Goal: Task Accomplishment & Management: Manage account settings

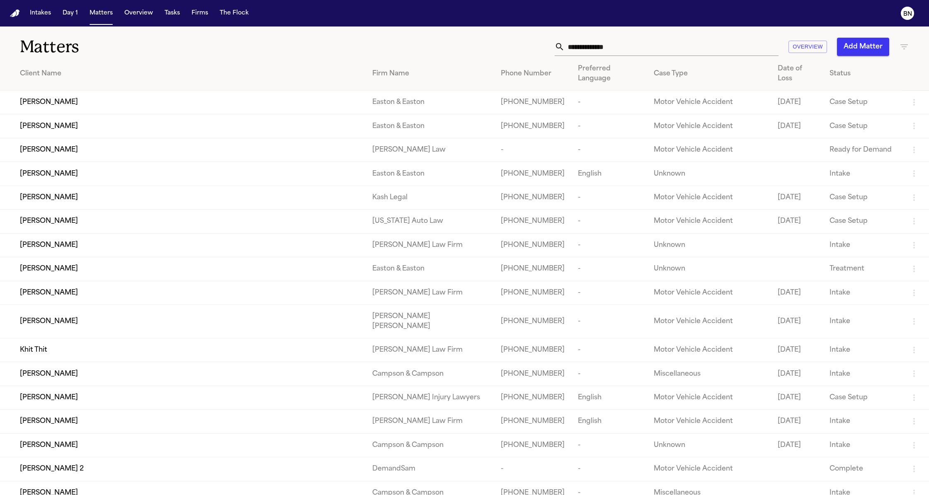
click at [183, 19] on div "Intakes Day 1 Matters Overview Tasks Firms The Flock" at bounding box center [139, 13] width 225 height 15
click at [174, 17] on button "Tasks" at bounding box center [172, 13] width 22 height 15
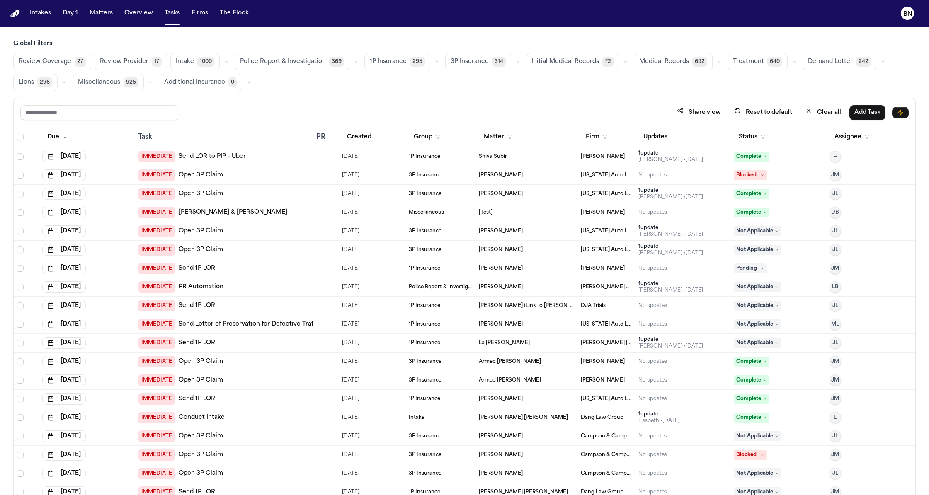
click at [336, 63] on span "369" at bounding box center [336, 62] width 15 height 10
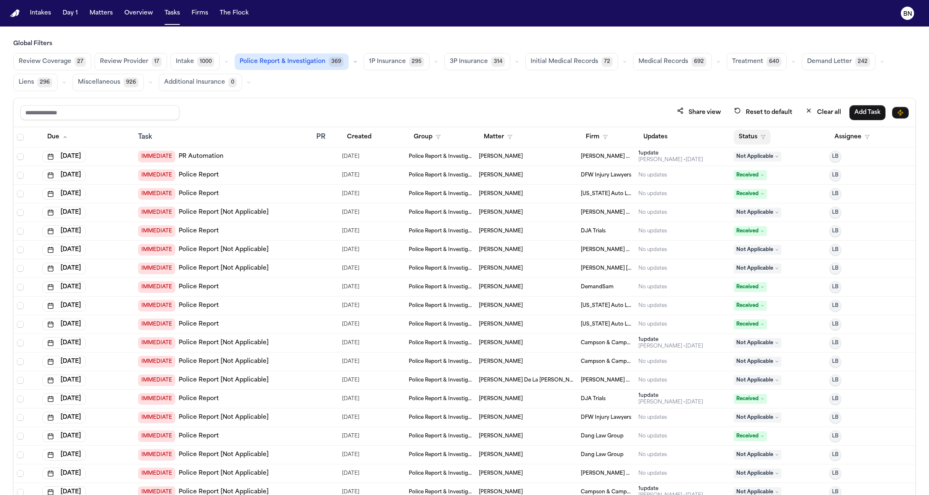
click at [749, 142] on button "Status" at bounding box center [751, 137] width 37 height 15
click at [744, 193] on button "Active" at bounding box center [742, 190] width 23 height 11
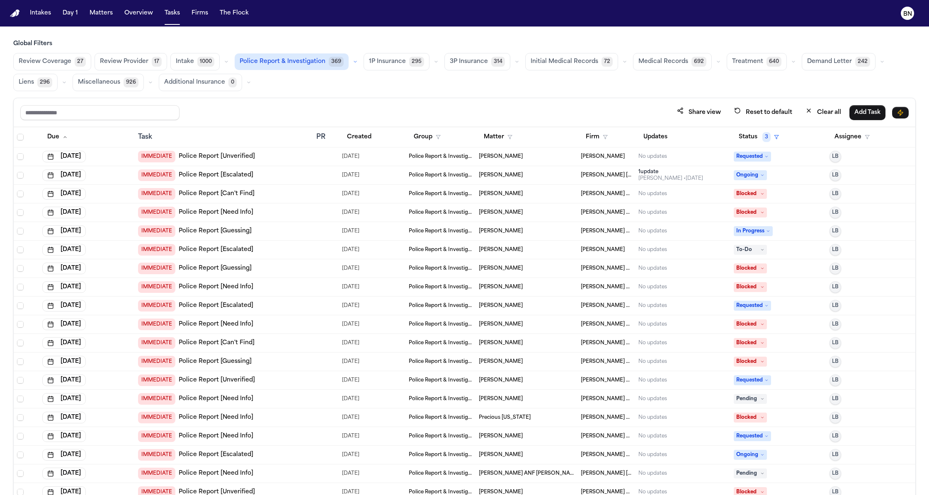
click at [319, 102] on div "Share view Reset to default Clear all Add Task" at bounding box center [464, 112] width 901 height 29
click at [318, 102] on div "Share view Reset to default Clear all Add Task" at bounding box center [464, 112] width 901 height 29
click at [838, 17] on icon "BN" at bounding box center [906, 13] width 13 height 13
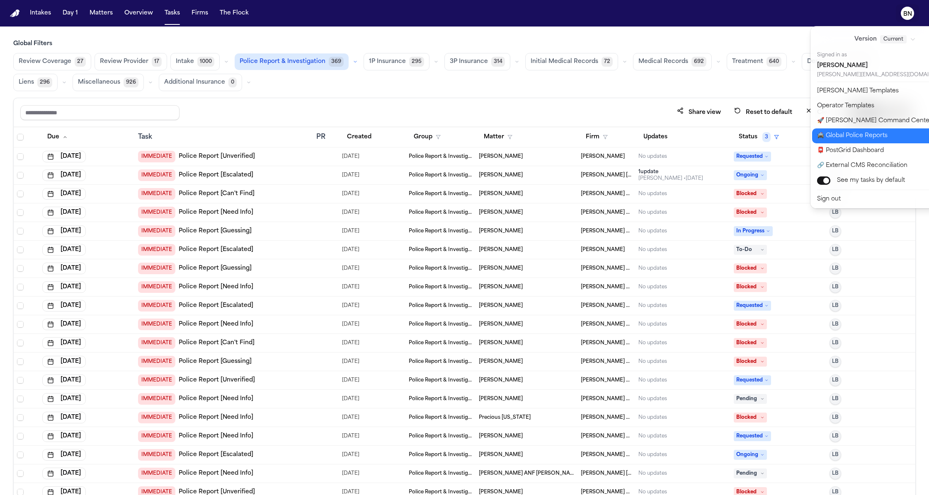
click at [838, 138] on button "🚔 Global Police Reports" at bounding box center [890, 135] width 156 height 15
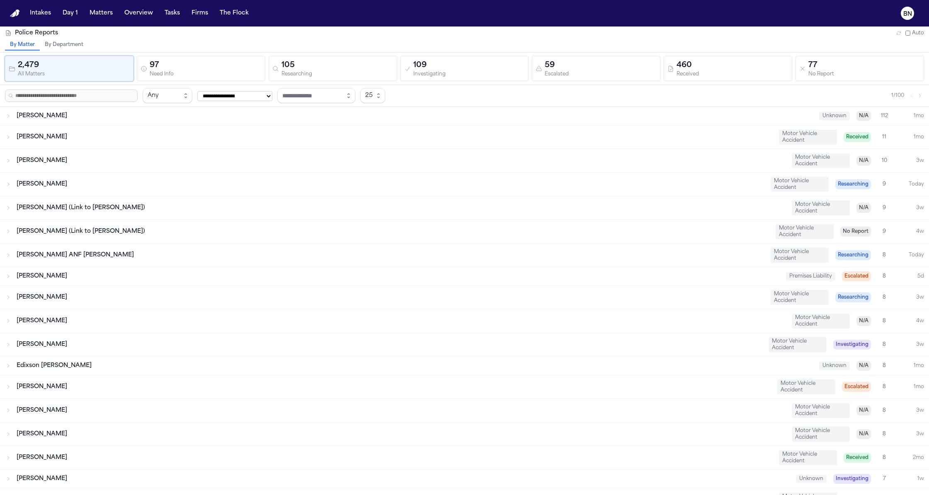
click at [213, 70] on div "97" at bounding box center [206, 66] width 112 height 12
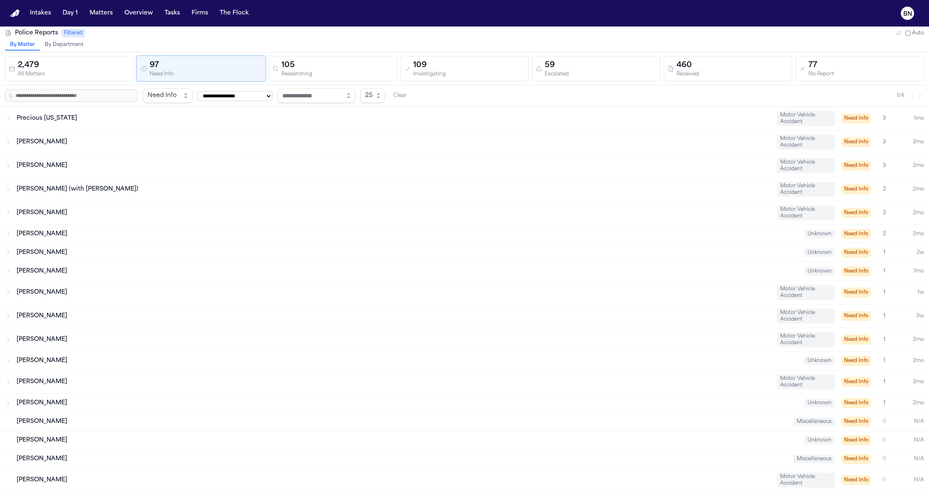
click at [250, 141] on div "Sheila Schroeders" at bounding box center [393, 142] width 753 height 8
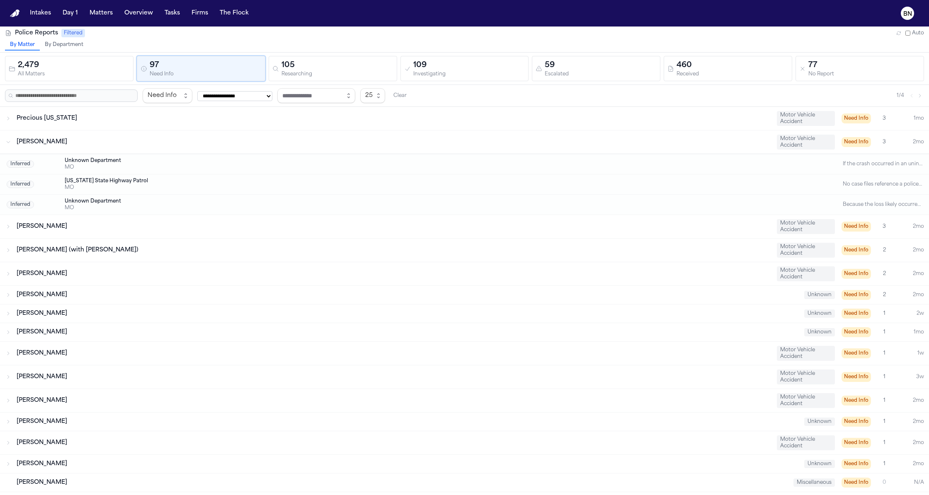
click at [170, 121] on div "Precious Washington" at bounding box center [393, 118] width 753 height 8
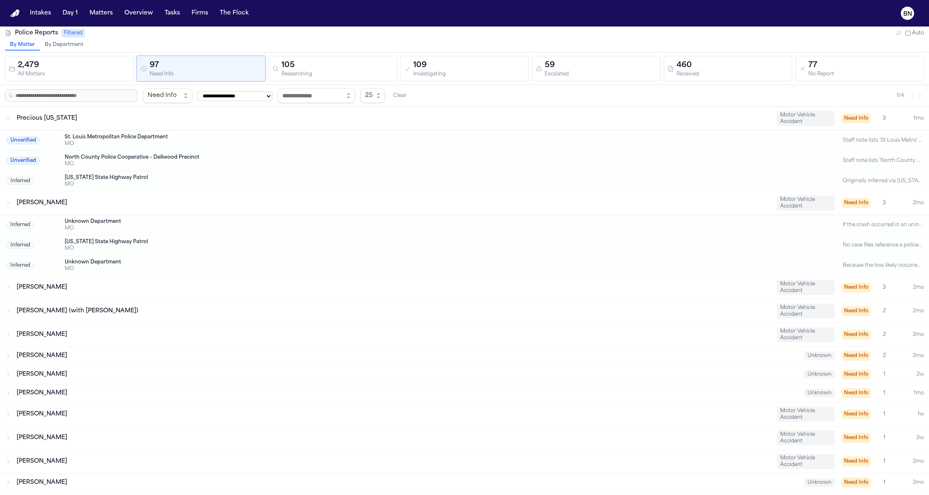
drag, startPoint x: 311, startPoint y: 72, endPoint x: 285, endPoint y: 84, distance: 28.9
click at [311, 72] on div "Researching" at bounding box center [337, 74] width 112 height 6
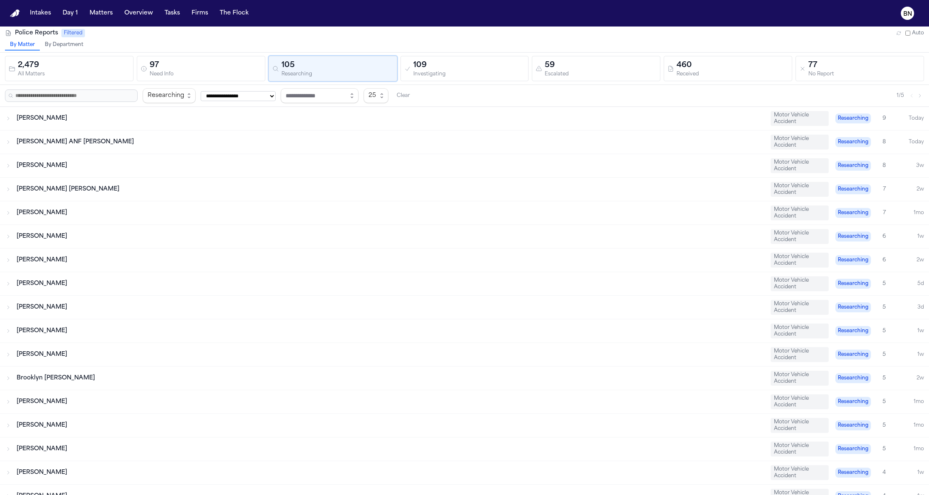
click at [127, 119] on div "Eric Hampton" at bounding box center [390, 118] width 747 height 8
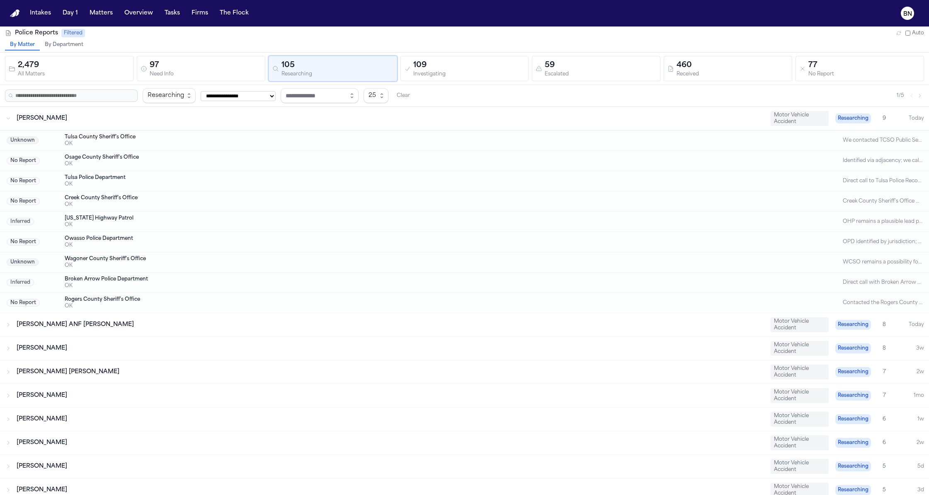
click at [490, 64] on div "109" at bounding box center [469, 66] width 112 height 12
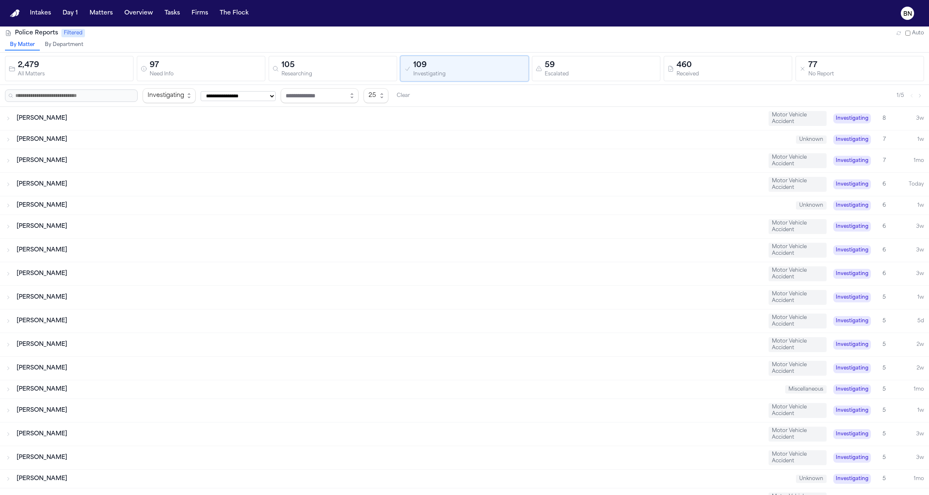
click at [249, 112] on div "Chase Lindsey Motor Vehicle Accident Investigating 8 3w" at bounding box center [464, 118] width 929 height 23
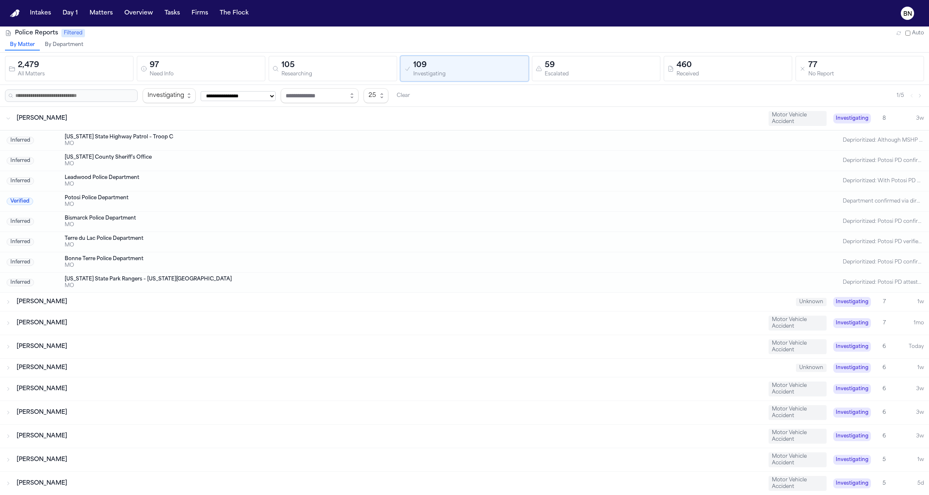
click at [550, 61] on div "59" at bounding box center [600, 66] width 112 height 12
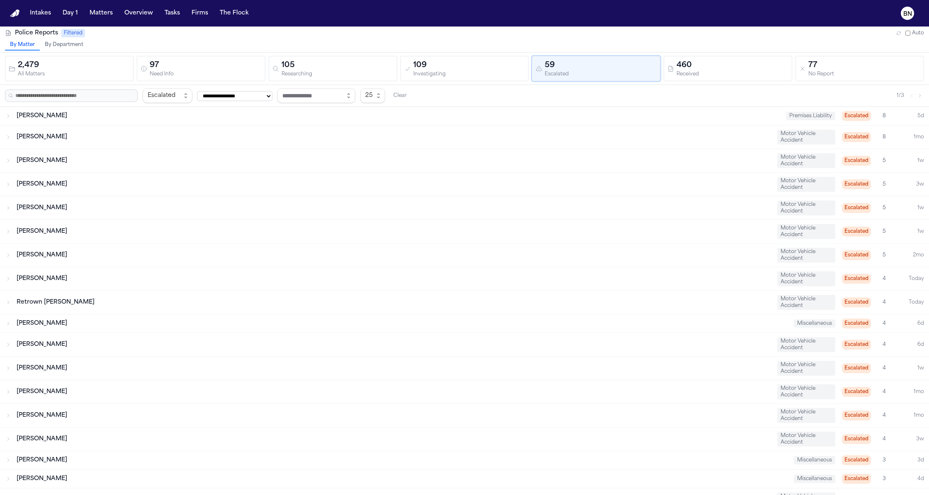
click at [177, 151] on div "Jimmy Valentine Motor Vehicle Accident Escalated 5 1w" at bounding box center [464, 160] width 929 height 23
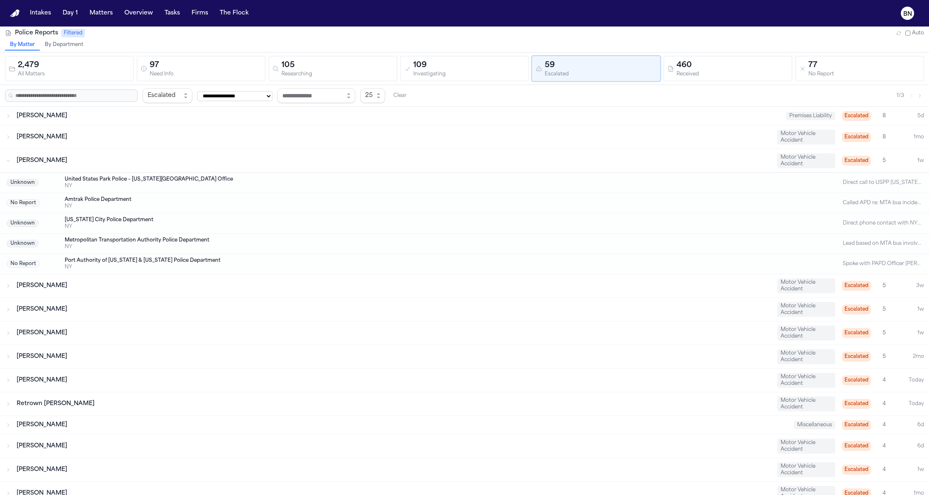
click at [170, 141] on div "Renada Hurse" at bounding box center [394, 137] width 754 height 8
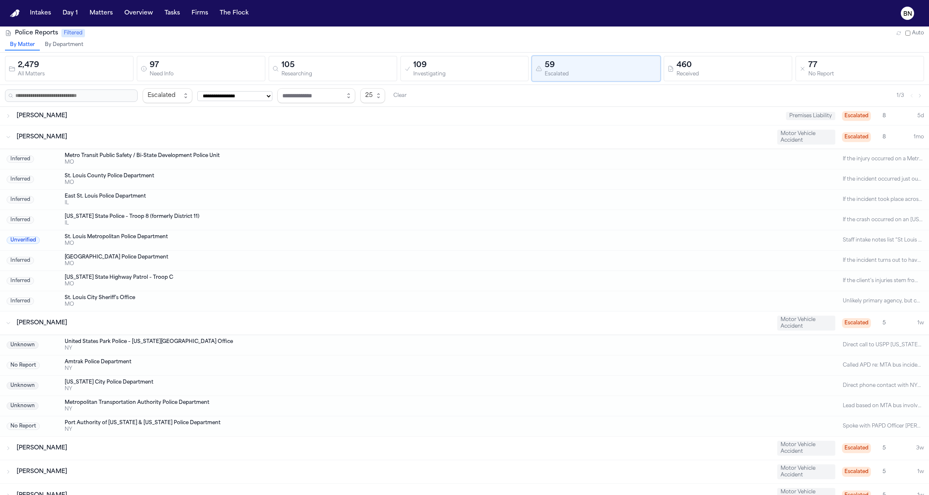
click at [136, 124] on div "Jason Shackelford Premises Liability Escalated 8 5d" at bounding box center [464, 116] width 929 height 18
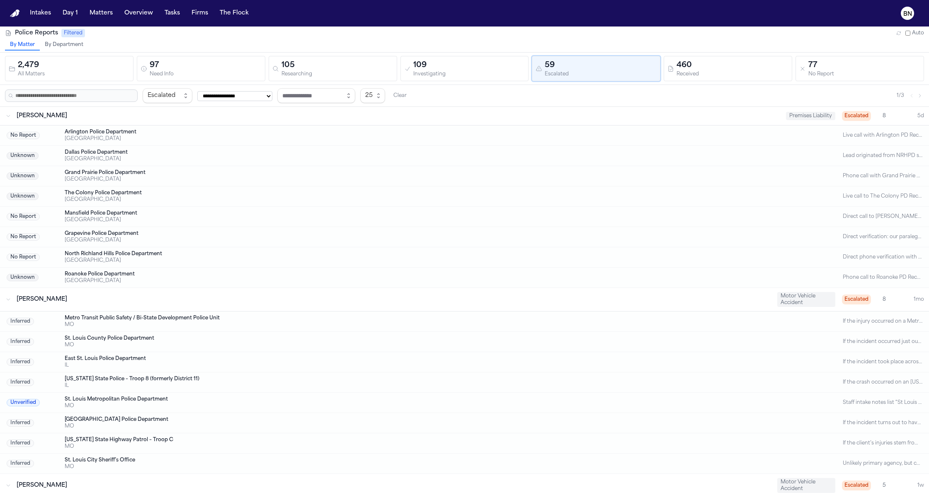
click at [132, 125] on div "Jason Shackelford Premises Liability Escalated 8 5d" at bounding box center [464, 116] width 929 height 18
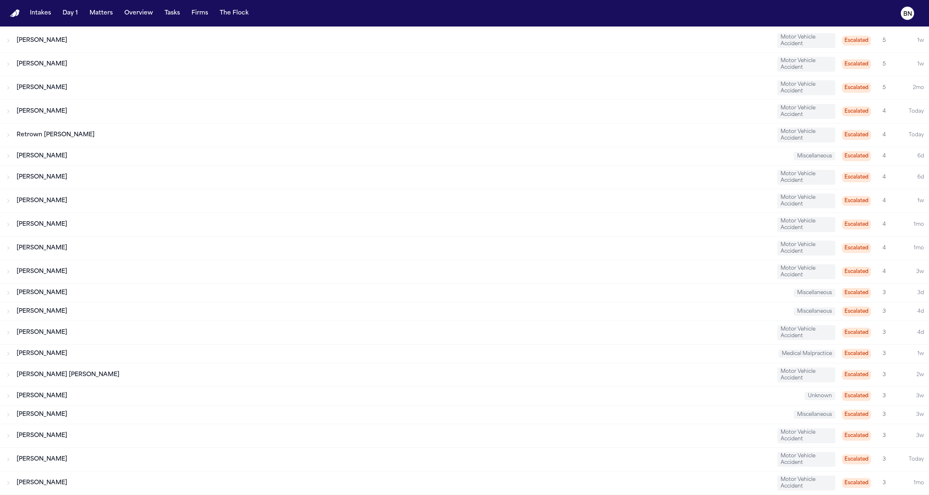
scroll to position [439, 0]
click at [137, 290] on div "Pankaj Bahl" at bounding box center [402, 293] width 770 height 8
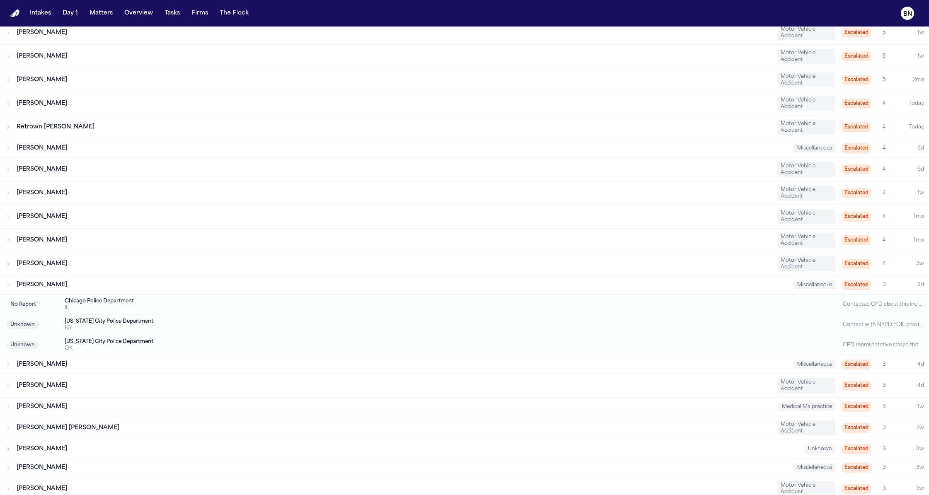
click at [137, 289] on div "Pankaj Bahl" at bounding box center [402, 285] width 770 height 8
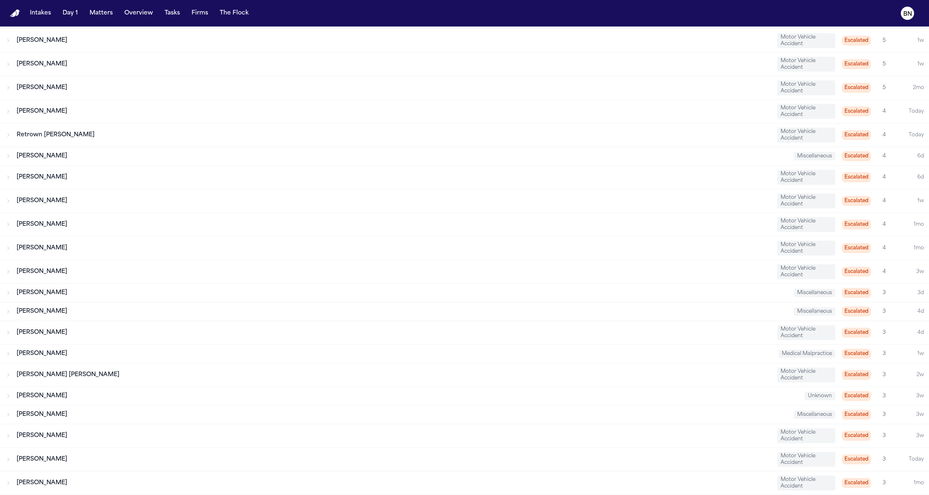
click at [128, 271] on div "Martina Cadello" at bounding box center [394, 272] width 754 height 8
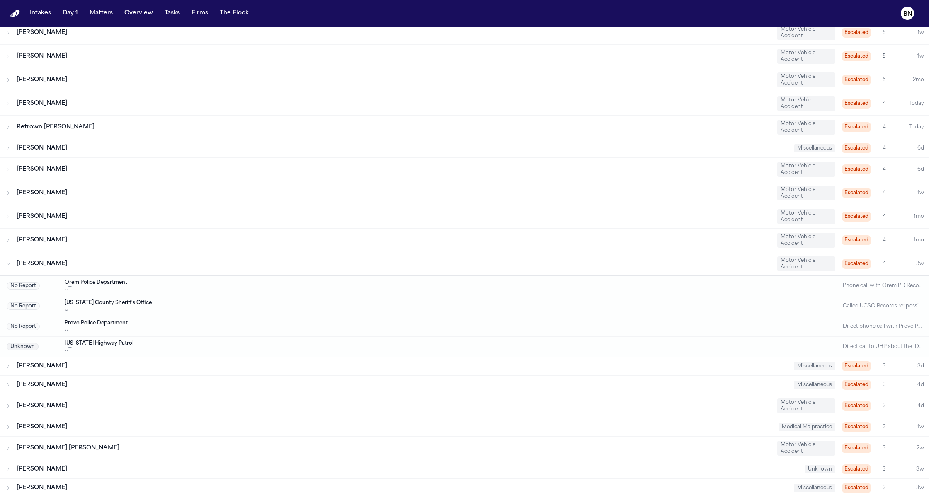
click at [122, 268] on div "Martina Cadello" at bounding box center [394, 264] width 754 height 8
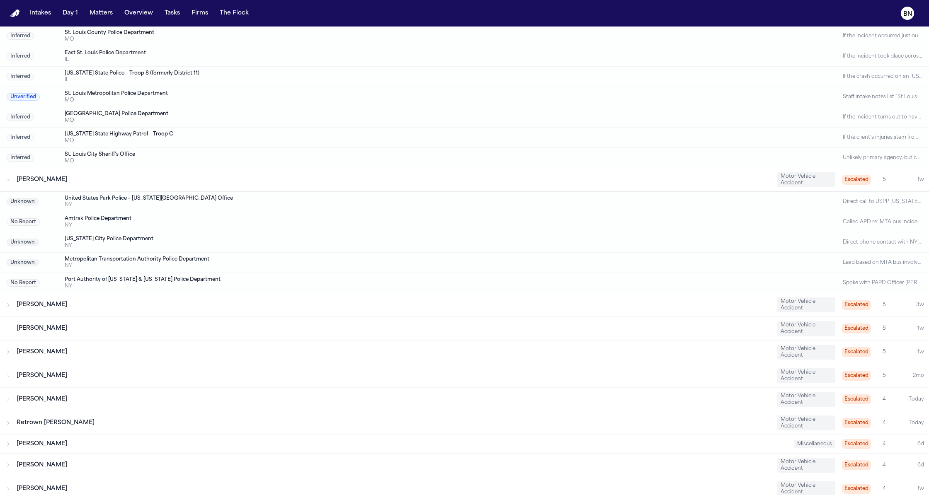
scroll to position [0, 0]
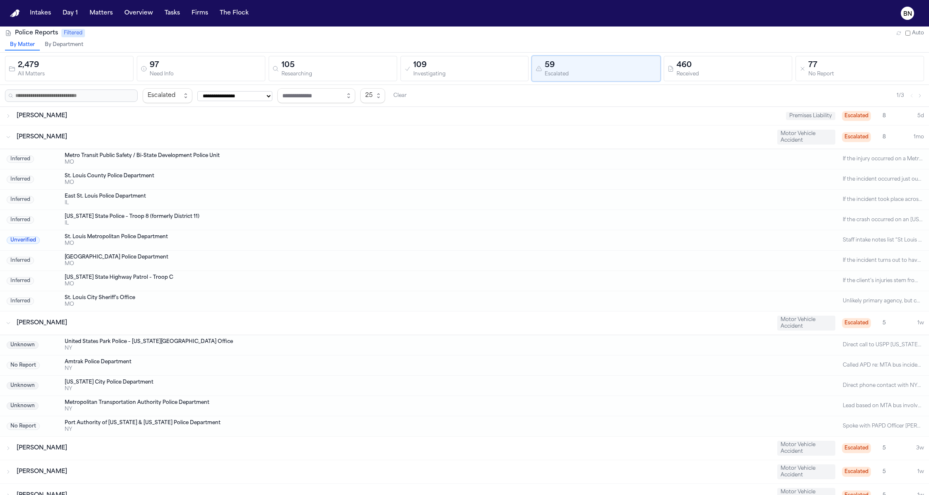
click at [78, 45] on button "By Department" at bounding box center [64, 45] width 48 height 11
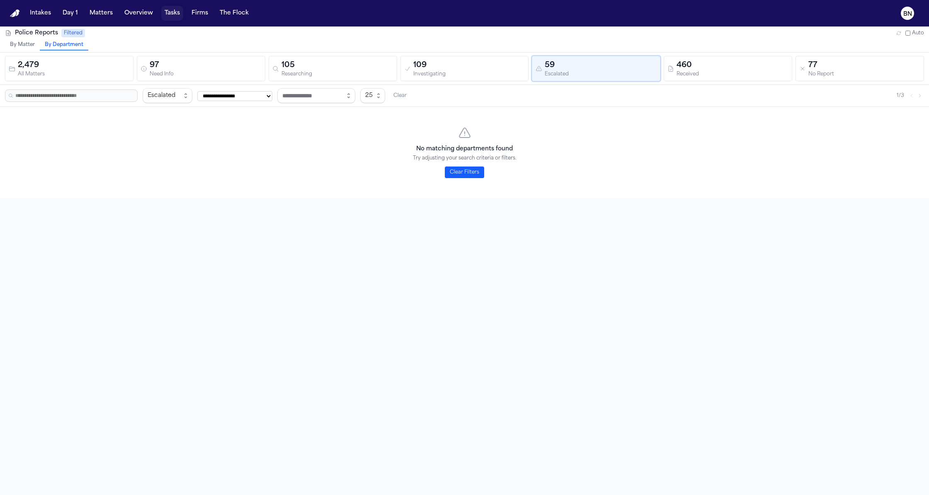
click at [177, 15] on button "Tasks" at bounding box center [172, 13] width 22 height 15
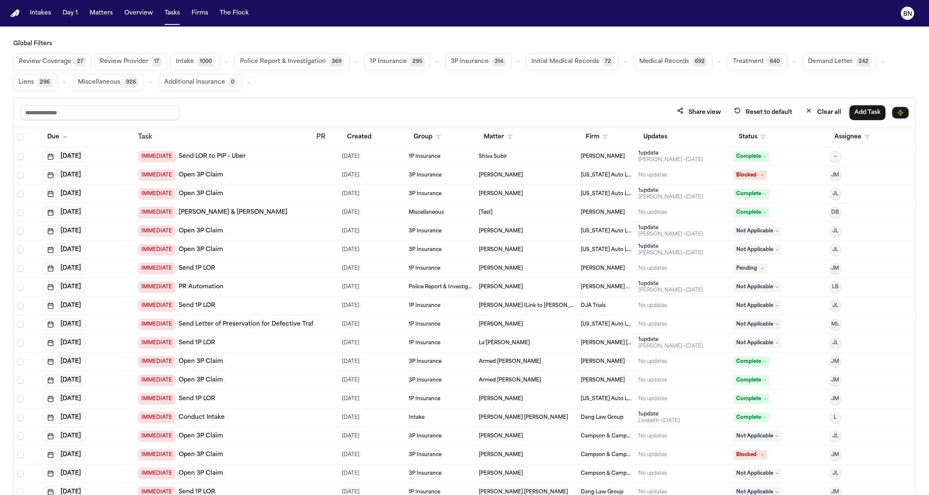
click at [329, 58] on span "369" at bounding box center [336, 62] width 15 height 10
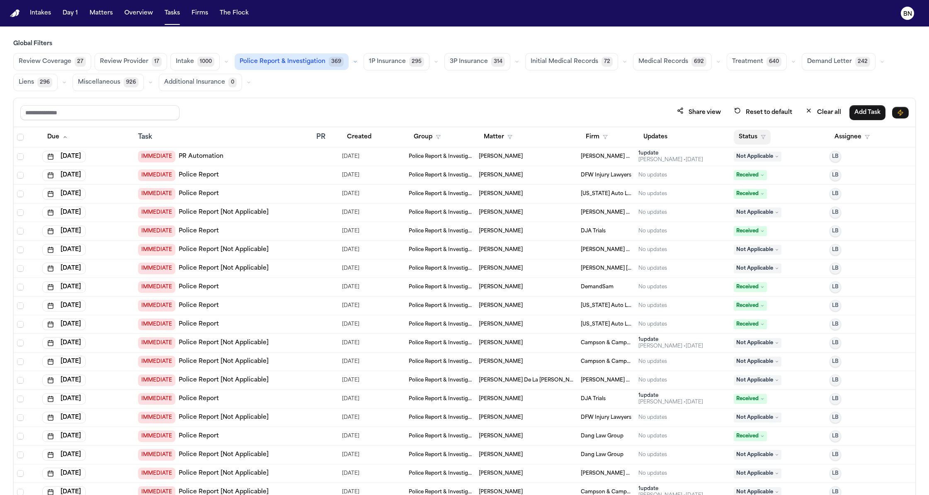
click at [750, 142] on button "Status" at bounding box center [751, 137] width 37 height 15
click at [740, 185] on button "Active" at bounding box center [742, 190] width 23 height 11
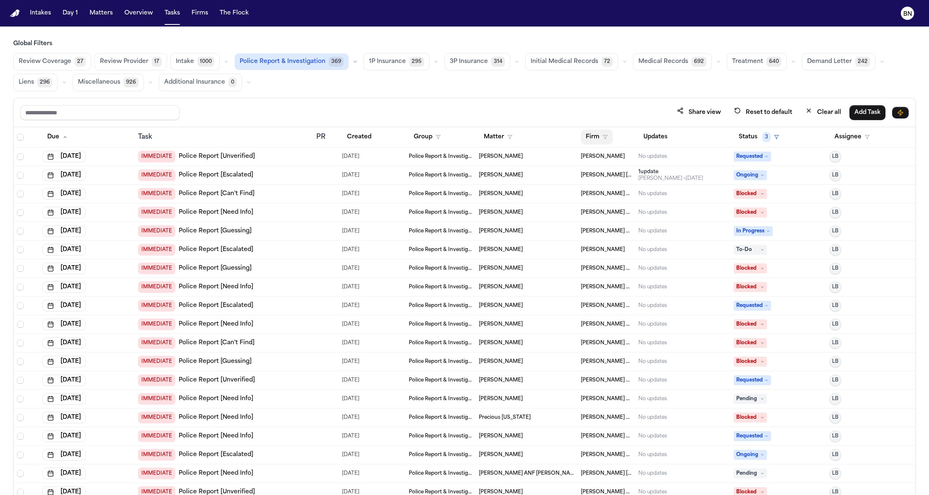
click at [583, 139] on button "Firm" at bounding box center [597, 137] width 32 height 15
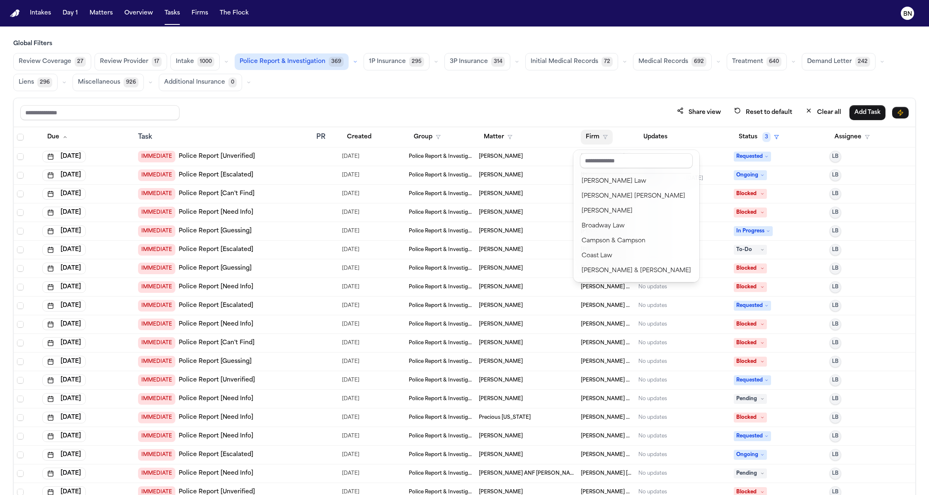
scroll to position [109, 0]
click at [607, 163] on input "text" at bounding box center [636, 160] width 113 height 15
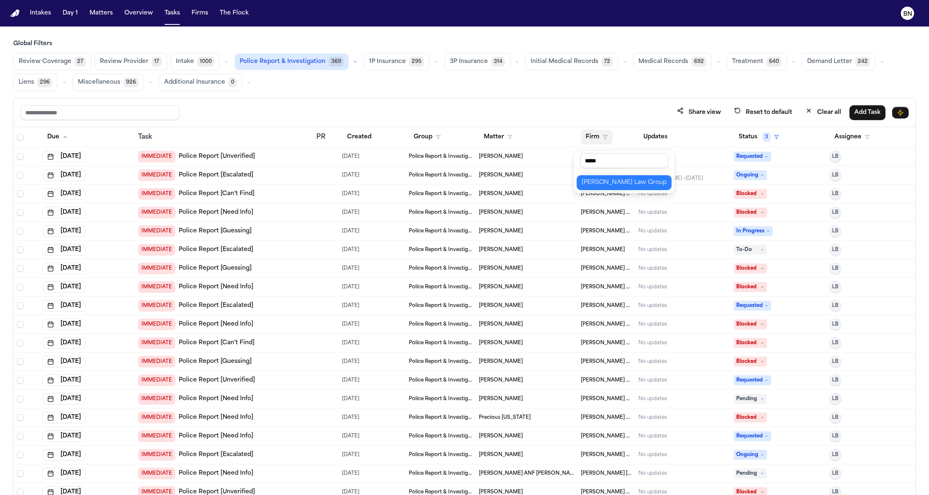
type input "*****"
click at [612, 178] on div "Morgan Law Group" at bounding box center [623, 183] width 85 height 10
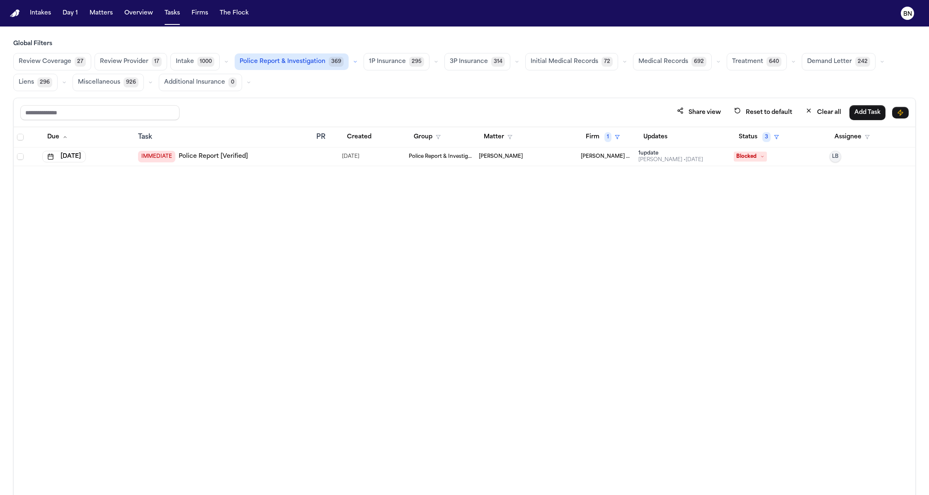
click at [276, 160] on div "IMMEDIATE Police Report [Verified]" at bounding box center [224, 157] width 172 height 12
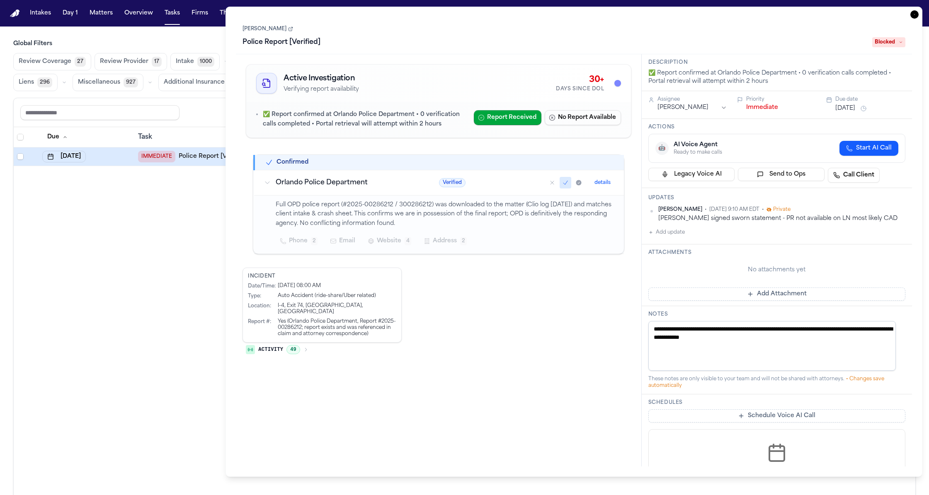
click at [268, 343] on button "Activity 49" at bounding box center [276, 350] width 69 height 14
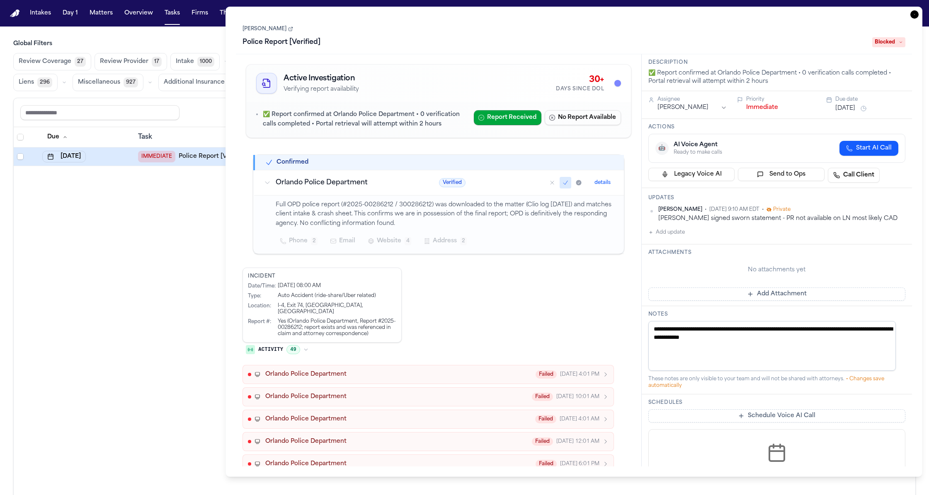
click at [280, 350] on span "Activity" at bounding box center [270, 349] width 25 height 7
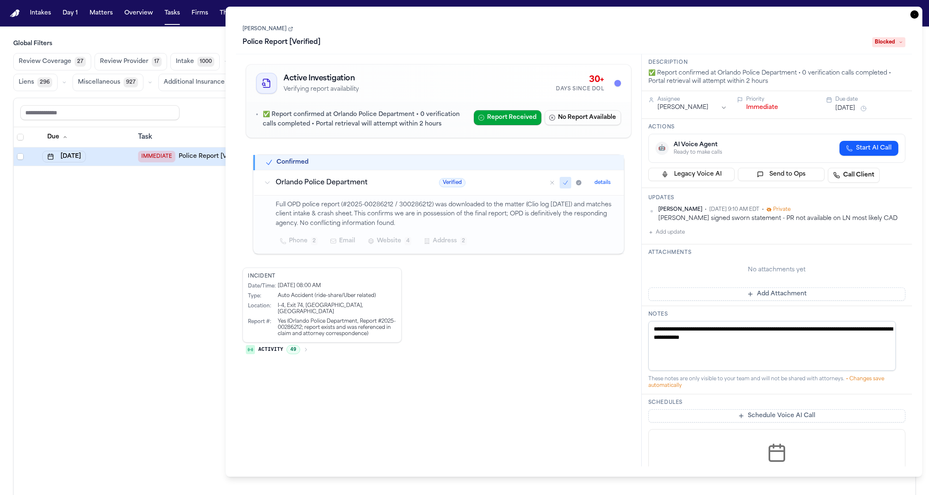
click at [187, 233] on div "Due Task PR Created Group Matter Firm 1 Updates Status 3 Assignee Sep 2, 2025 I…" at bounding box center [464, 329] width 901 height 404
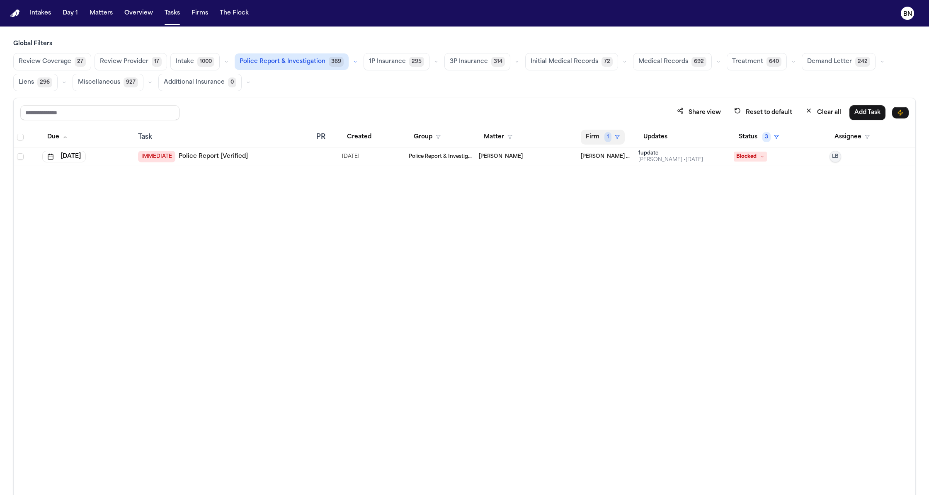
click at [597, 139] on button "Firm 1" at bounding box center [603, 137] width 44 height 15
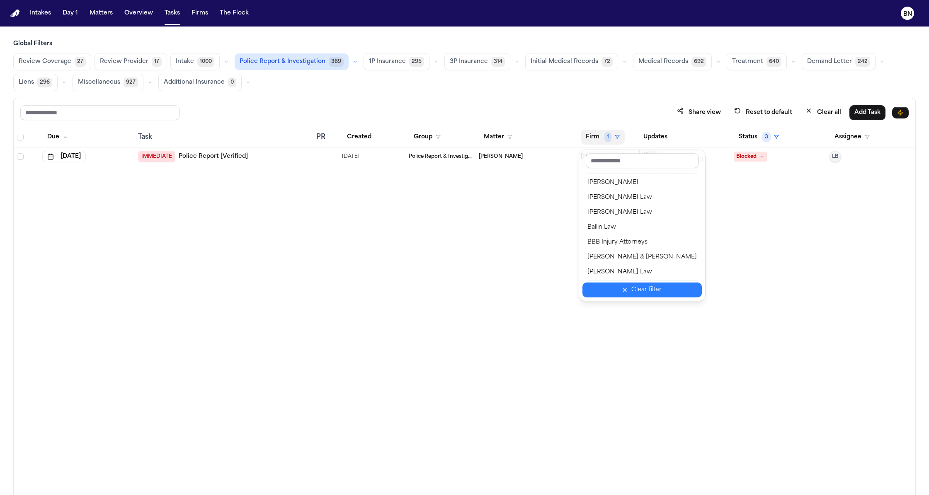
click at [644, 294] on div "Clear filter" at bounding box center [646, 290] width 30 height 10
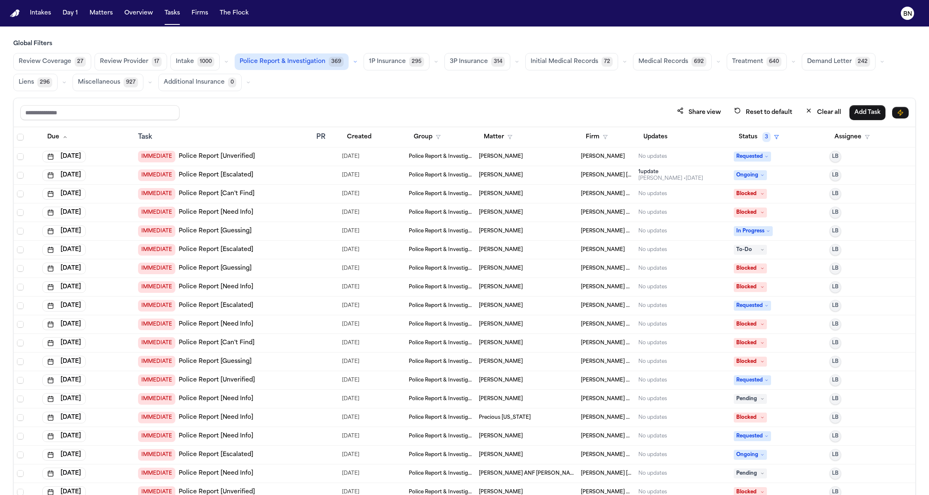
click at [235, 100] on div "Share view Reset to default Clear all Add Task" at bounding box center [464, 112] width 901 height 29
click at [230, 102] on div "Share view Reset to default Clear all Add Task" at bounding box center [464, 112] width 901 height 29
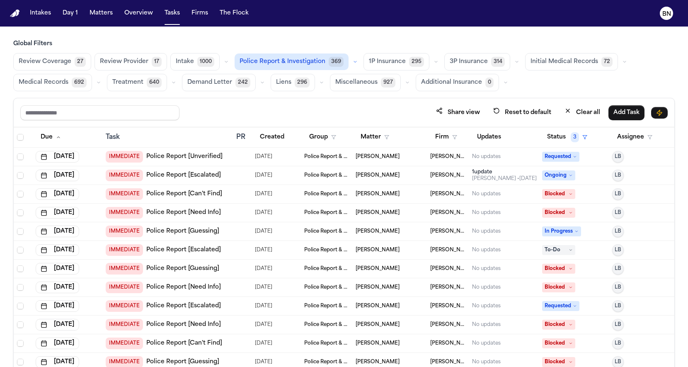
click at [233, 177] on td at bounding box center [242, 175] width 19 height 19
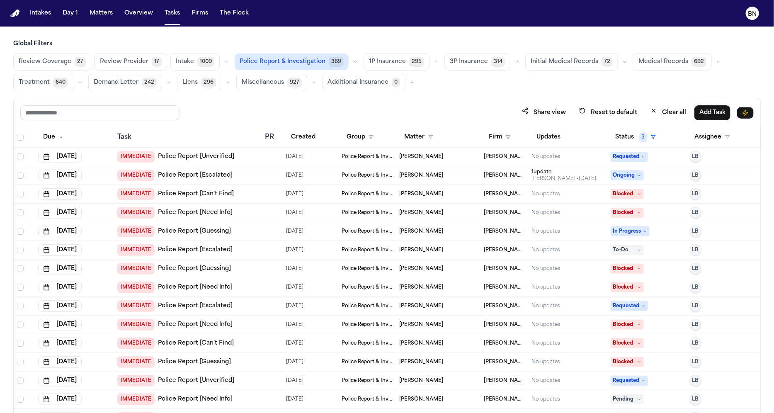
click at [174, 140] on div "Task" at bounding box center [187, 137] width 141 height 10
click at [254, 199] on div "IMMEDIATE Police Report [Can't Find]" at bounding box center [187, 194] width 141 height 12
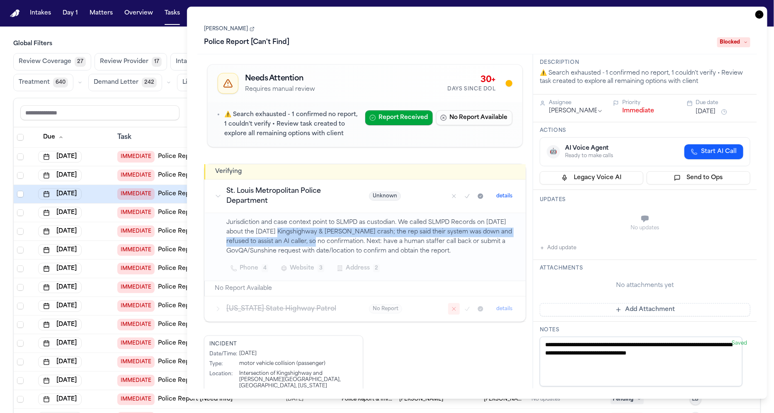
drag, startPoint x: 304, startPoint y: 242, endPoint x: 344, endPoint y: 249, distance: 41.1
click at [344, 249] on p "Jurisdiction and case context point to SLMPD as custodian. We called SLMPD Reco…" at bounding box center [370, 237] width 289 height 38
click at [339, 256] on p "Jurisdiction and case context point to SLMPD as custodian. We called SLMPD Reco…" at bounding box center [370, 237] width 289 height 38
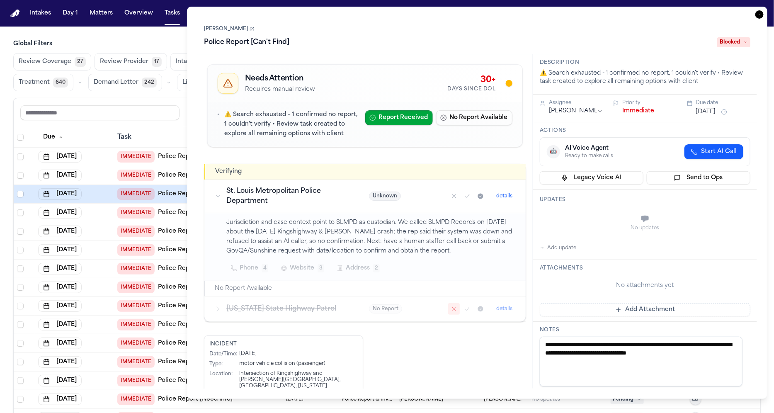
click at [387, 253] on p "Jurisdiction and case context point to SLMPD as custodian. We called SLMPD Reco…" at bounding box center [370, 237] width 289 height 38
click at [364, 246] on p "Jurisdiction and case context point to SLMPD as custodian. We called SLMPD Reco…" at bounding box center [370, 237] width 289 height 38
click at [164, 132] on th "Task" at bounding box center [188, 137] width 148 height 20
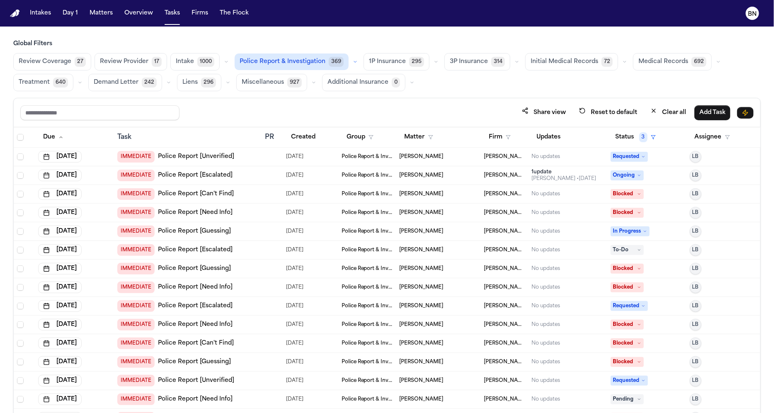
click at [235, 213] on div "IMMEDIATE Police Report [Need Info]" at bounding box center [187, 213] width 141 height 12
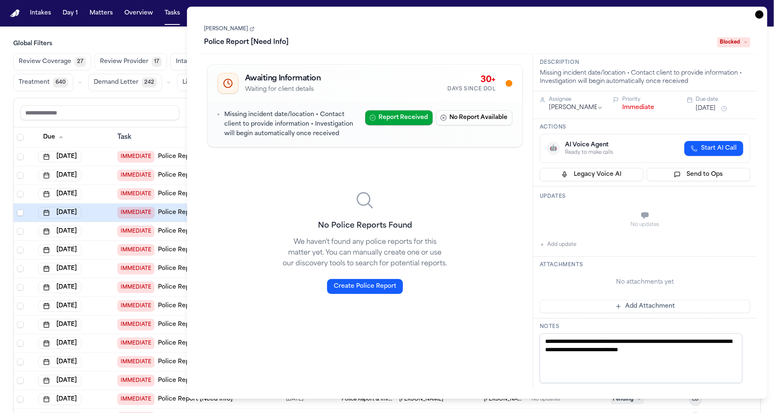
click at [172, 137] on div "Task" at bounding box center [187, 137] width 141 height 10
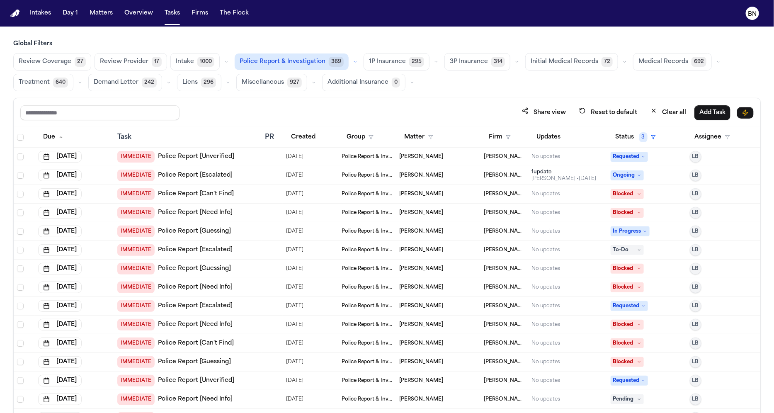
click at [241, 215] on div "IMMEDIATE Police Report [Need Info]" at bounding box center [187, 213] width 141 height 12
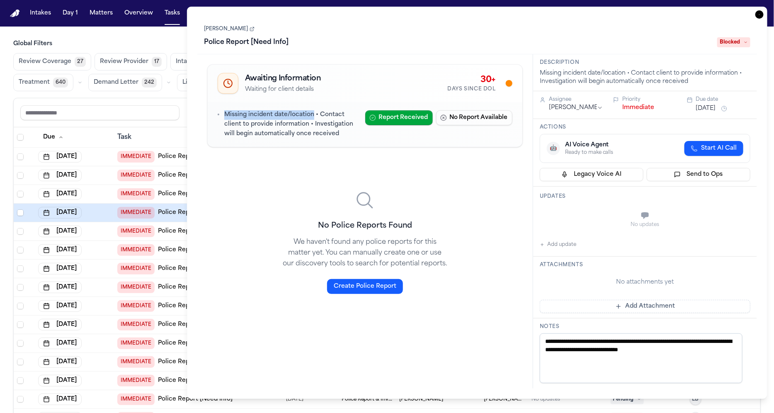
drag, startPoint x: 227, startPoint y: 117, endPoint x: 312, endPoint y: 119, distance: 84.6
click at [312, 119] on p "Missing incident date/location • Contact client to provide information • Invest…" at bounding box center [291, 124] width 134 height 28
drag, startPoint x: 319, startPoint y: 116, endPoint x: 298, endPoint y: 133, distance: 26.6
click at [274, 131] on p "Missing incident date/location • Contact client to provide information • Invest…" at bounding box center [291, 124] width 134 height 28
click at [310, 134] on p "Missing incident date/location • Contact client to provide information • Invest…" at bounding box center [291, 124] width 134 height 28
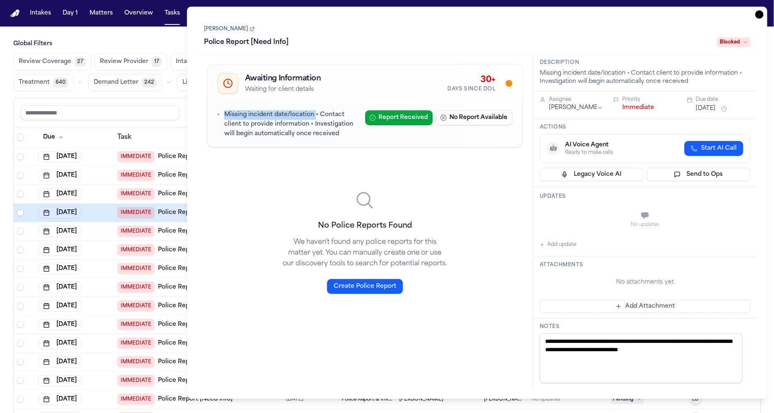
drag, startPoint x: 314, startPoint y: 118, endPoint x: 223, endPoint y: 120, distance: 90.8
click at [223, 120] on div "Missing incident date/location • Contact client to provide information • Invest…" at bounding box center [288, 124] width 141 height 28
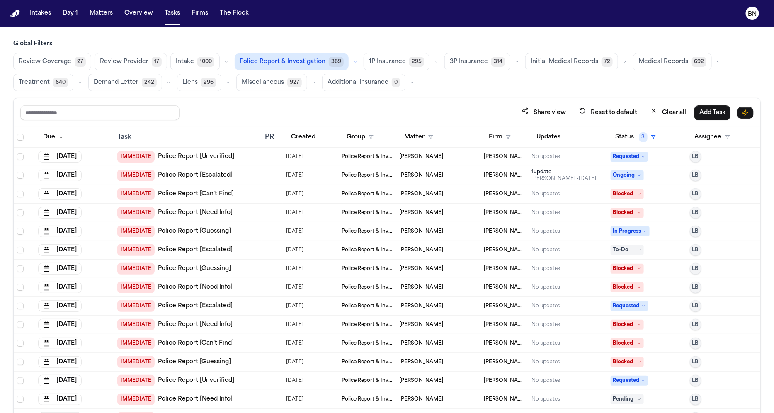
click at [161, 137] on div "Task" at bounding box center [187, 137] width 141 height 10
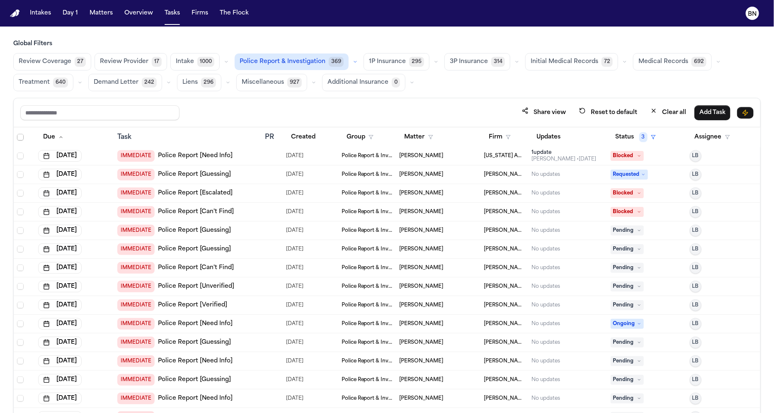
scroll to position [394, 0]
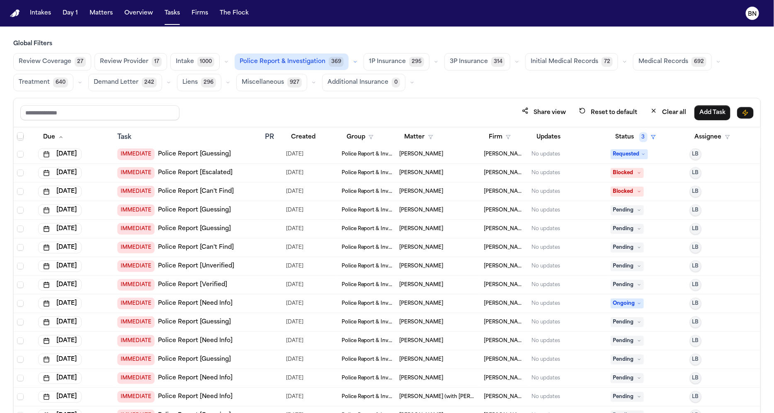
click at [241, 285] on div "IMMEDIATE Police Report [Verified]" at bounding box center [187, 285] width 141 height 12
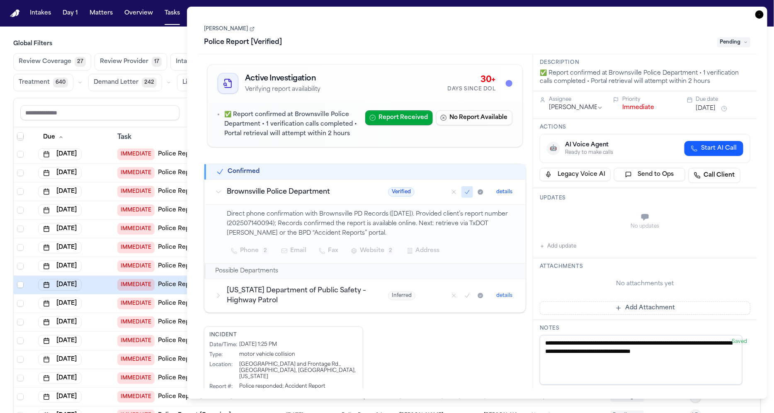
click at [230, 220] on p "Direct phone confirmation with Brownsville PD Records (09/09/2025). Provided cl…" at bounding box center [371, 224] width 289 height 28
click at [271, 224] on p "Direct phone confirmation with Brownsville PD Records (09/09/2025). Provided cl…" at bounding box center [371, 224] width 289 height 28
click at [378, 226] on p "Direct phone confirmation with Brownsville PD Records (09/09/2025). Provided cl…" at bounding box center [371, 224] width 289 height 28
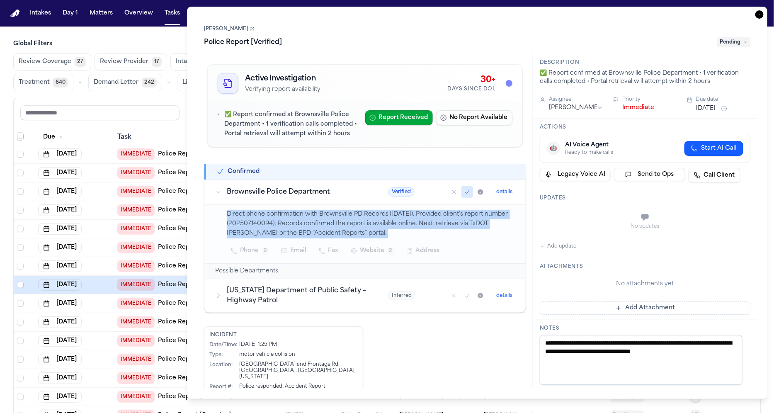
click at [378, 226] on p "Direct phone confirmation with Brownsville PD Records (09/09/2025). Provided cl…" at bounding box center [371, 224] width 289 height 28
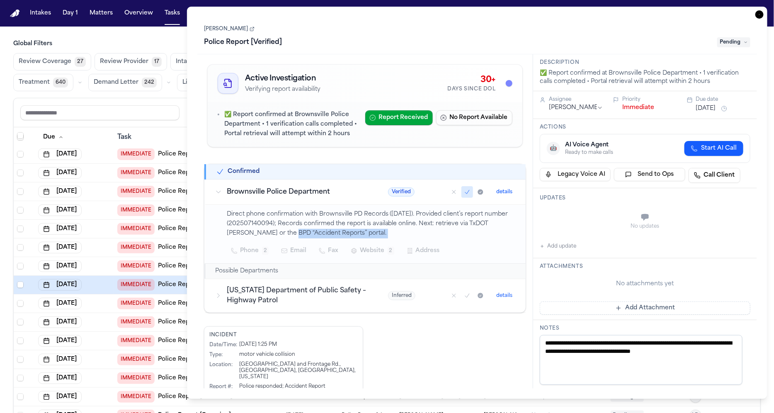
click at [298, 238] on p "Direct phone confirmation with Brownsville PD Records (09/09/2025). Provided cl…" at bounding box center [371, 224] width 289 height 28
click at [250, 236] on p "Direct phone confirmation with Brownsville PD Records (09/09/2025). Provided cl…" at bounding box center [371, 224] width 289 height 28
click at [160, 132] on th "Task" at bounding box center [188, 137] width 148 height 20
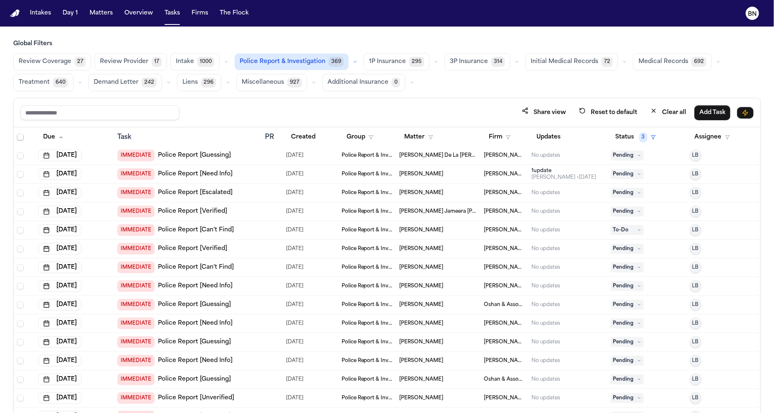
scroll to position [1009, 0]
click at [127, 108] on input "text" at bounding box center [99, 112] width 159 height 15
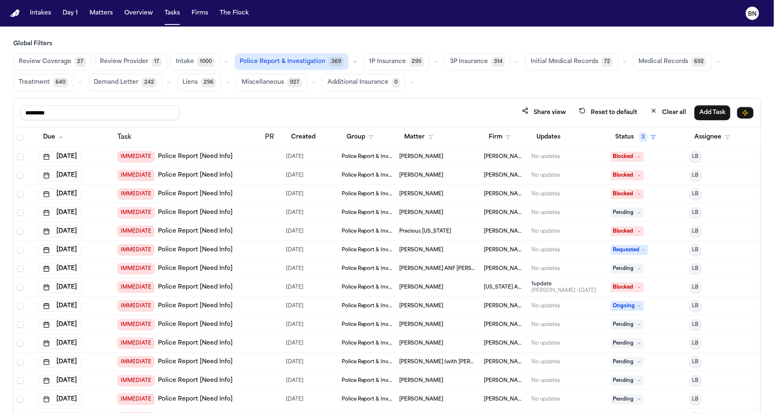
type input "*********"
click at [22, 136] on span "Select all" at bounding box center [20, 137] width 7 height 7
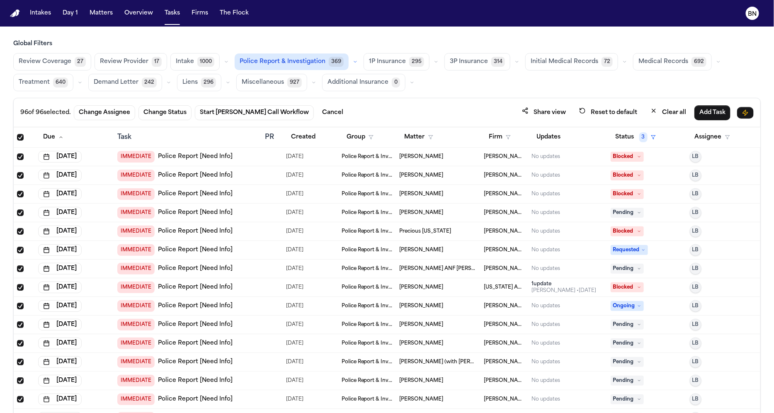
click at [21, 137] on span "Select all" at bounding box center [20, 137] width 7 height 7
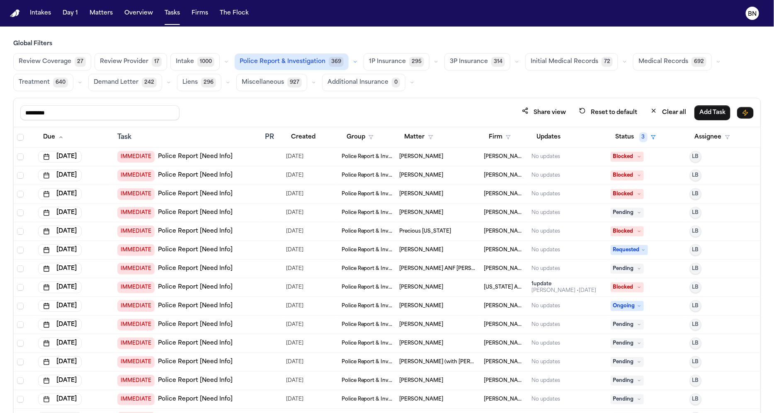
click at [249, 158] on div "IMMEDIATE Police Report [Need Info]" at bounding box center [187, 157] width 141 height 12
click at [159, 137] on div "Task" at bounding box center [187, 137] width 141 height 10
drag, startPoint x: 98, startPoint y: 113, endPoint x: -156, endPoint y: 103, distance: 254.2
click at [0, 103] on html "Intakes Day 1 Matters Overview Tasks Firms The Flock BN Global Filters Review C…" at bounding box center [387, 206] width 774 height 413
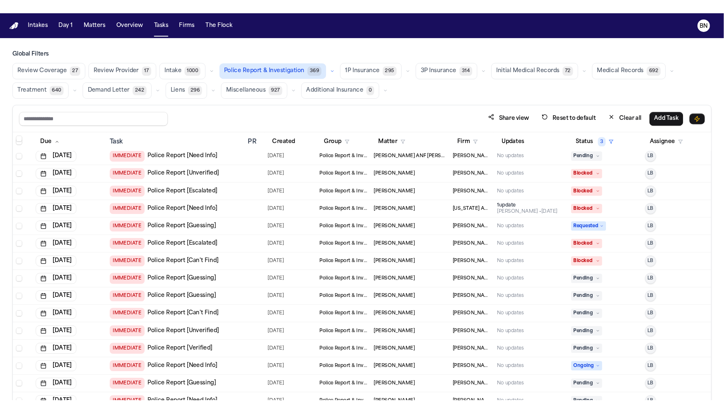
scroll to position [385, 0]
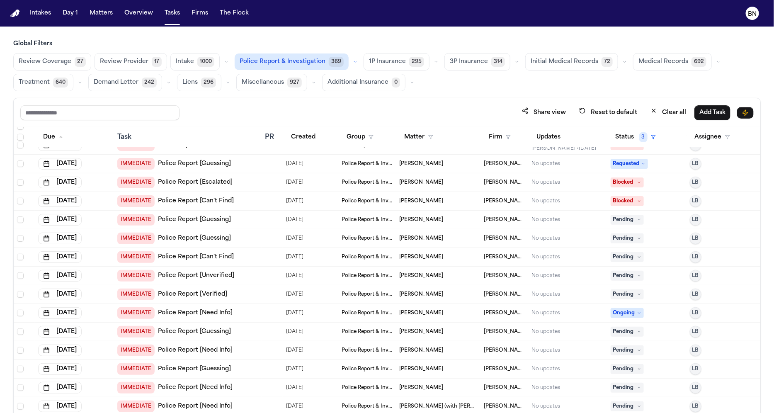
click at [245, 294] on div "IMMEDIATE Police Report [Verified]" at bounding box center [187, 294] width 141 height 12
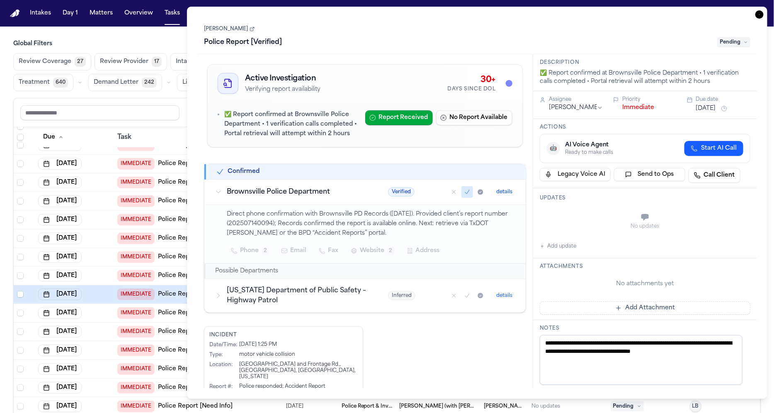
click at [247, 27] on link "[PERSON_NAME]" at bounding box center [229, 29] width 51 height 7
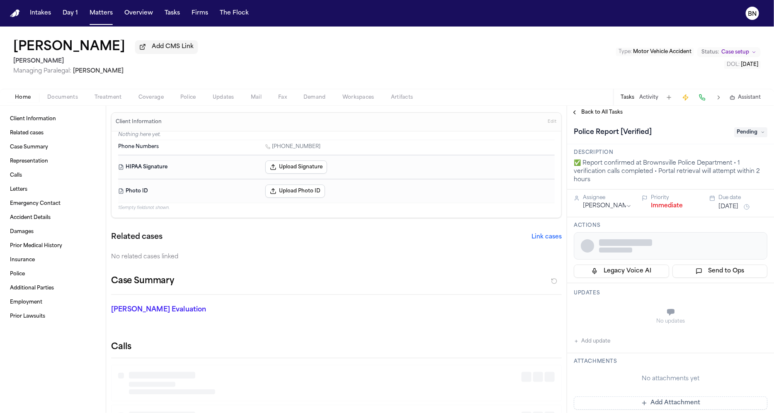
click at [189, 101] on span "Police" at bounding box center [188, 97] width 16 height 7
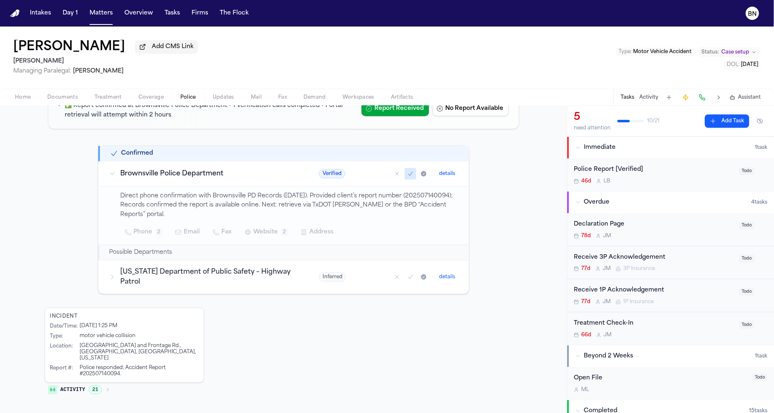
scroll to position [107, 0]
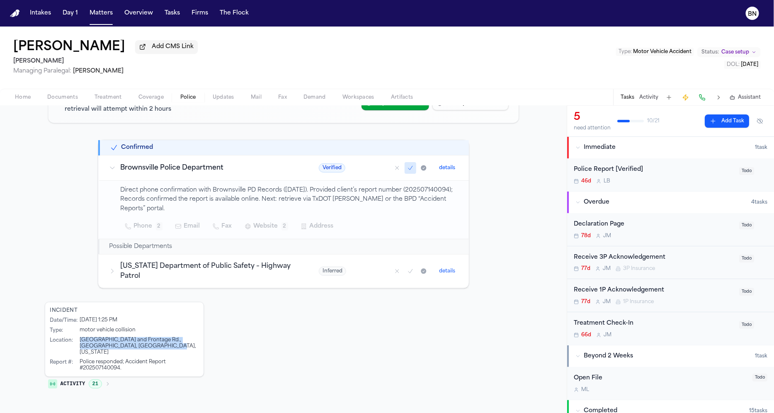
drag, startPoint x: 77, startPoint y: 334, endPoint x: 149, endPoint y: 342, distance: 71.8
click at [149, 342] on div "Date/Time : [DATE] 1:25 PM Type : motor vehicle collision Location : [GEOGRAPHI…" at bounding box center [124, 344] width 148 height 54
click at [96, 338] on div "[GEOGRAPHIC_DATA] and Frontage Rd., [GEOGRAPHIC_DATA], [GEOGRAPHIC_DATA], [US_S…" at bounding box center [139, 346] width 119 height 19
click at [105, 381] on icon "button" at bounding box center [107, 383] width 5 height 5
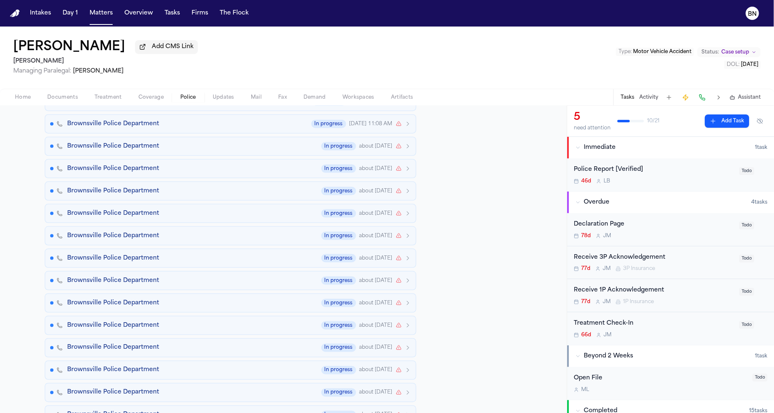
scroll to position [561, 0]
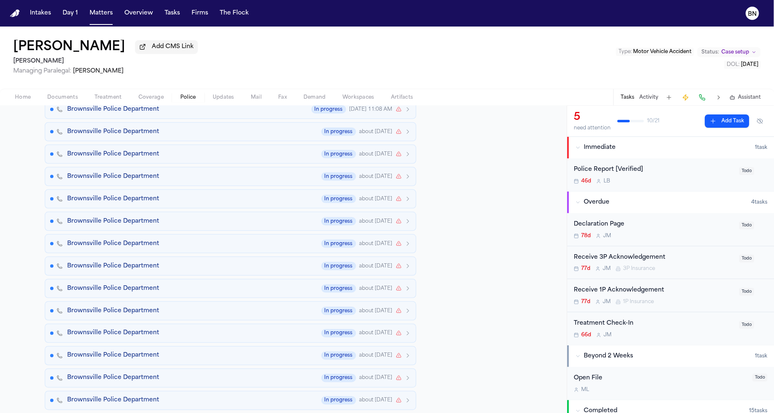
click at [214, 329] on div "Brownsville Police Department In progress about [DATE]" at bounding box center [239, 333] width 343 height 8
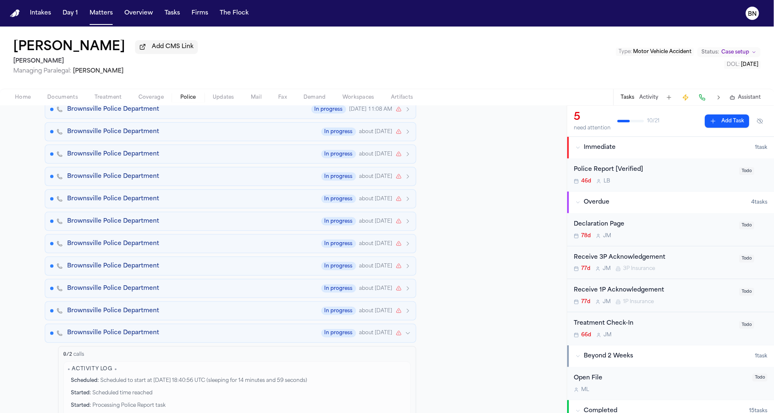
click at [203, 329] on div "Brownsville Police Department In progress about 1 month ago" at bounding box center [239, 333] width 343 height 8
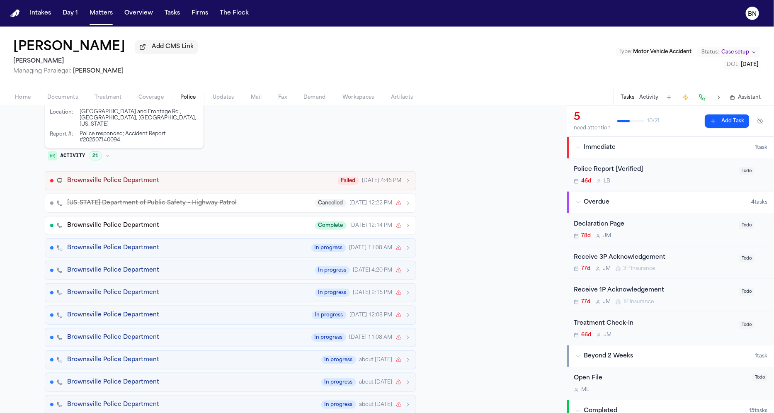
scroll to position [332, 0]
click at [187, 218] on button "Brownsville Police Department Complete Sep 9, 12:14 PM" at bounding box center [230, 227] width 371 height 19
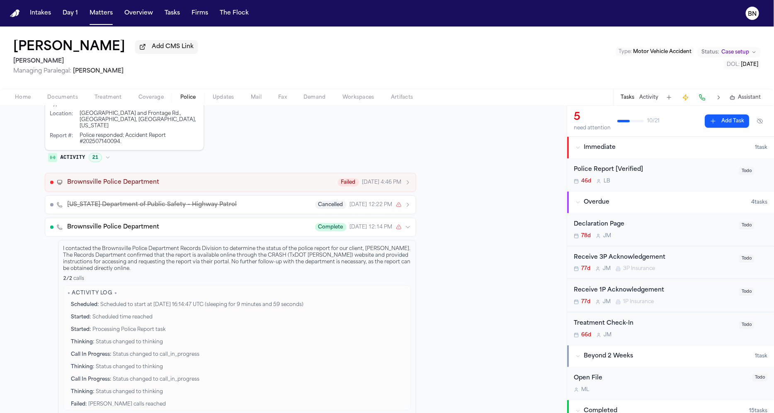
click at [196, 223] on div "Brownsville Police Department Complete Sep 9, 12:14 PM" at bounding box center [239, 227] width 343 height 8
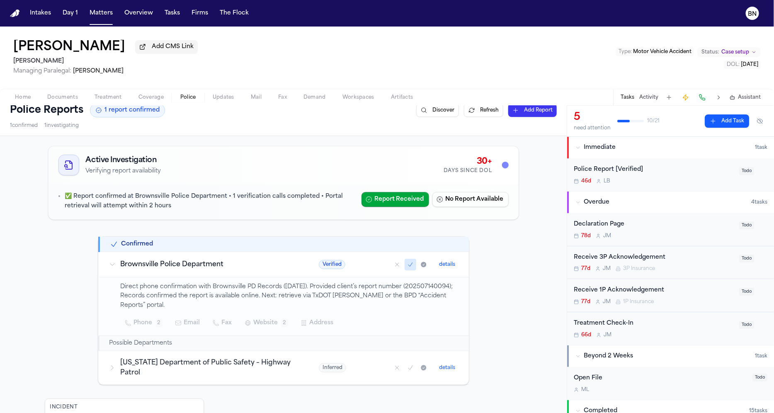
scroll to position [19, 0]
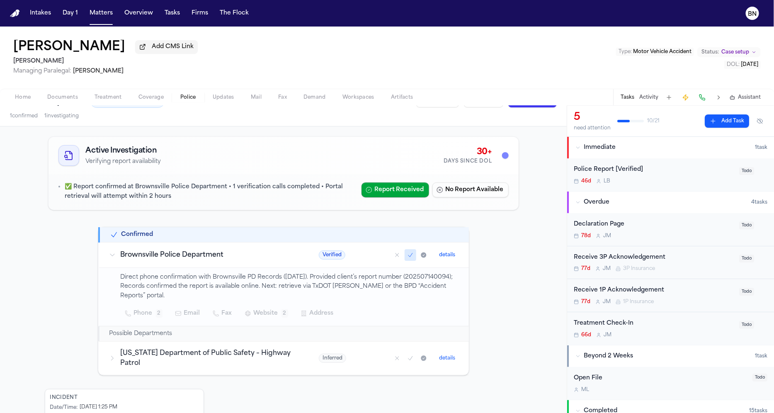
click at [438, 258] on button "details" at bounding box center [447, 255] width 23 height 10
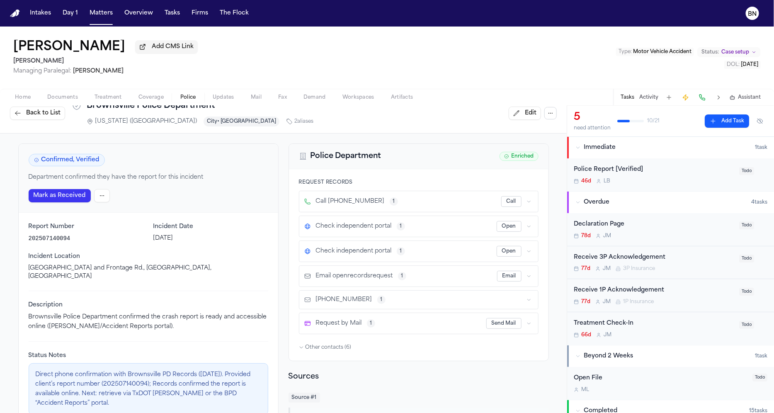
scroll to position [21, 0]
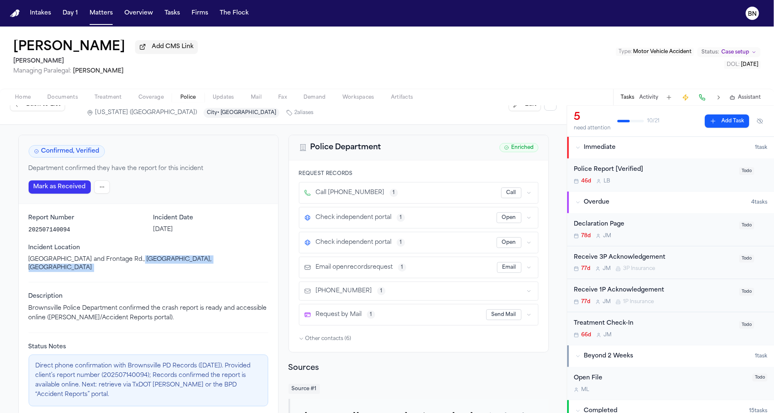
drag, startPoint x: 174, startPoint y: 267, endPoint x: 128, endPoint y: 264, distance: 47.0
click at [128, 264] on div "Report Number 202507140094 Incident Date July 13, 2025 Incident Location Boca C…" at bounding box center [148, 310] width 259 height 213
click at [129, 274] on div "Report Number 202507140094 Incident Date July 13, 2025 Incident Location Boca C…" at bounding box center [148, 310] width 259 height 213
drag, startPoint x: 128, startPoint y: 262, endPoint x: 176, endPoint y: 268, distance: 48.5
click at [176, 268] on div "Report Number 202507140094 Incident Date July 13, 2025 Incident Location Boca C…" at bounding box center [148, 310] width 259 height 213
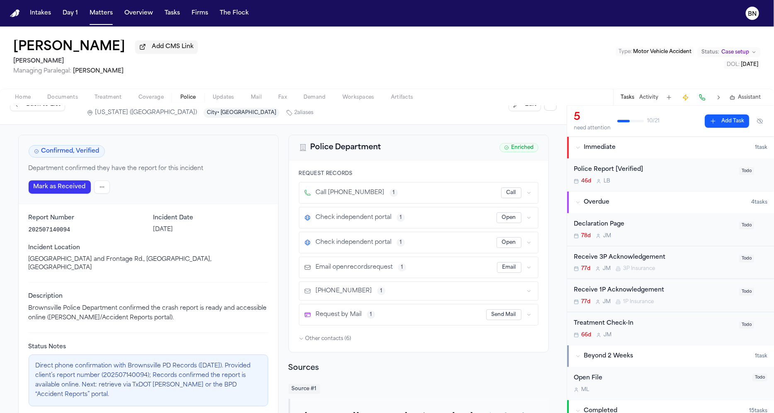
click at [176, 270] on div "Report Number 202507140094 Incident Date July 13, 2025 Incident Location Boca C…" at bounding box center [148, 310] width 259 height 213
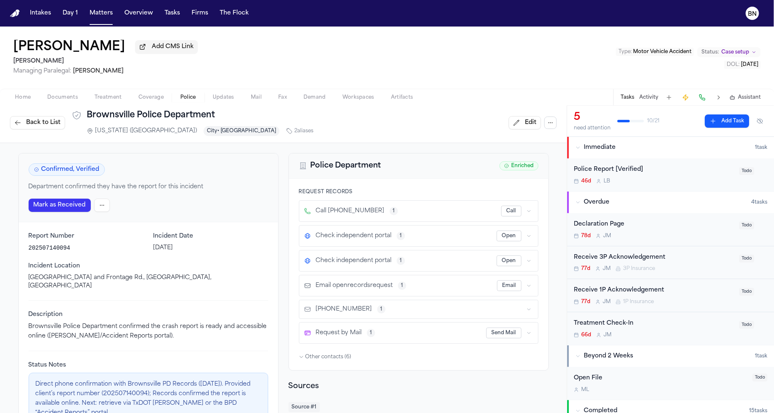
scroll to position [0, 0]
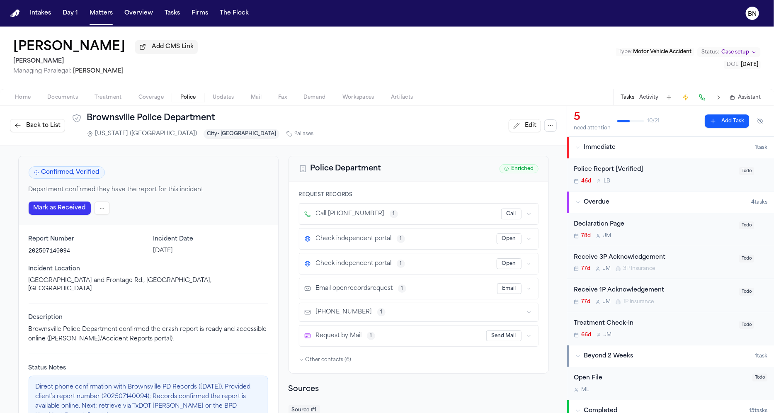
click at [184, 98] on span "Police" at bounding box center [188, 97] width 16 height 7
click at [27, 127] on span "Back to List" at bounding box center [43, 125] width 34 height 8
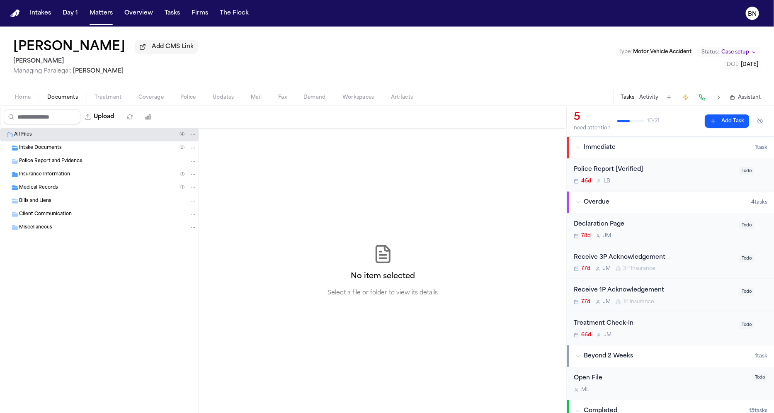
click at [65, 98] on span "Documents" at bounding box center [62, 97] width 31 height 7
click at [192, 97] on span "Police" at bounding box center [188, 97] width 16 height 7
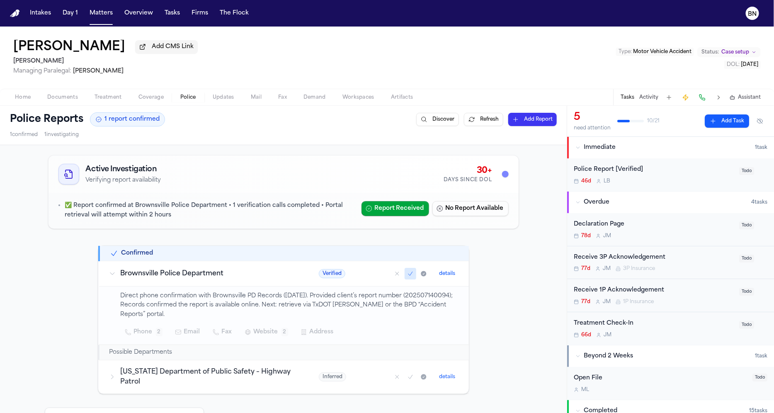
click at [163, 18] on button "Tasks" at bounding box center [172, 13] width 22 height 15
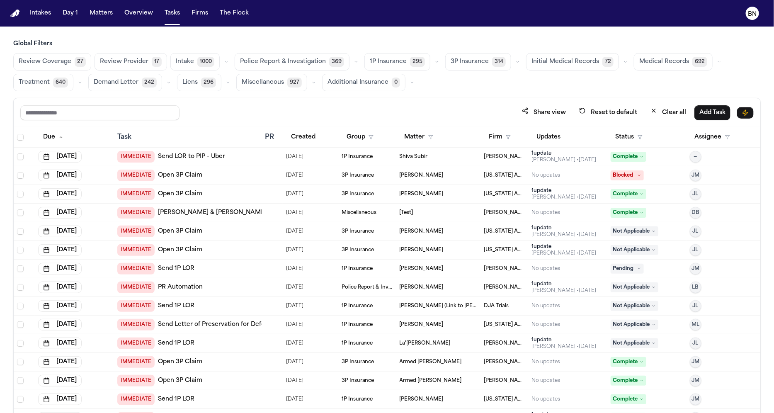
click at [353, 63] on icon "button" at bounding box center [355, 61] width 5 height 5
click at [292, 95] on span "Police Report Escalation" at bounding box center [276, 99] width 72 height 8
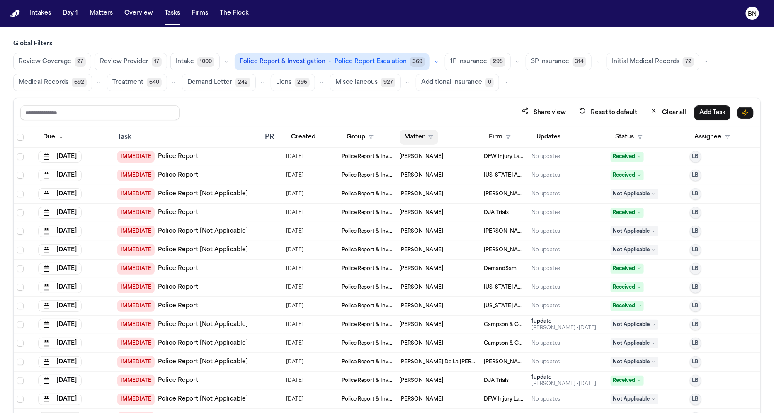
click at [420, 136] on button "Matter" at bounding box center [418, 137] width 39 height 15
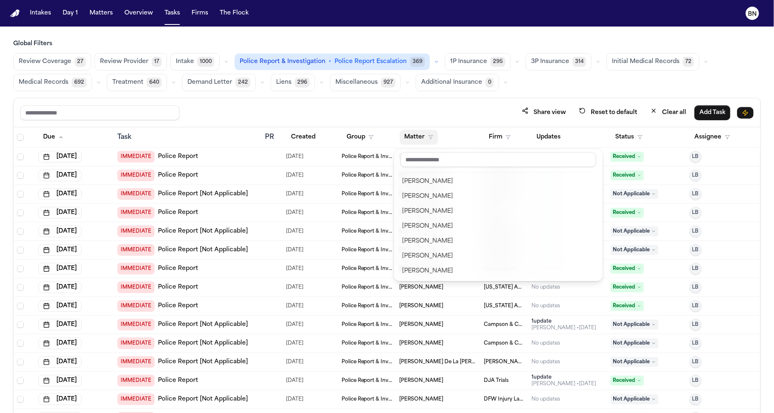
click at [618, 138] on button "Status" at bounding box center [628, 137] width 37 height 15
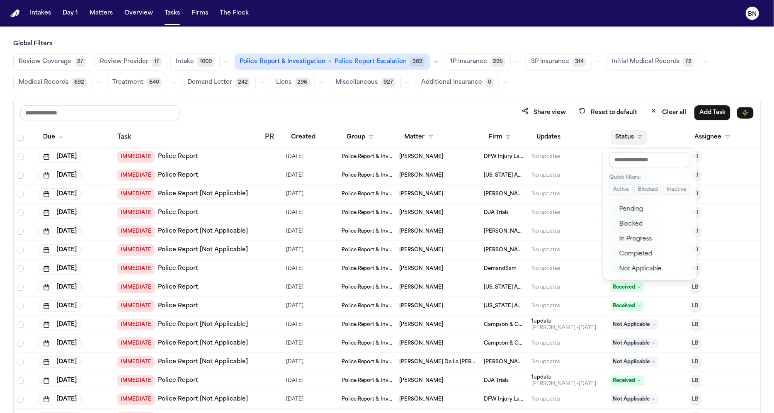
click at [623, 185] on button "Active" at bounding box center [620, 189] width 23 height 11
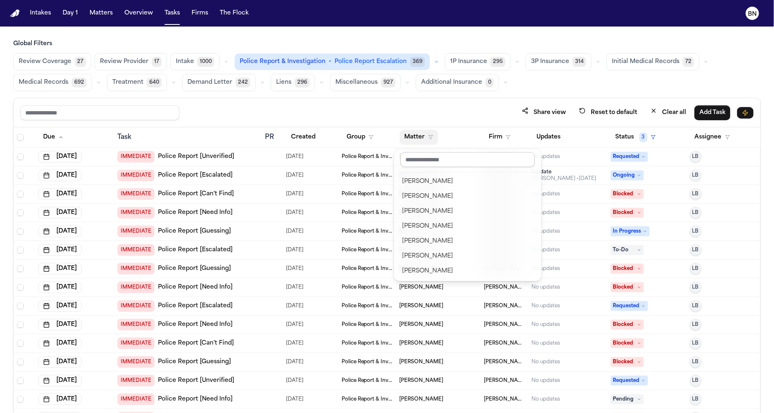
click at [437, 163] on input "text" at bounding box center [467, 159] width 134 height 15
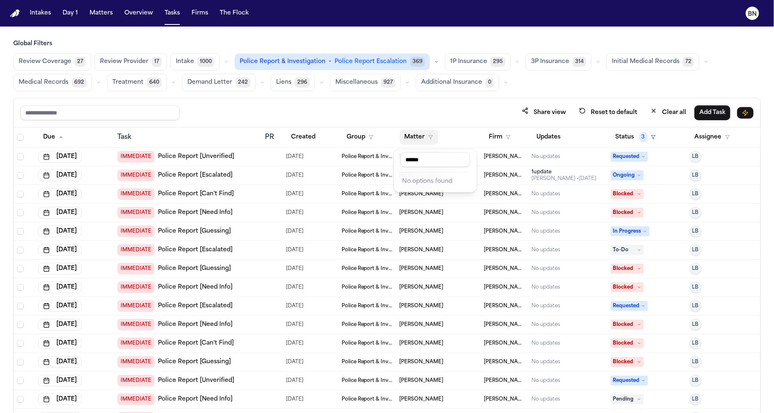
type input "******"
drag, startPoint x: 461, startPoint y: 120, endPoint x: 480, endPoint y: 136, distance: 24.7
click at [462, 121] on div "Share view Reset to default Clear all Add Task Due Task PR Created Group Matter…" at bounding box center [386, 273] width 747 height 351
click at [494, 147] on th "Firm" at bounding box center [504, 137] width 48 height 20
click at [498, 140] on button "Firm" at bounding box center [500, 137] width 32 height 15
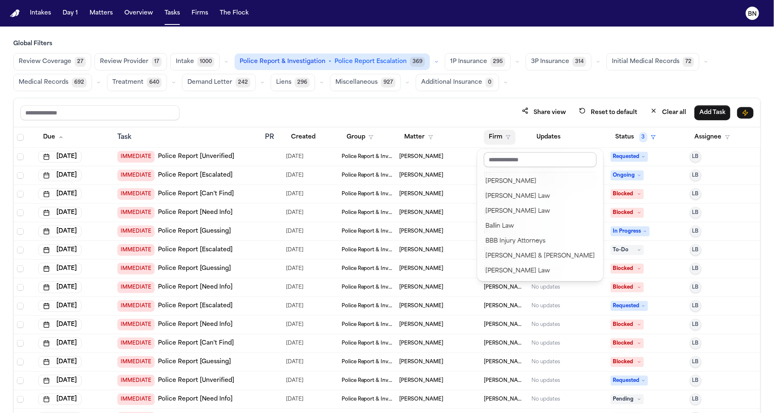
click at [507, 160] on input "text" at bounding box center [540, 159] width 113 height 15
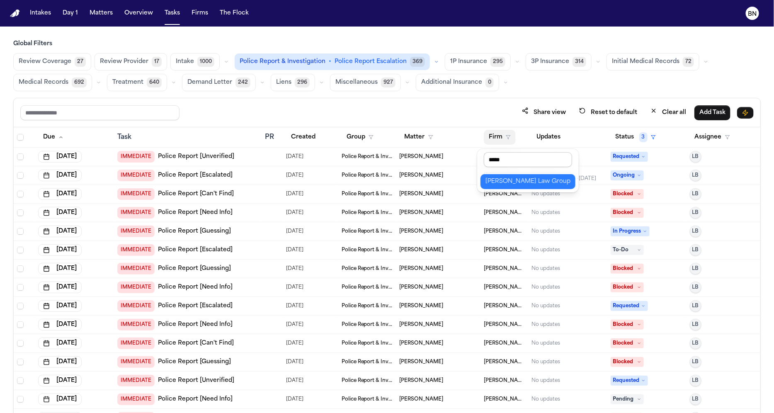
type input "******"
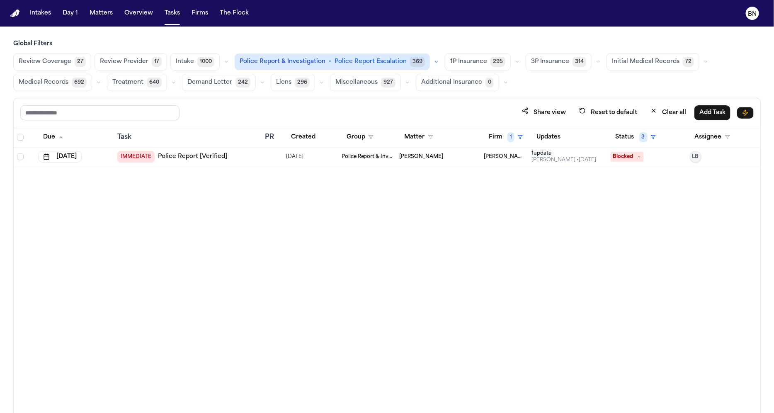
click at [280, 160] on td at bounding box center [271, 157] width 21 height 19
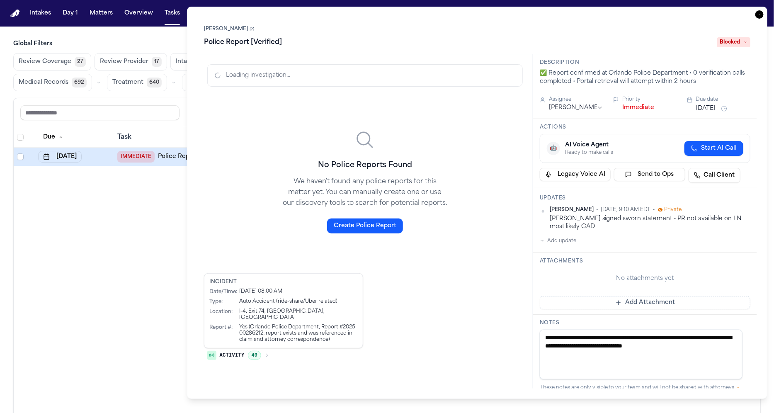
click at [577, 226] on div "Pending signed sworn statement - PR not available on LN most likely CAD" at bounding box center [649, 223] width 201 height 16
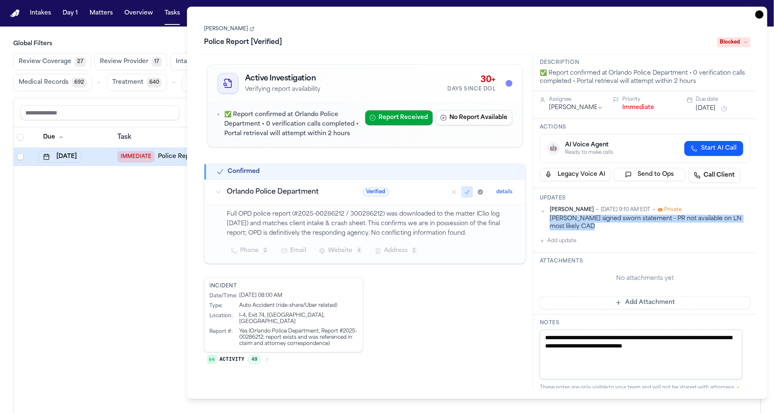
click at [577, 226] on div "Pending signed sworn statement - PR not available on LN most likely CAD" at bounding box center [649, 223] width 201 height 16
click at [576, 226] on div "Pending signed sworn statement - PR not available on LN most likely CAD" at bounding box center [649, 223] width 201 height 16
click at [160, 244] on div "Due Task PR Created Group Matter Firm 1 Updates Status 3 Assignee Sep 2, 2025 I…" at bounding box center [387, 288] width 746 height 322
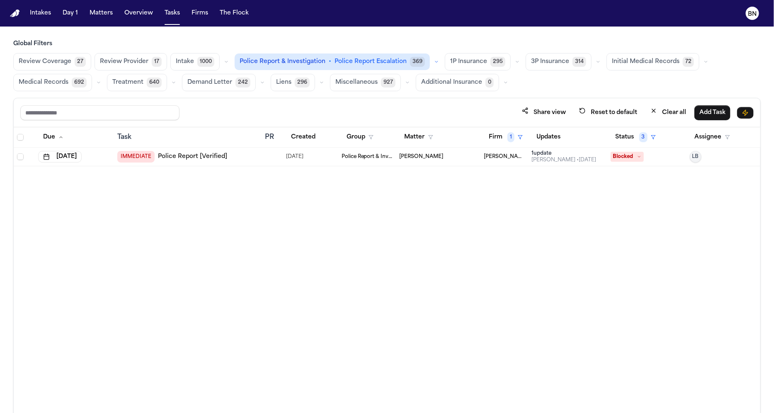
click at [657, 114] on button "Clear all" at bounding box center [668, 112] width 46 height 15
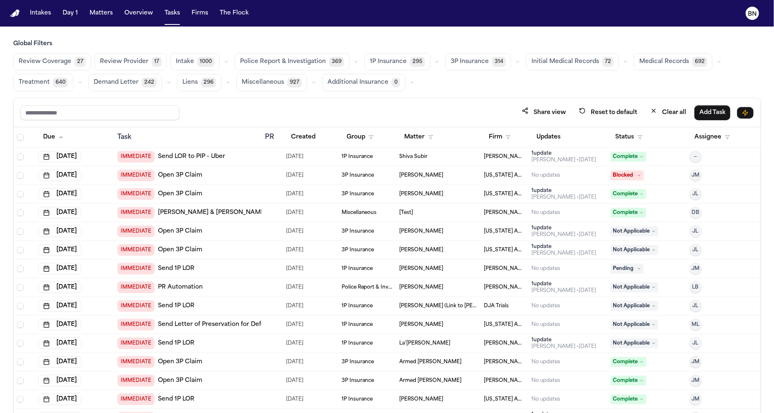
click at [337, 62] on span "369" at bounding box center [336, 62] width 15 height 10
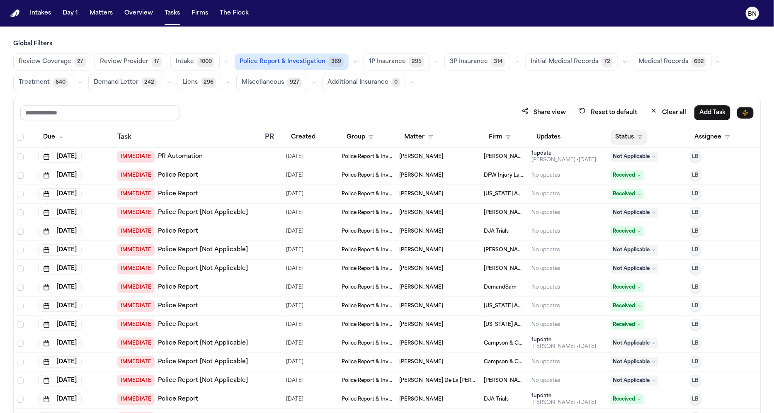
click at [637, 137] on icon "button" at bounding box center [639, 137] width 5 height 5
click at [624, 191] on button "Active" at bounding box center [620, 189] width 23 height 11
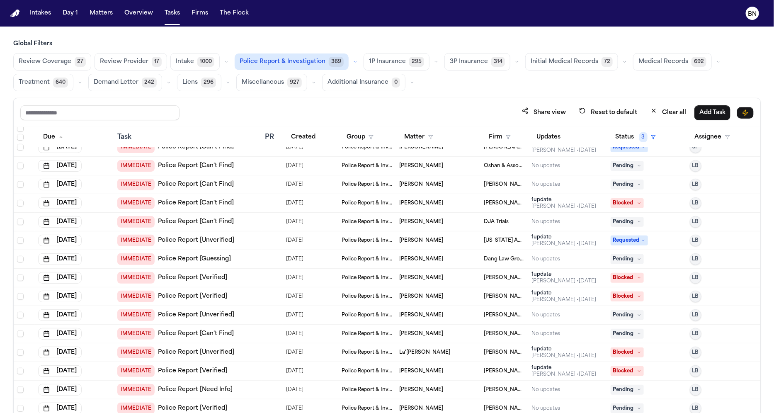
scroll to position [1745, 0]
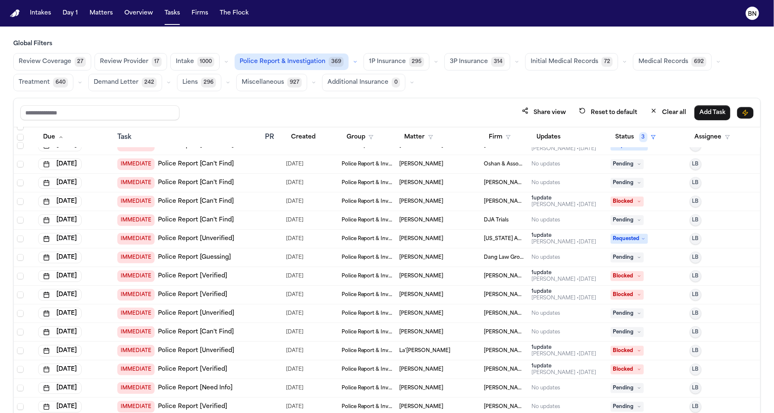
click at [754, 22] on nav "Intakes Day 1 Matters Overview Tasks Firms The Flock BN" at bounding box center [387, 13] width 774 height 27
drag, startPoint x: 752, startPoint y: 19, endPoint x: 748, endPoint y: 24, distance: 5.9
click at [752, 19] on icon "BN" at bounding box center [751, 13] width 13 height 13
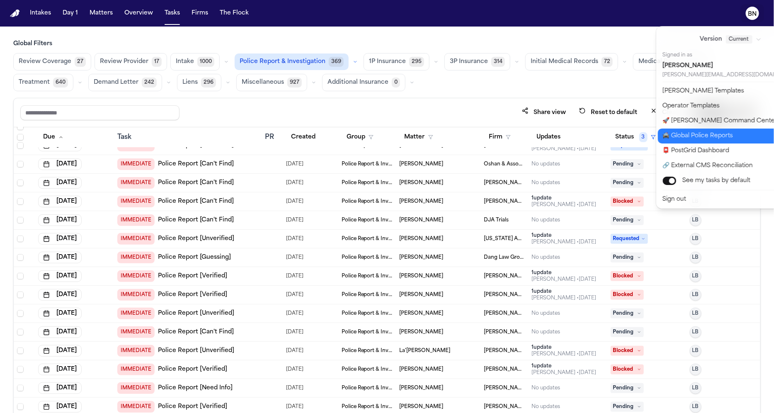
click at [701, 137] on button "🚔 Global Police Reports" at bounding box center [736, 135] width 156 height 15
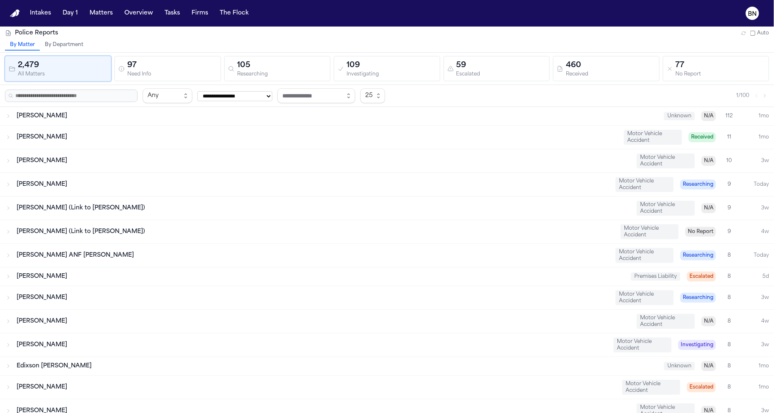
click at [64, 44] on button "By Department" at bounding box center [64, 45] width 48 height 11
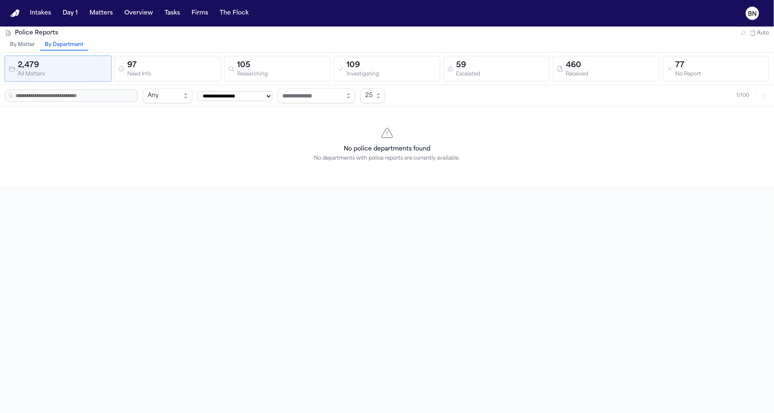
click at [166, 77] on button "97 Need Info" at bounding box center [167, 68] width 106 height 25
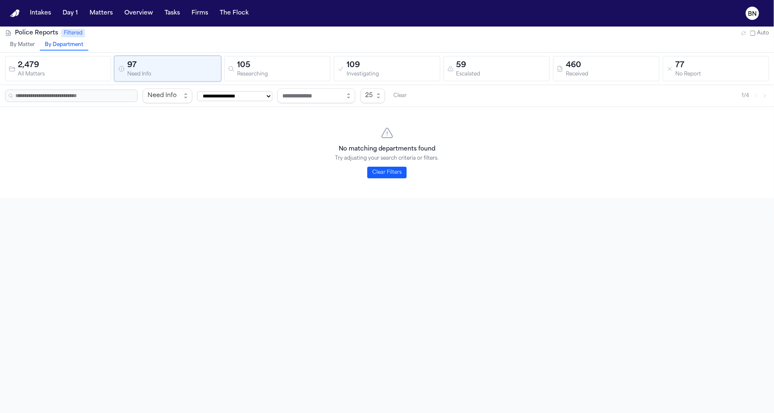
click at [410, 96] on button "Clear" at bounding box center [400, 96] width 20 height 12
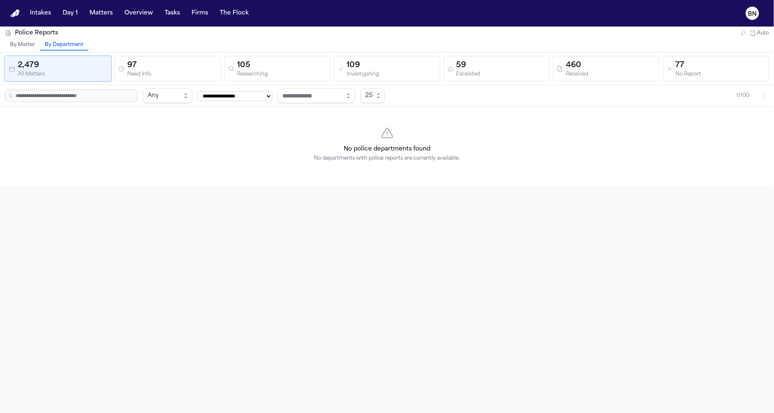
click at [165, 62] on div "97" at bounding box center [171, 66] width 89 height 12
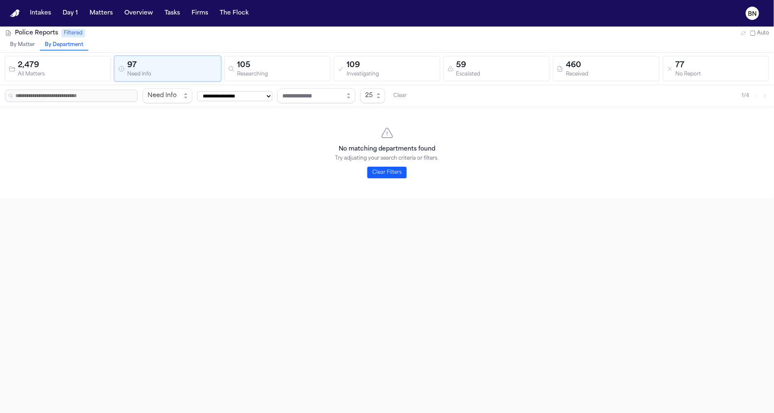
click at [266, 67] on div "105" at bounding box center [281, 66] width 89 height 12
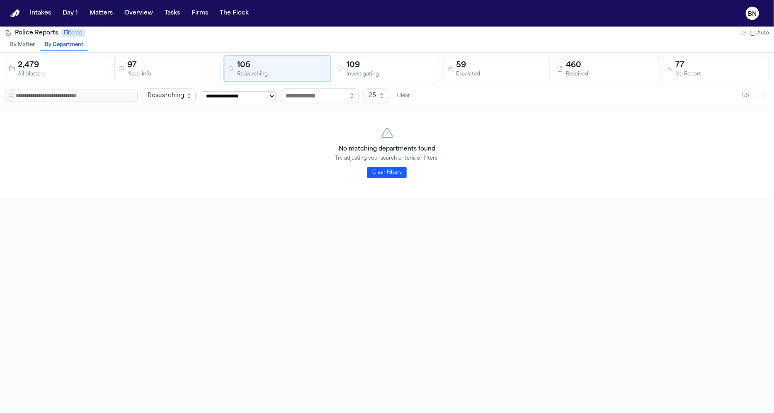
click at [19, 44] on button "By Matter" at bounding box center [22, 45] width 35 height 11
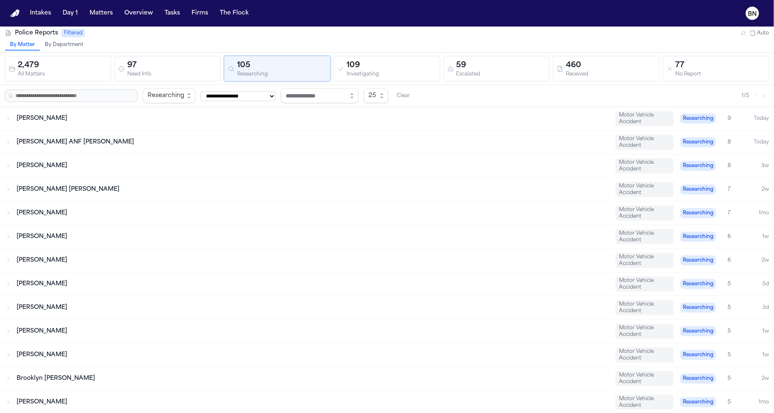
click at [165, 72] on div "Need Info" at bounding box center [171, 74] width 89 height 6
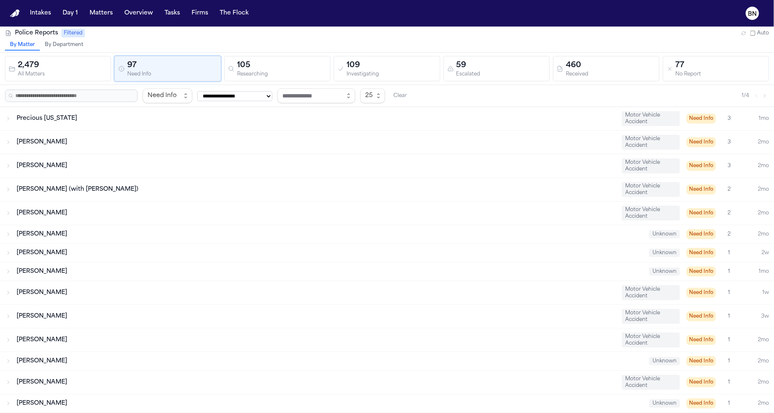
click at [82, 71] on div "All Matters" at bounding box center [62, 74] width 89 height 6
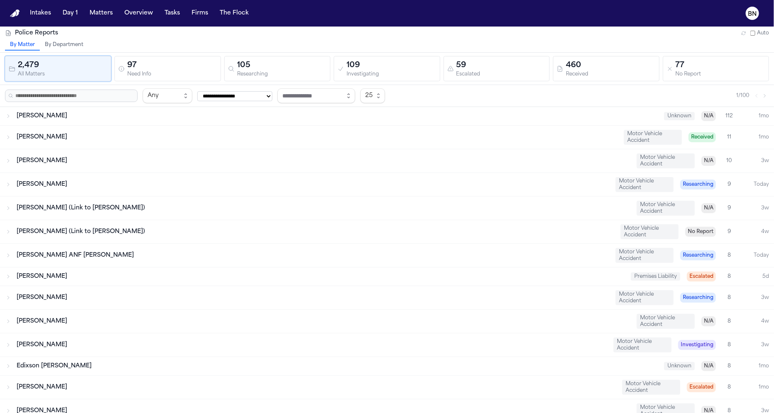
drag, startPoint x: 201, startPoint y: 73, endPoint x: 206, endPoint y: 70, distance: 6.7
click at [201, 73] on div "Need Info" at bounding box center [171, 74] width 89 height 6
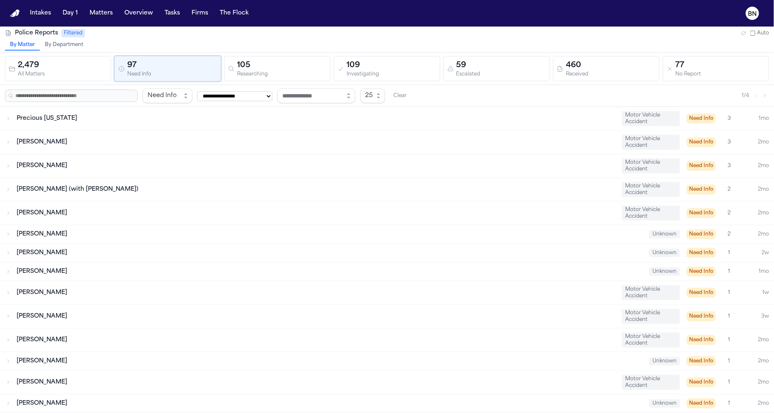
drag, startPoint x: 262, startPoint y: 68, endPoint x: 329, endPoint y: 69, distance: 67.6
click at [262, 68] on div "105" at bounding box center [281, 66] width 89 height 12
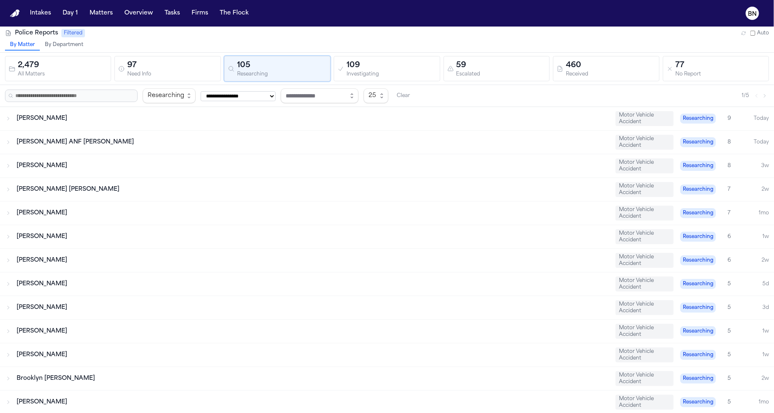
click at [370, 68] on div "109" at bounding box center [390, 66] width 89 height 12
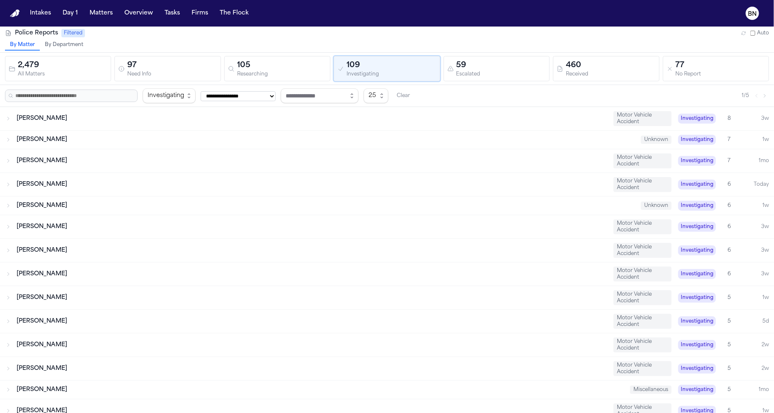
click at [464, 69] on div "59" at bounding box center [500, 66] width 89 height 12
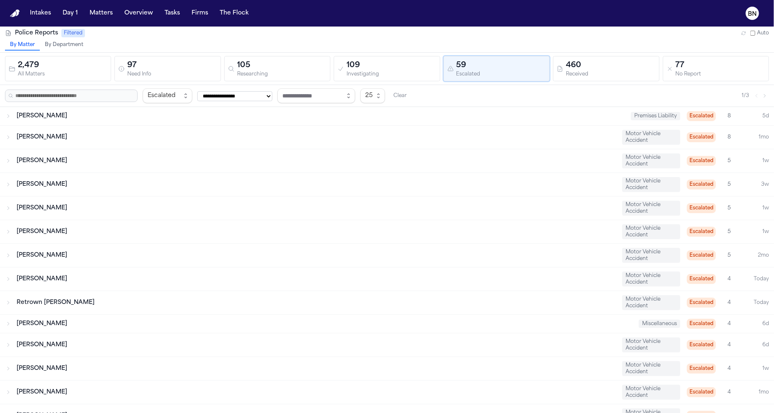
click at [246, 71] on div "Researching" at bounding box center [281, 74] width 89 height 6
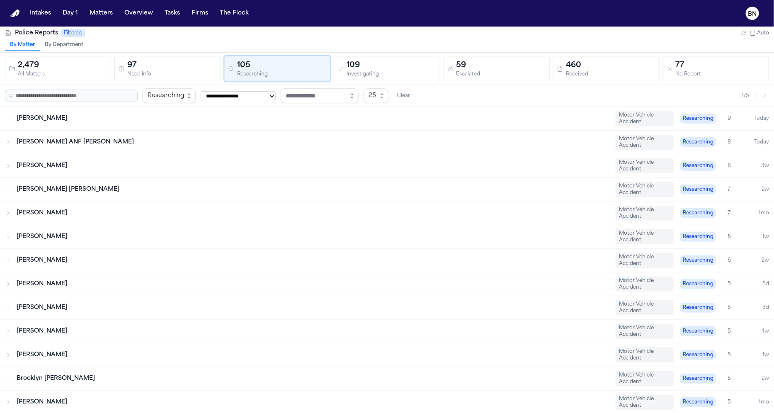
click at [175, 71] on div "Need Info" at bounding box center [171, 74] width 89 height 6
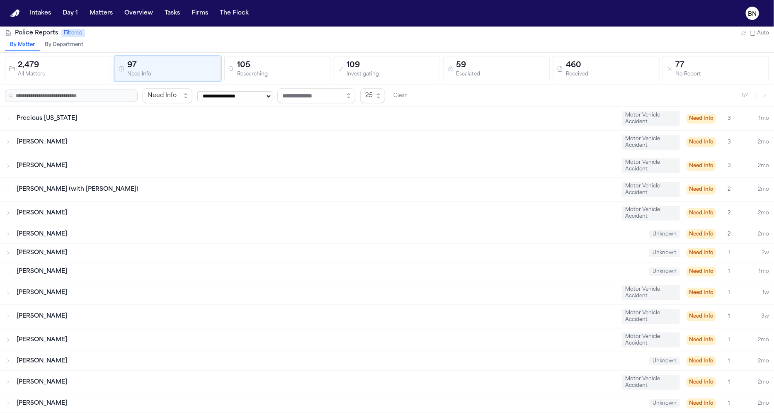
click at [278, 72] on div "Researching" at bounding box center [281, 74] width 89 height 6
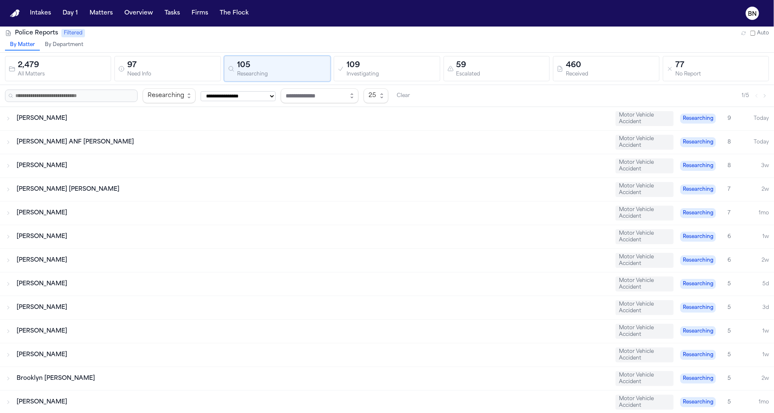
click at [382, 74] on div "Investigating" at bounding box center [390, 74] width 89 height 6
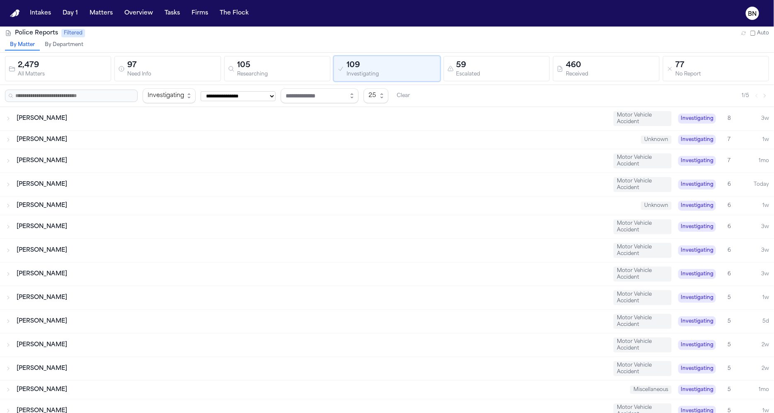
click at [493, 72] on div "Escalated" at bounding box center [500, 74] width 89 height 6
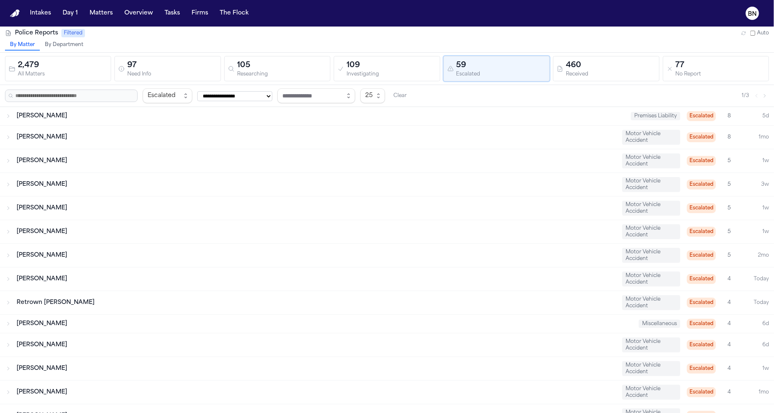
click at [163, 145] on div "Renada Hurse Motor Vehicle Accident Escalated 8 1mo" at bounding box center [387, 137] width 774 height 23
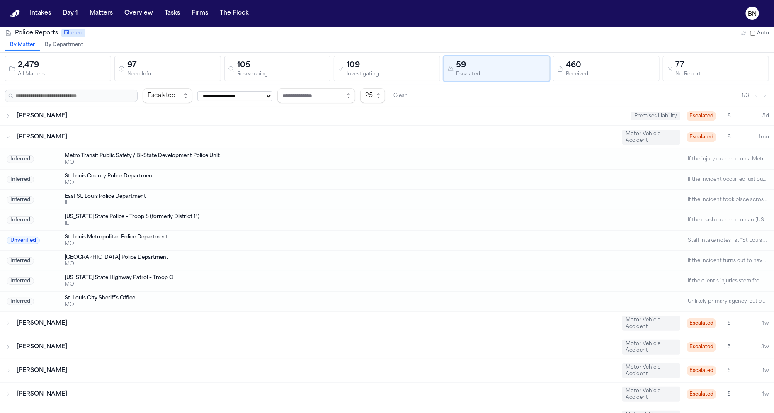
click at [166, 140] on div "Renada Hurse" at bounding box center [316, 137] width 599 height 8
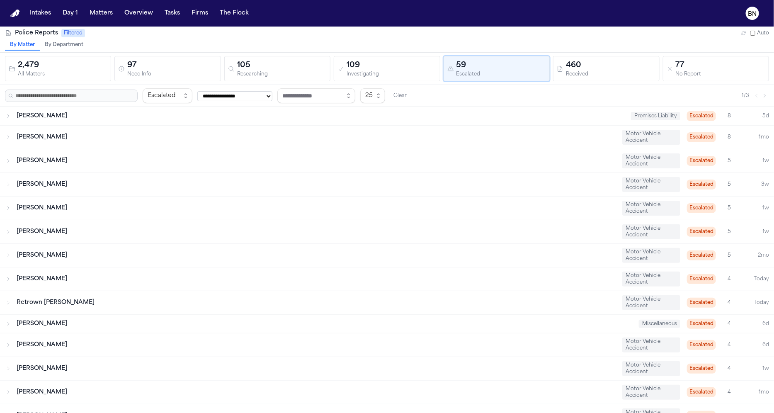
click at [598, 70] on div "460" at bounding box center [610, 66] width 89 height 12
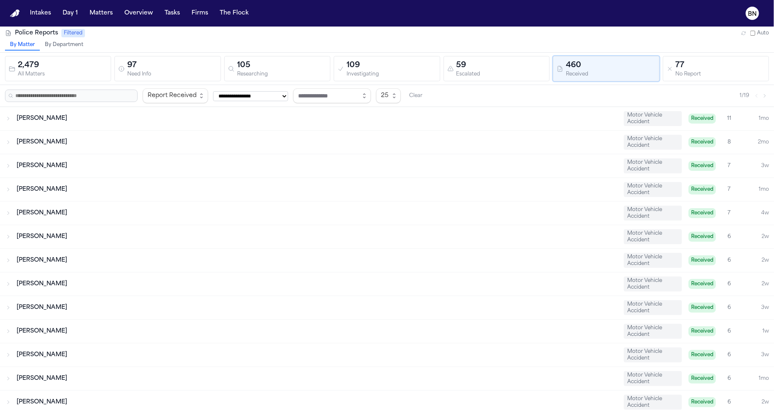
click at [172, 73] on div "Need Info" at bounding box center [171, 74] width 89 height 6
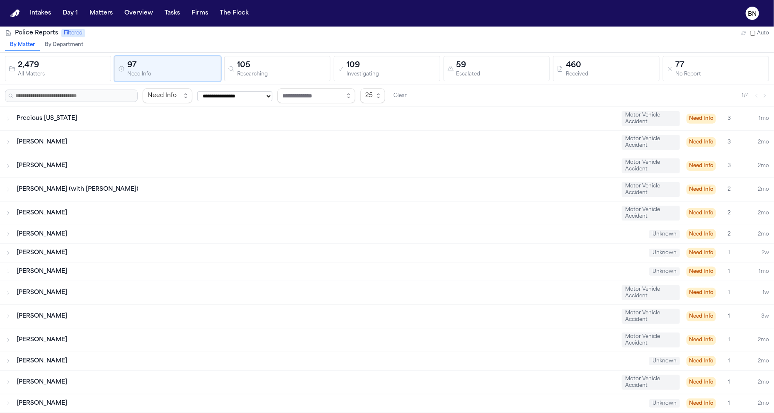
click at [73, 75] on div "All Matters" at bounding box center [62, 74] width 89 height 6
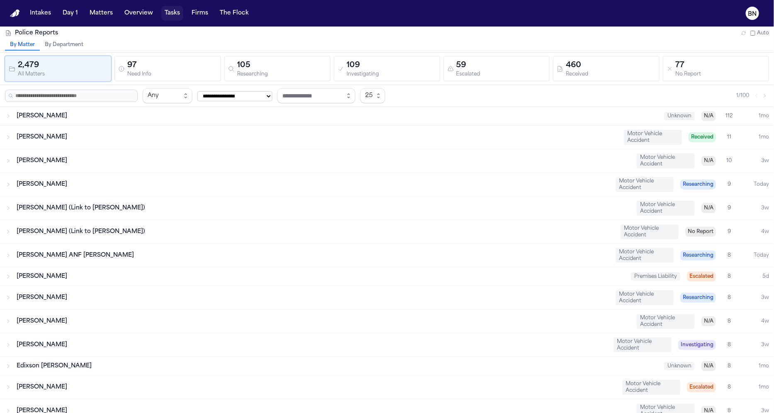
click at [176, 12] on button "Tasks" at bounding box center [172, 13] width 22 height 15
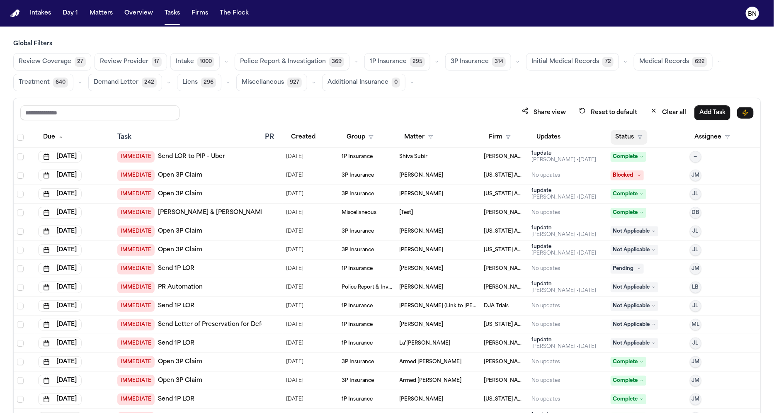
click at [610, 135] on button "Status" at bounding box center [628, 137] width 37 height 15
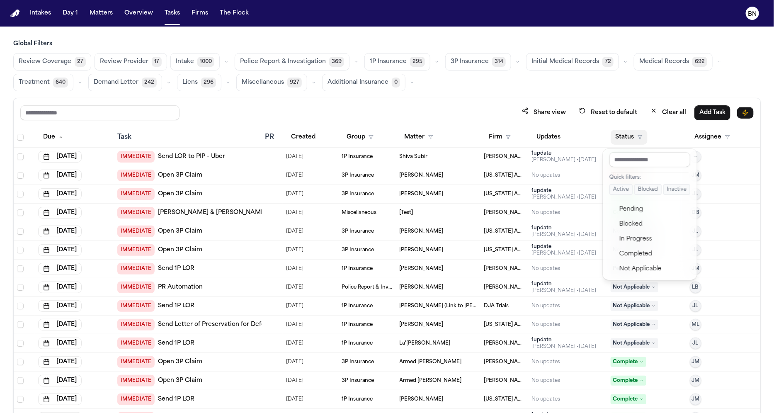
click at [612, 188] on button "Active" at bounding box center [620, 189] width 23 height 11
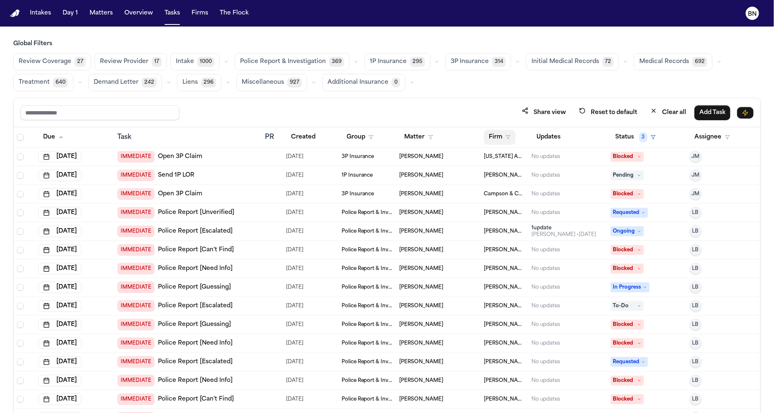
click at [497, 142] on button "Firm" at bounding box center [500, 137] width 32 height 15
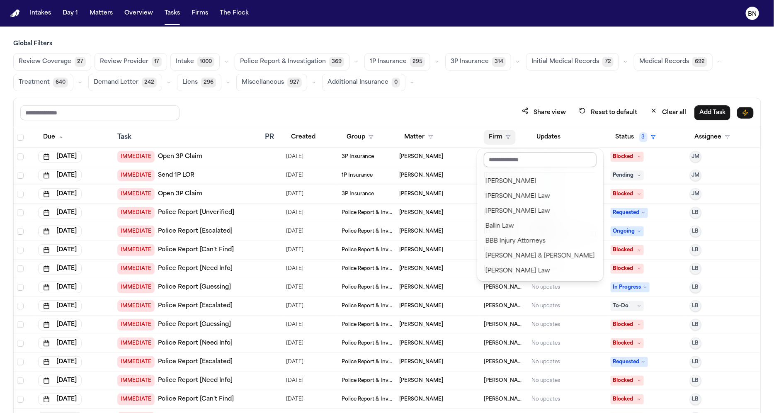
click at [513, 165] on input "text" at bounding box center [540, 159] width 113 height 15
type input "*****"
click at [525, 186] on div "Michigan Auto Law" at bounding box center [518, 182] width 66 height 10
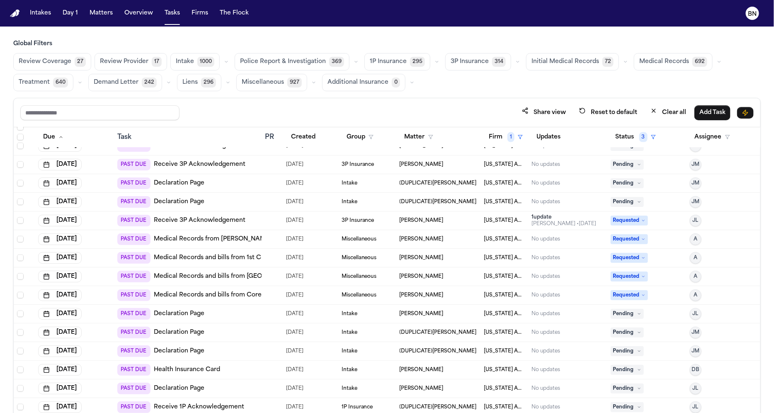
scroll to position [633, 0]
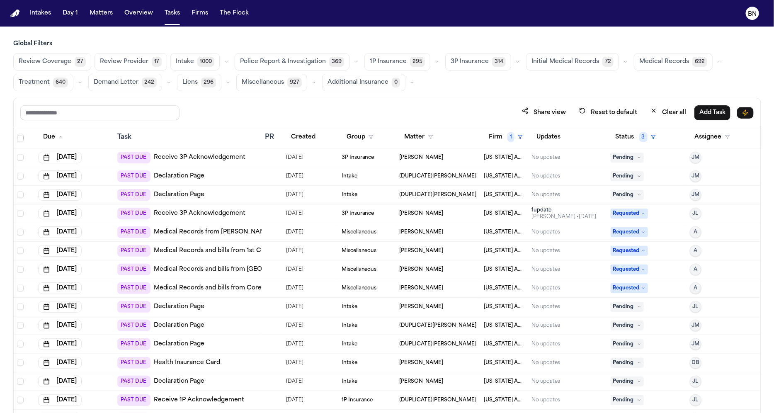
click at [293, 60] on span "Police Report & Investigation" at bounding box center [283, 62] width 86 height 8
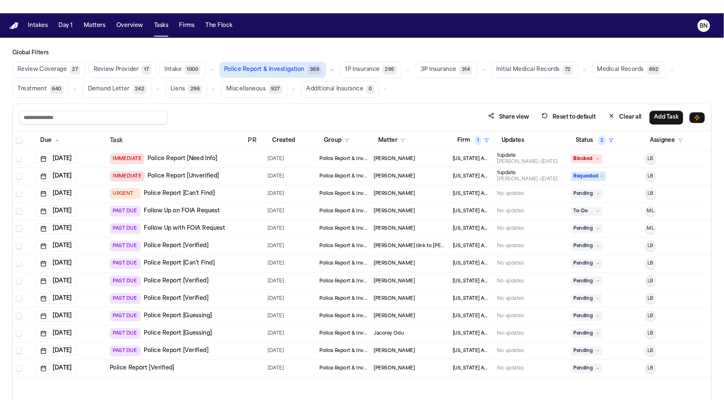
scroll to position [2, 0]
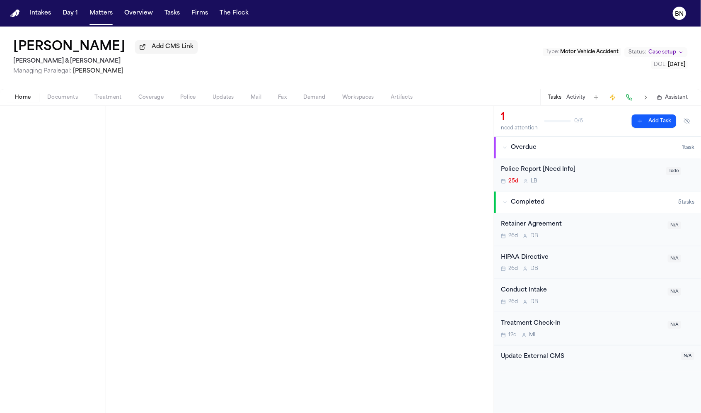
click at [192, 102] on button "Police" at bounding box center [188, 97] width 32 height 10
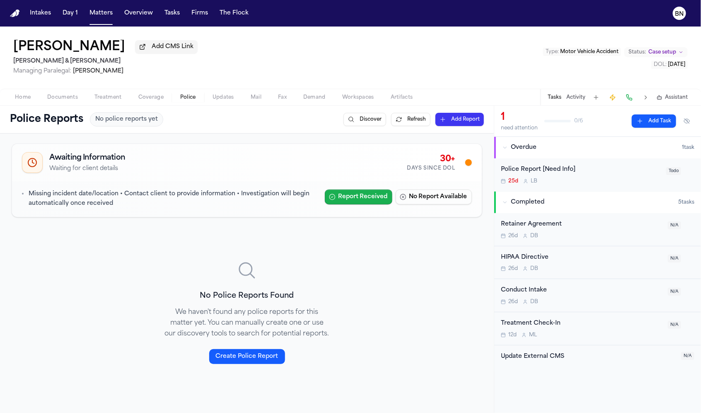
click at [354, 195] on button "Report Received" at bounding box center [359, 196] width 68 height 15
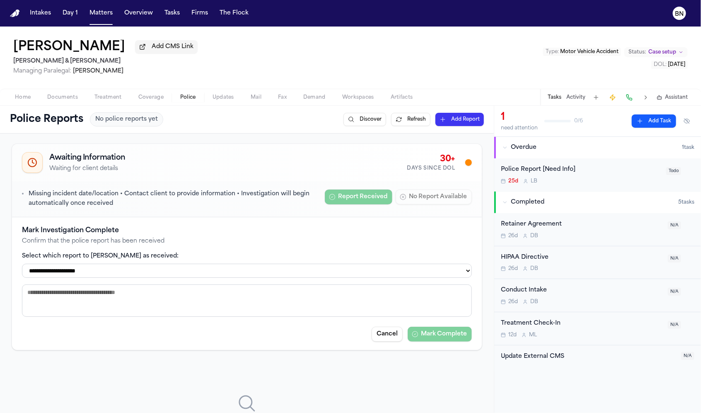
drag, startPoint x: 289, startPoint y: 288, endPoint x: 291, endPoint y: 274, distance: 13.4
click at [289, 288] on div "**********" at bounding box center [247, 283] width 450 height 116
click at [291, 272] on select "**********" at bounding box center [247, 271] width 450 height 14
click at [387, 341] on button "Cancel" at bounding box center [387, 334] width 31 height 15
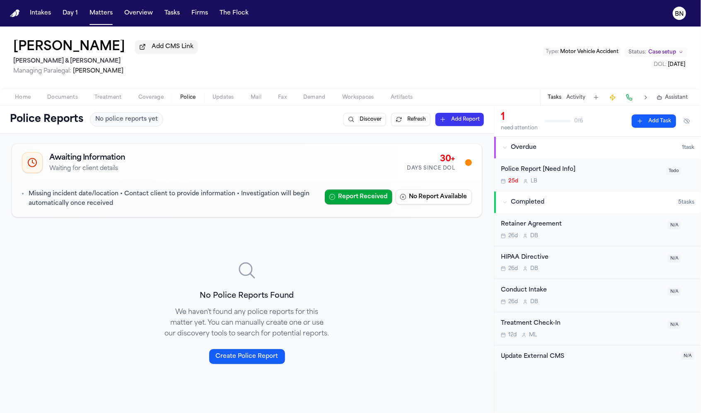
click at [435, 203] on button "No Report Available" at bounding box center [434, 196] width 76 height 15
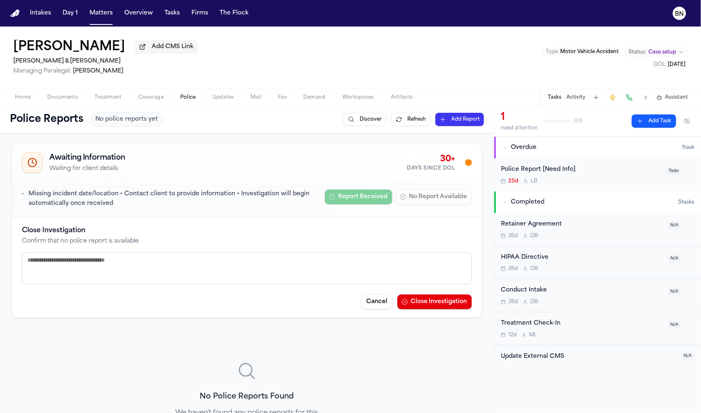
click at [430, 302] on button "Close Investigation" at bounding box center [434, 301] width 75 height 15
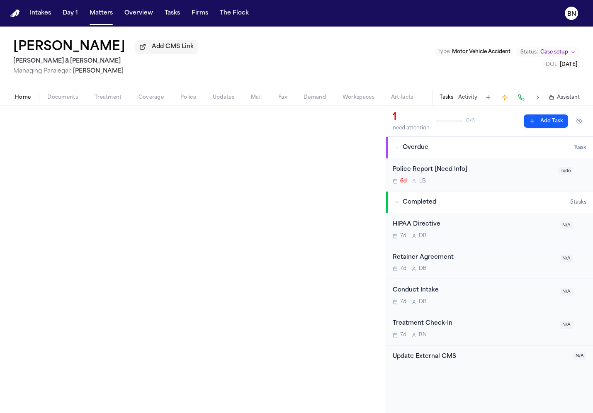
click at [186, 100] on span "Police" at bounding box center [188, 97] width 16 height 7
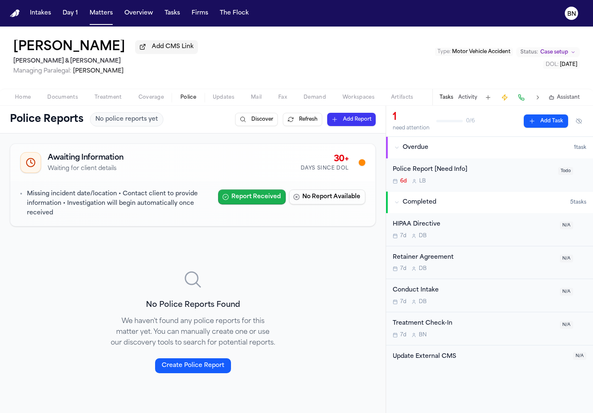
drag, startPoint x: 315, startPoint y: 196, endPoint x: 212, endPoint y: 194, distance: 102.8
click at [218, 194] on div "Report Received No Report Available" at bounding box center [291, 196] width 147 height 15
click at [238, 198] on button "Report Received" at bounding box center [252, 196] width 68 height 15
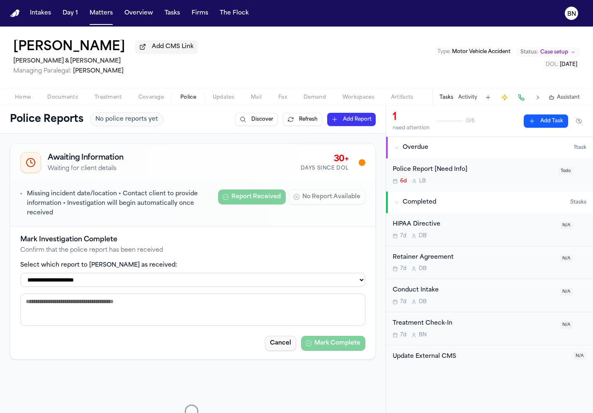
click at [283, 347] on button "Cancel" at bounding box center [280, 343] width 31 height 15
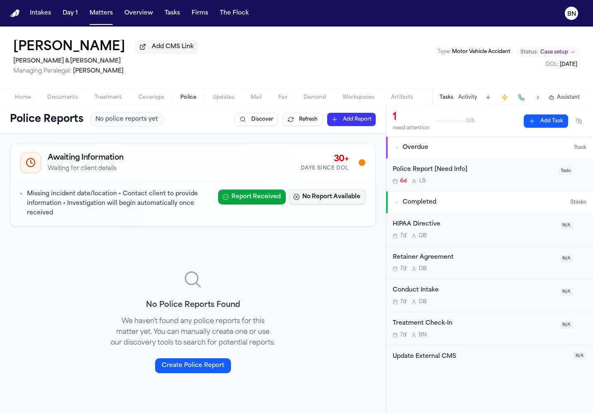
click at [313, 198] on button "No Report Available" at bounding box center [327, 196] width 76 height 15
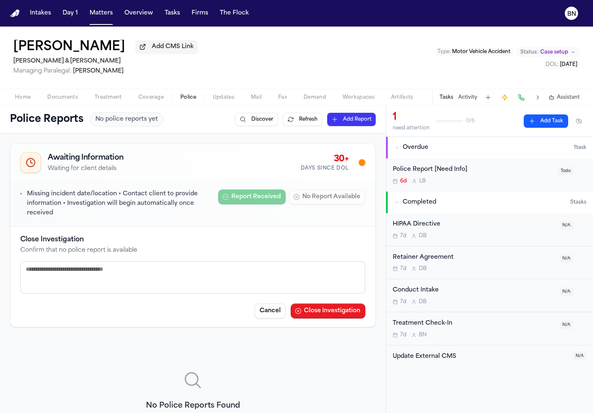
click at [302, 311] on button "Close Investigation" at bounding box center [327, 310] width 75 height 15
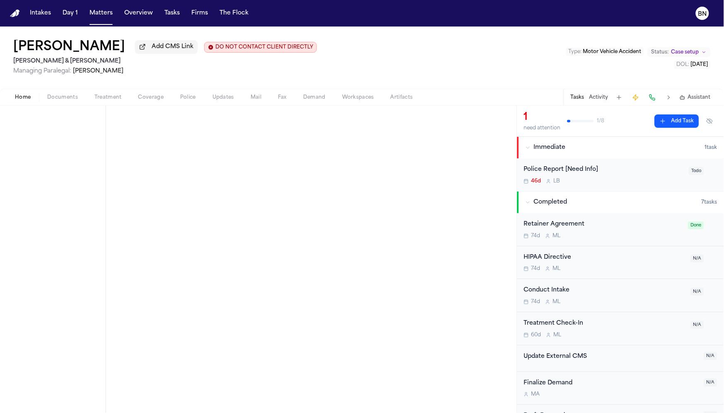
click at [192, 102] on span "button" at bounding box center [188, 102] width 26 height 1
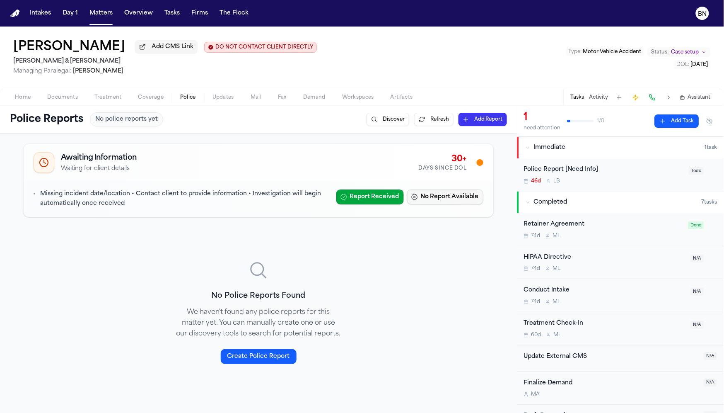
click at [423, 201] on button "No Report Available" at bounding box center [445, 196] width 76 height 15
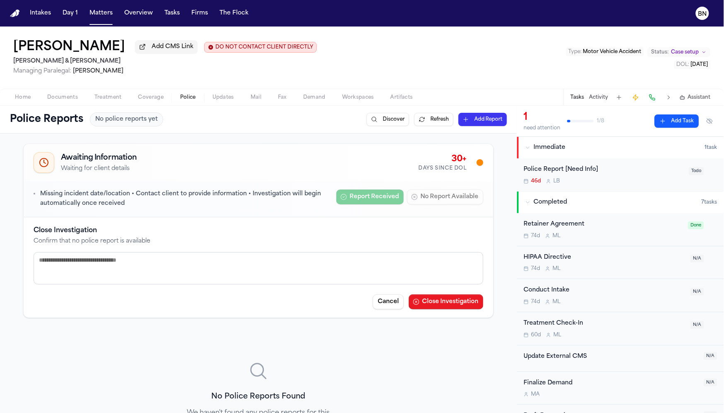
click at [438, 302] on button "Close Investigation" at bounding box center [446, 301] width 75 height 15
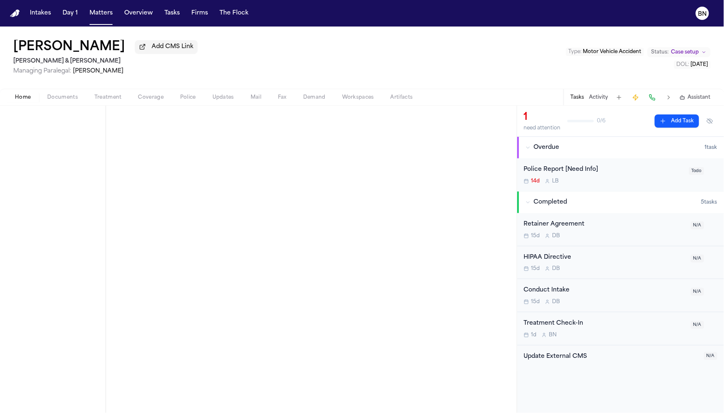
click at [193, 98] on span "Police" at bounding box center [188, 97] width 16 height 7
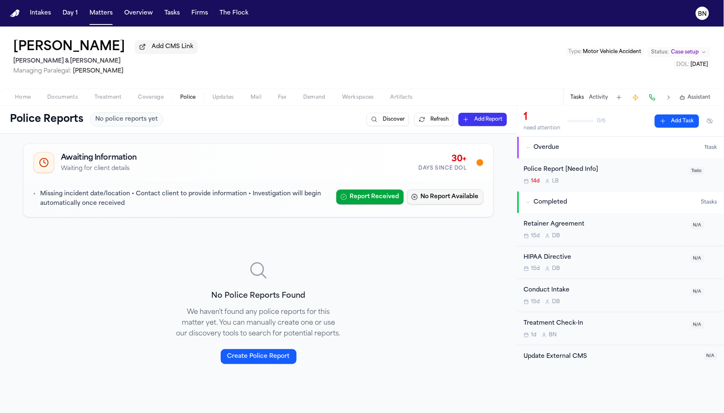
click at [453, 201] on button "No Report Available" at bounding box center [445, 196] width 76 height 15
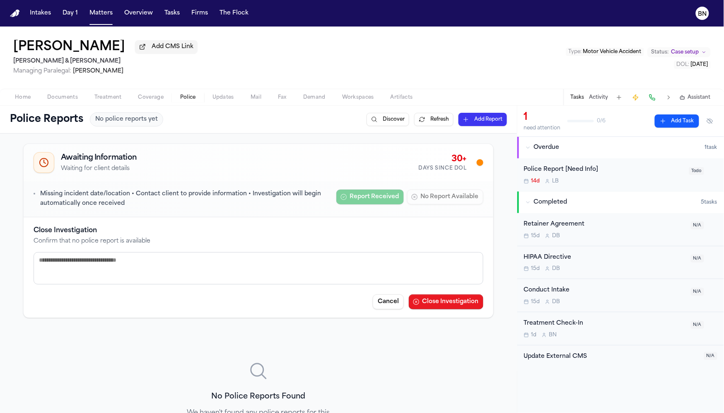
click at [438, 303] on button "Close Investigation" at bounding box center [446, 301] width 75 height 15
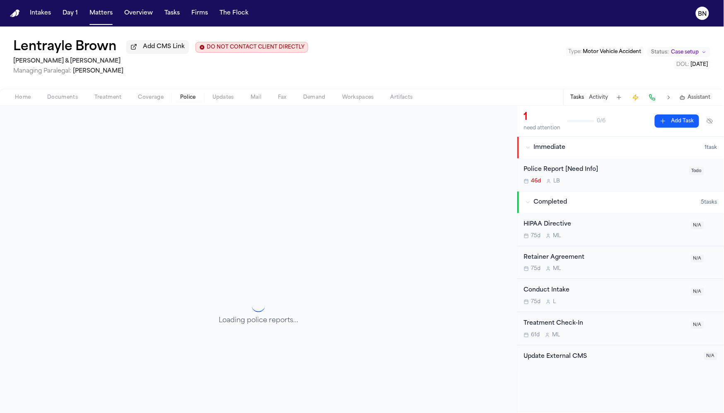
click at [184, 98] on span "Police" at bounding box center [188, 97] width 16 height 7
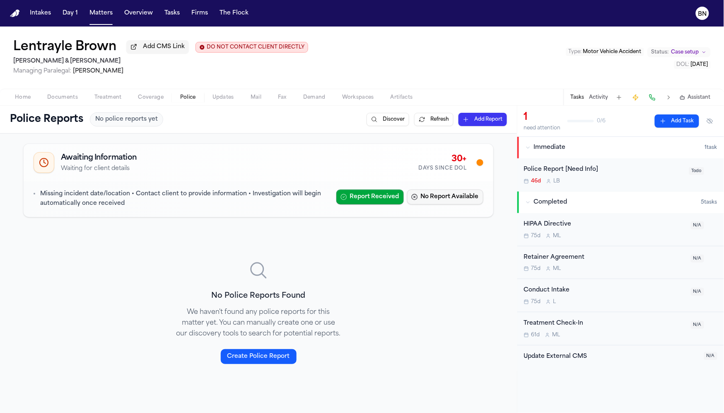
click at [433, 198] on button "No Report Available" at bounding box center [445, 196] width 76 height 15
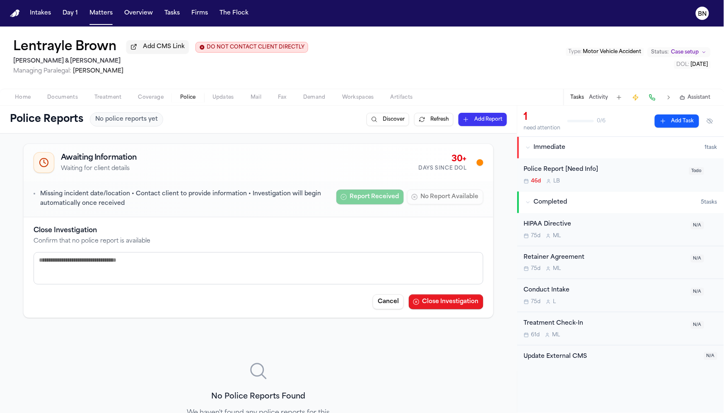
click at [440, 302] on button "Close Investigation" at bounding box center [446, 301] width 75 height 15
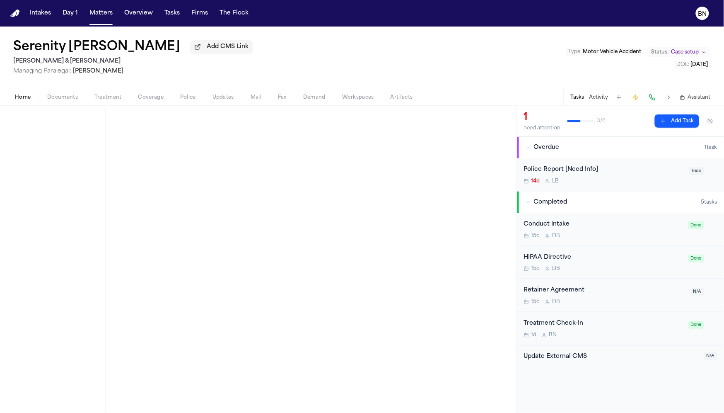
click at [190, 99] on span "Police" at bounding box center [188, 97] width 16 height 7
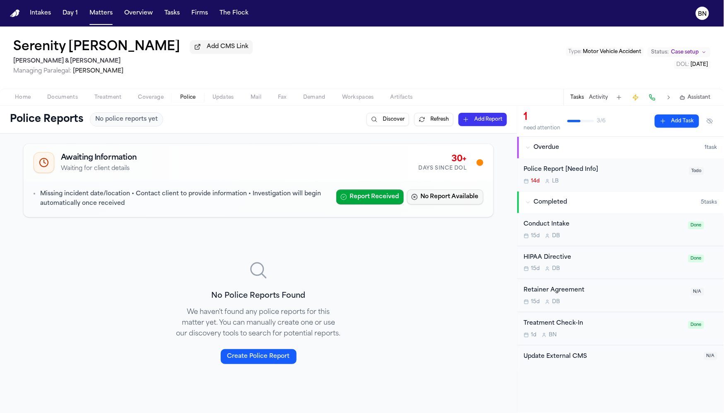
click at [447, 200] on button "No Report Available" at bounding box center [445, 196] width 76 height 15
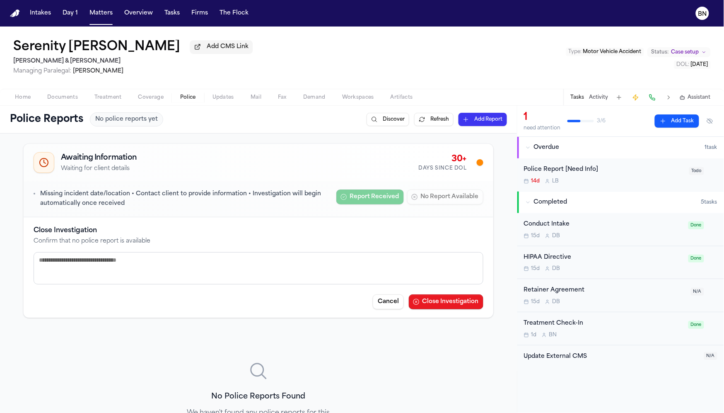
click at [471, 301] on button "Close Investigation" at bounding box center [446, 301] width 75 height 15
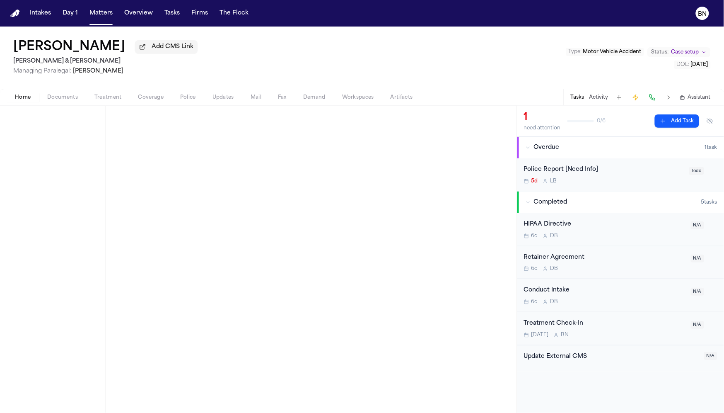
click at [185, 100] on span "Police" at bounding box center [188, 97] width 16 height 7
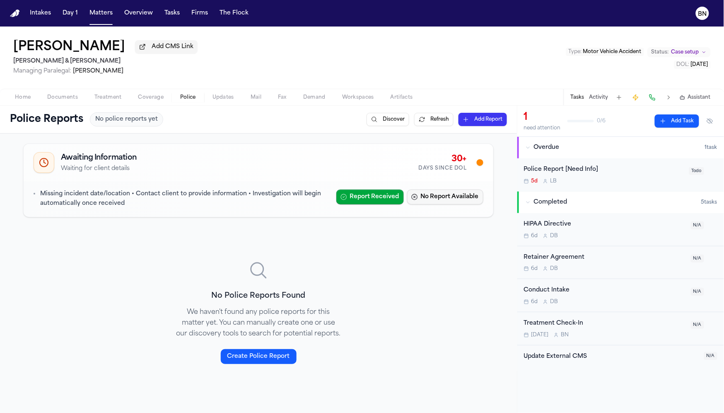
click at [436, 201] on button "No Report Available" at bounding box center [445, 196] width 76 height 15
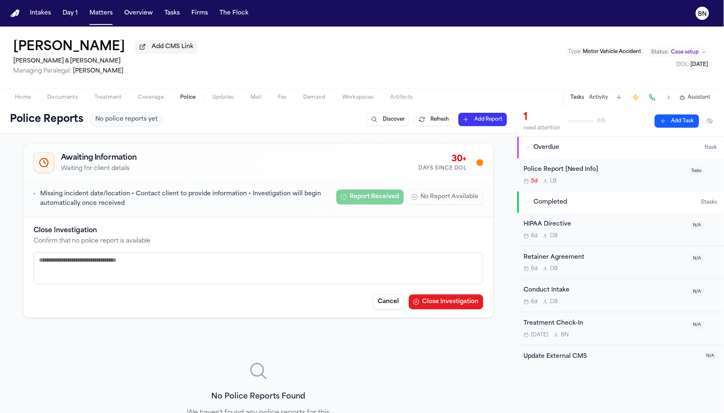
click at [450, 307] on button "Close Investigation" at bounding box center [446, 301] width 75 height 15
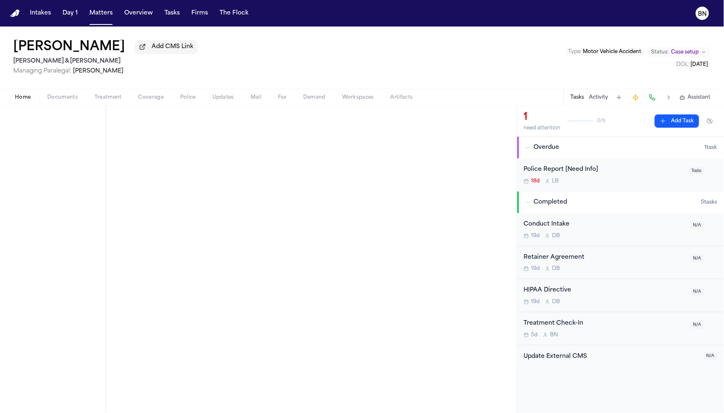
click at [188, 100] on span "Police" at bounding box center [188, 97] width 16 height 7
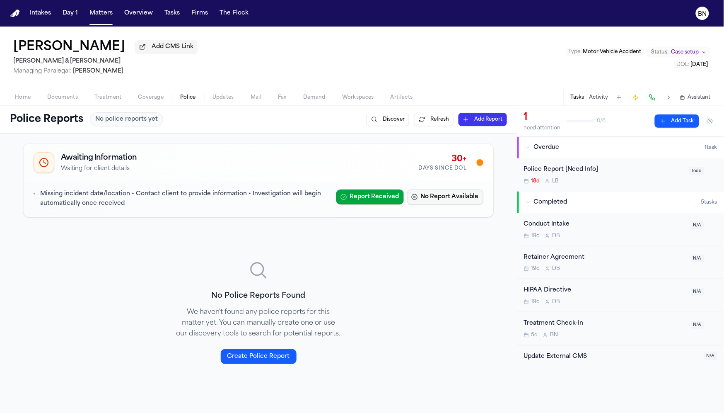
click at [431, 204] on button "No Report Available" at bounding box center [445, 196] width 76 height 15
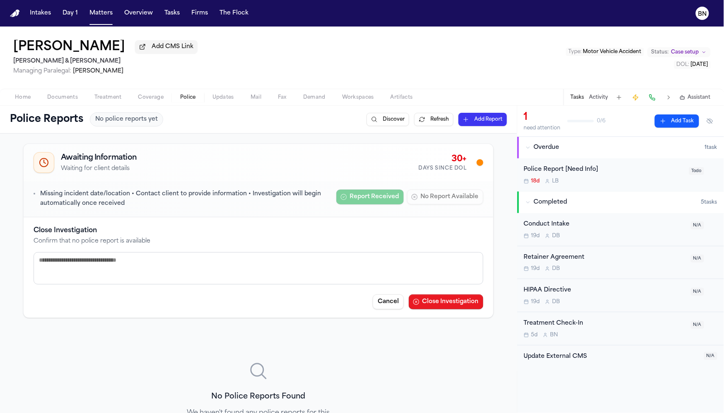
click at [438, 303] on button "Close Investigation" at bounding box center [446, 301] width 75 height 15
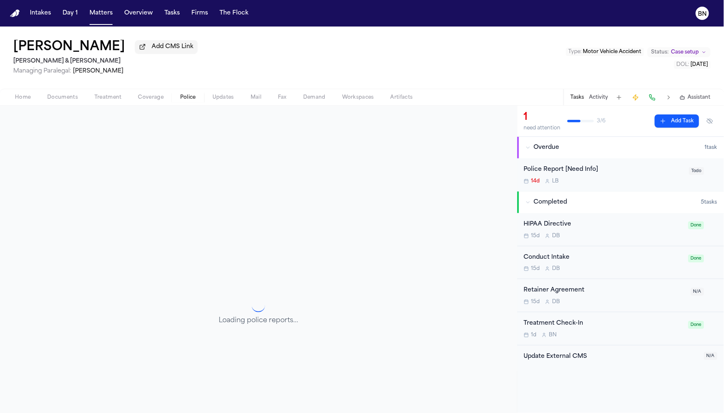
click at [188, 102] on button "Police" at bounding box center [188, 97] width 32 height 10
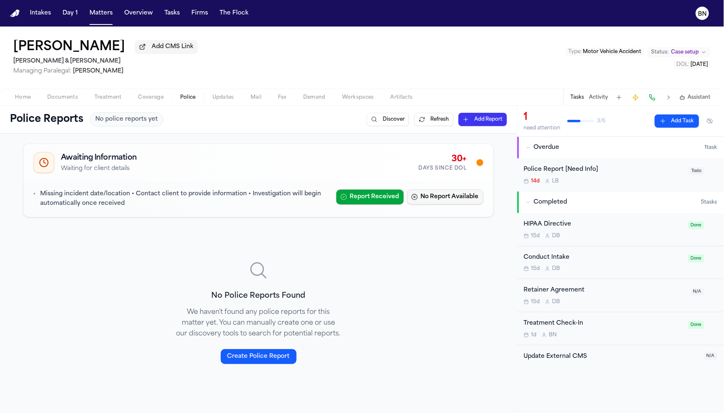
click at [449, 202] on button "No Report Available" at bounding box center [445, 196] width 76 height 15
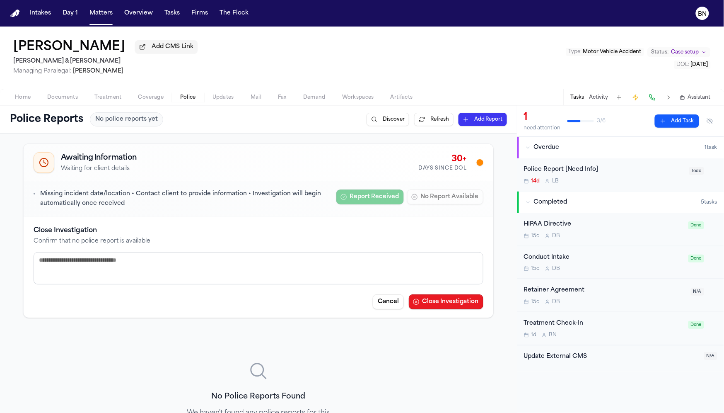
click at [452, 303] on button "Close Investigation" at bounding box center [446, 301] width 75 height 15
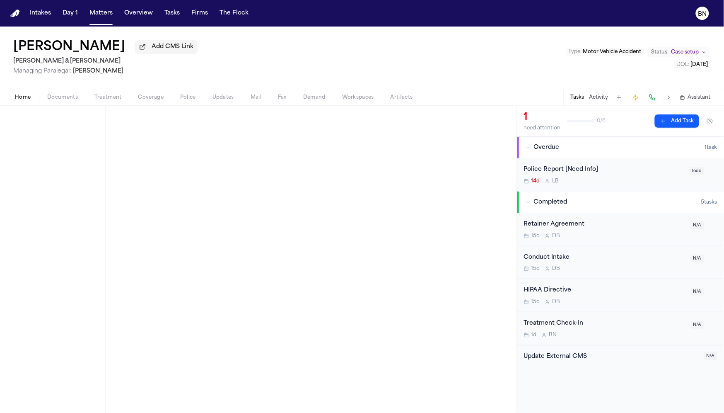
click at [192, 97] on span "Police" at bounding box center [188, 97] width 16 height 7
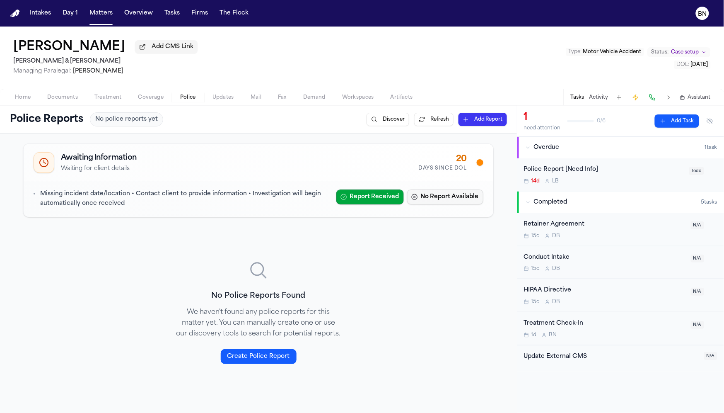
click at [435, 197] on button "No Report Available" at bounding box center [445, 196] width 76 height 15
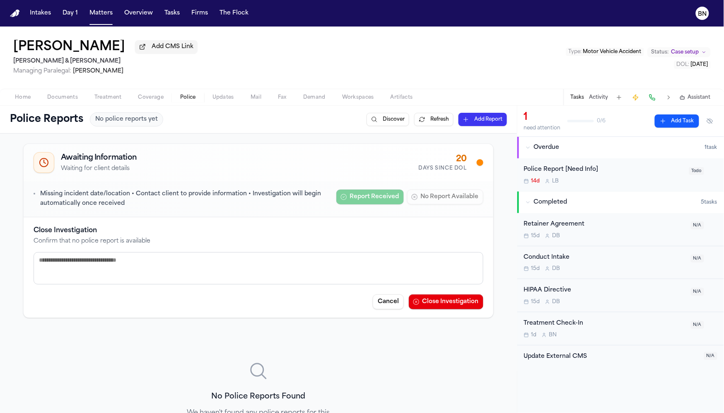
click at [435, 308] on button "Close Investigation" at bounding box center [446, 301] width 75 height 15
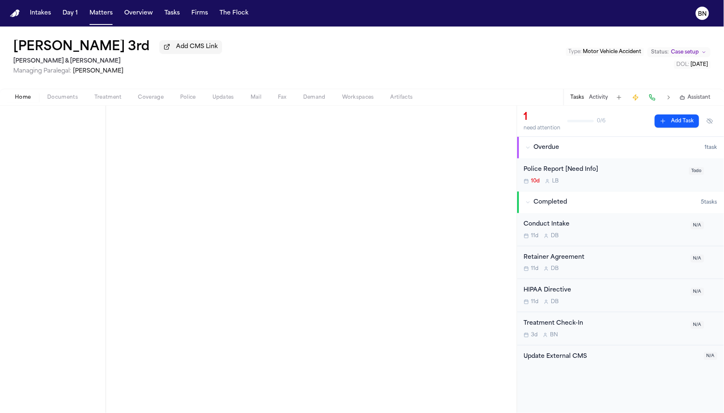
click at [195, 99] on button "Police" at bounding box center [188, 97] width 32 height 10
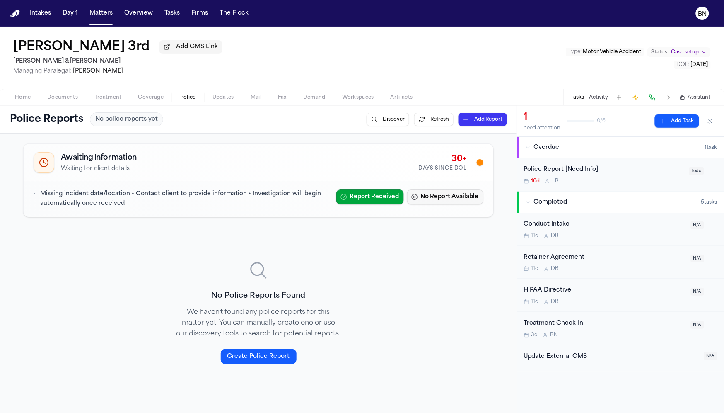
drag, startPoint x: 433, startPoint y: 197, endPoint x: 431, endPoint y: 206, distance: 8.9
click at [432, 197] on button "No Report Available" at bounding box center [445, 196] width 76 height 15
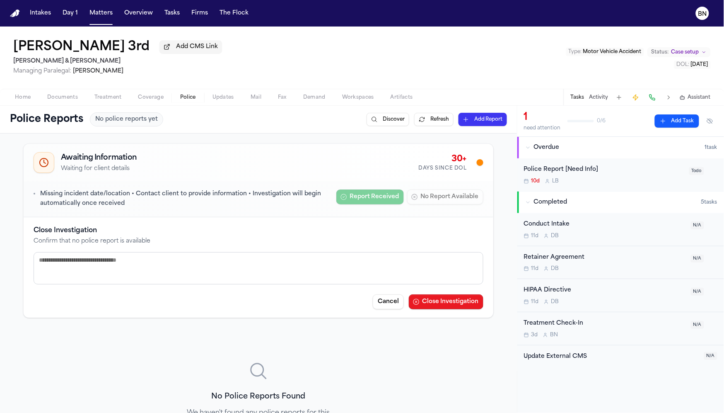
click at [437, 304] on button "Close Investigation" at bounding box center [446, 301] width 75 height 15
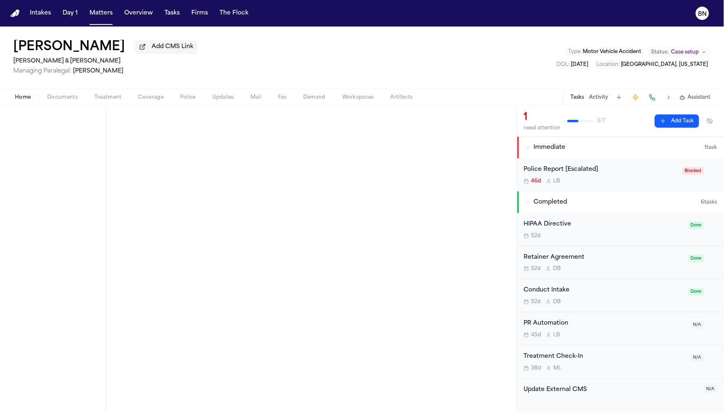
click at [185, 87] on div "[PERSON_NAME] Add CMS Link [PERSON_NAME] & [PERSON_NAME] Managing Paralegal: [P…" at bounding box center [362, 58] width 724 height 62
click at [183, 100] on span "Police" at bounding box center [188, 97] width 16 height 7
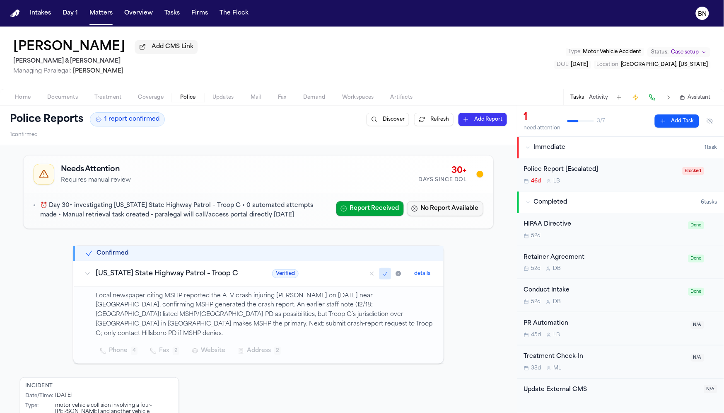
click at [425, 208] on button "No Report Available" at bounding box center [445, 208] width 76 height 15
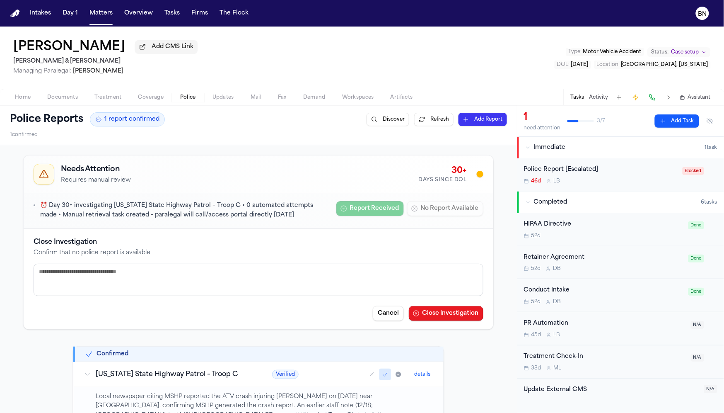
click at [429, 309] on button "Close Investigation" at bounding box center [446, 313] width 75 height 15
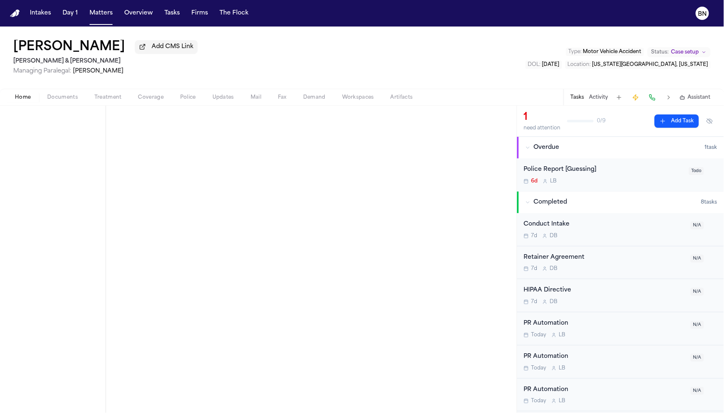
click at [192, 99] on span "Police" at bounding box center [188, 97] width 16 height 7
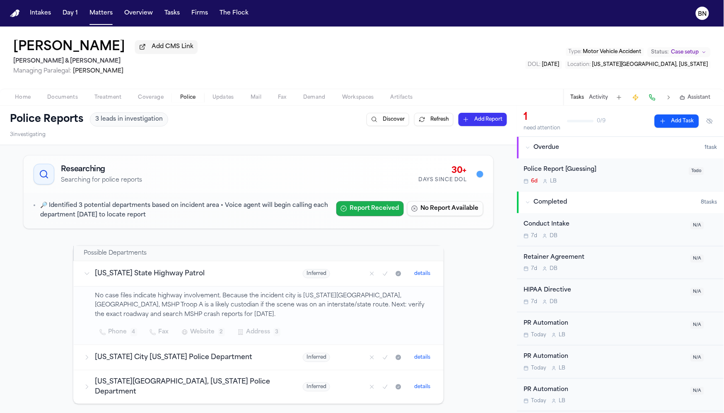
click at [353, 213] on button "Report Received" at bounding box center [370, 208] width 68 height 15
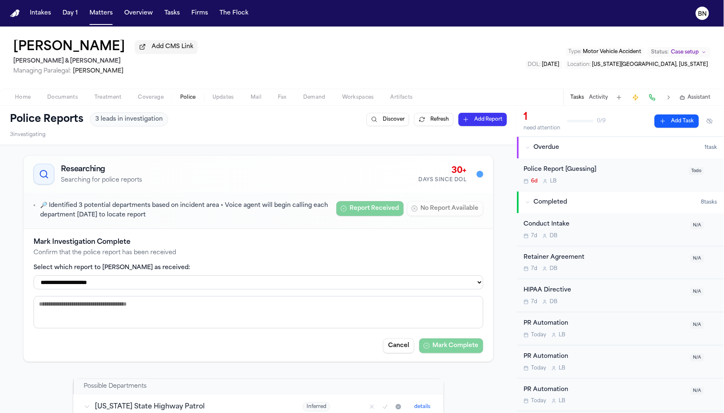
click at [293, 295] on div "**********" at bounding box center [259, 295] width 450 height 116
click at [292, 289] on select "**********" at bounding box center [259, 282] width 450 height 14
select select "**********"
click at [34, 277] on select "**********" at bounding box center [259, 282] width 450 height 14
click at [432, 346] on button "Mark Complete" at bounding box center [451, 345] width 64 height 15
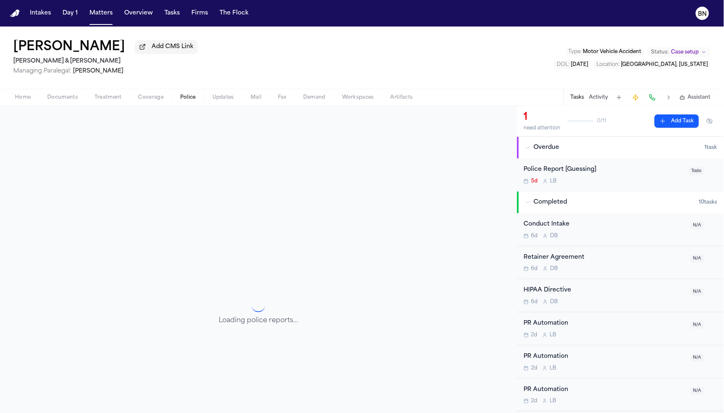
click at [182, 100] on span "Police" at bounding box center [188, 97] width 16 height 7
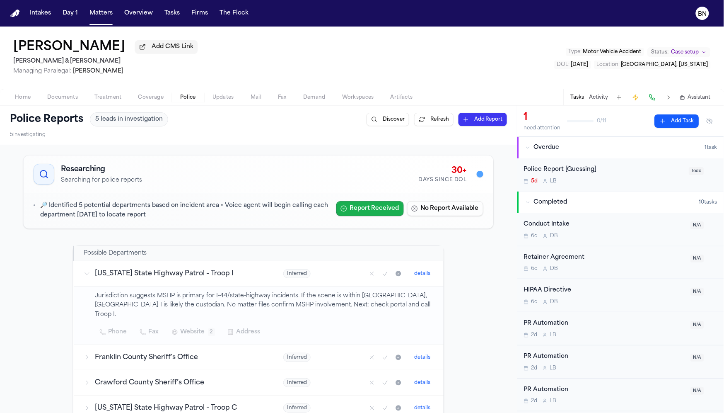
click at [374, 216] on button "Report Received" at bounding box center [370, 208] width 68 height 15
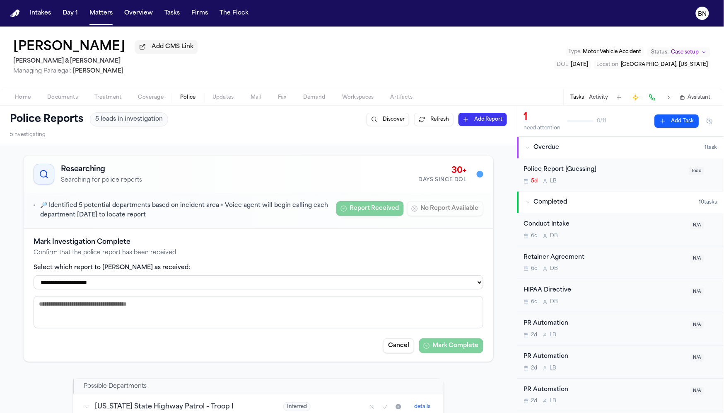
click at [315, 289] on select "**********" at bounding box center [259, 282] width 450 height 14
select select "**********"
click at [34, 277] on select "**********" at bounding box center [259, 282] width 450 height 14
click at [458, 345] on button "Mark Complete" at bounding box center [451, 345] width 64 height 15
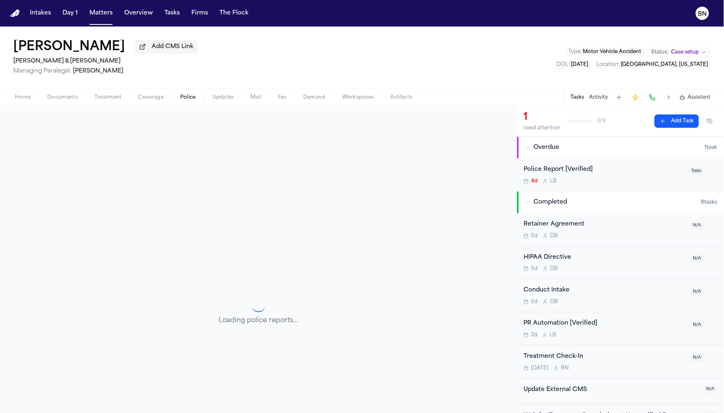
click at [191, 101] on span "Police" at bounding box center [188, 97] width 16 height 7
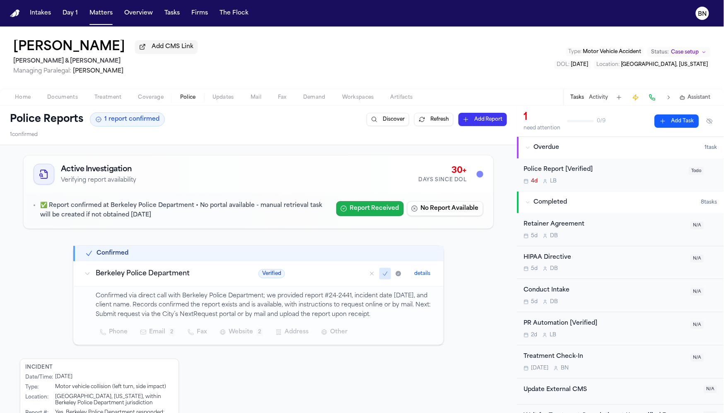
click at [363, 212] on button "Report Received" at bounding box center [370, 208] width 68 height 15
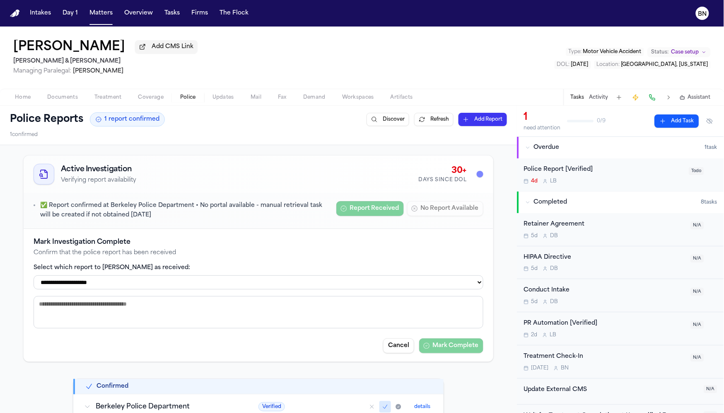
click at [438, 282] on select "**********" at bounding box center [259, 282] width 450 height 14
select select "**********"
click at [34, 277] on select "**********" at bounding box center [259, 282] width 450 height 14
click at [454, 347] on button "Mark Complete" at bounding box center [451, 345] width 64 height 15
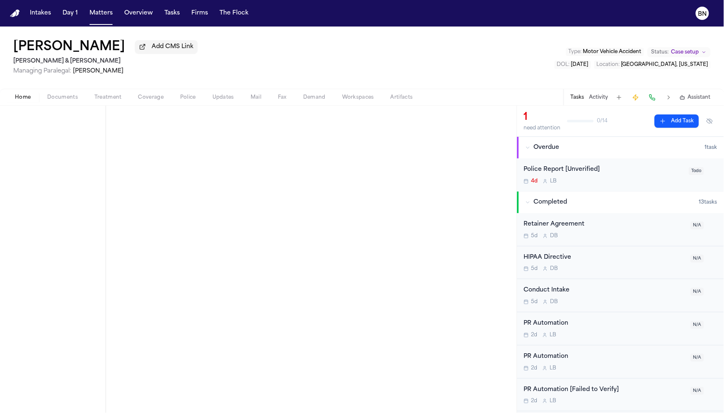
click at [183, 101] on span "Police" at bounding box center [188, 97] width 16 height 7
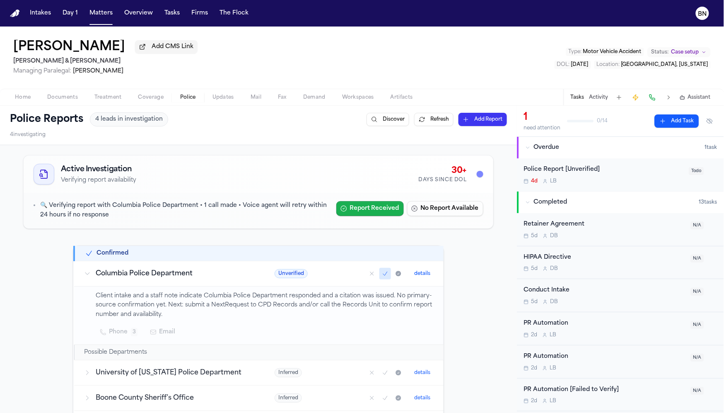
click at [349, 208] on button "Report Received" at bounding box center [370, 208] width 68 height 15
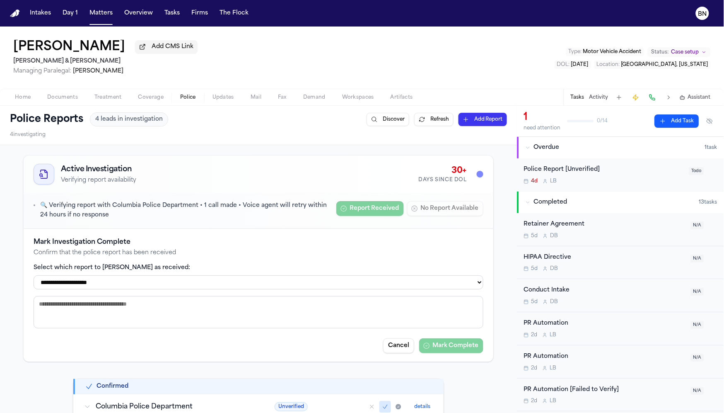
click at [341, 295] on div "**********" at bounding box center [259, 295] width 450 height 116
click at [342, 289] on select "**********" at bounding box center [259, 282] width 450 height 14
select select "**********"
click at [34, 277] on select "**********" at bounding box center [259, 282] width 450 height 14
click at [449, 353] on button "Mark Complete" at bounding box center [451, 345] width 64 height 15
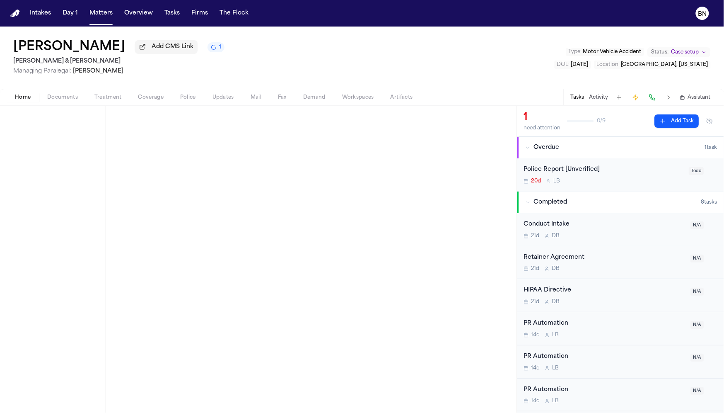
click at [183, 95] on span "Police" at bounding box center [188, 97] width 16 height 7
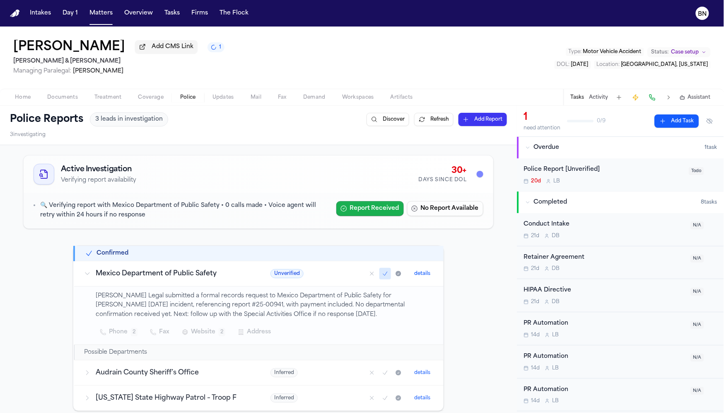
click at [371, 204] on button "Report Received" at bounding box center [370, 208] width 68 height 15
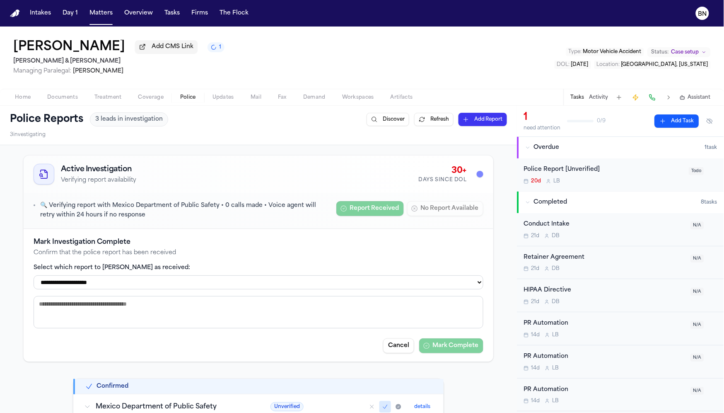
click at [351, 285] on select "**********" at bounding box center [259, 282] width 450 height 14
select select "**********"
click at [34, 277] on select "**********" at bounding box center [259, 282] width 450 height 14
click at [455, 350] on button "Mark Complete" at bounding box center [451, 345] width 64 height 15
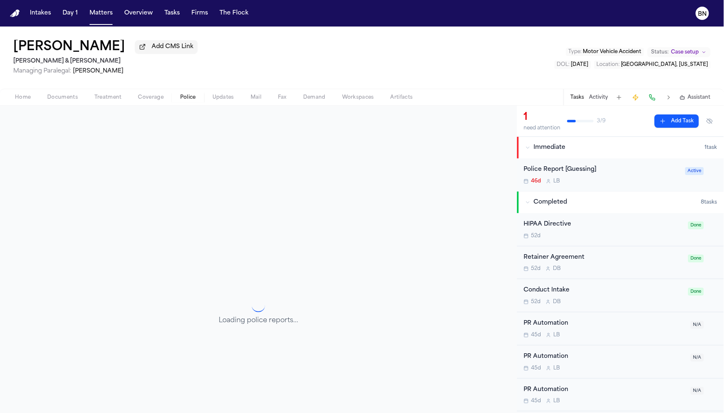
click at [180, 99] on span "Police" at bounding box center [188, 97] width 16 height 7
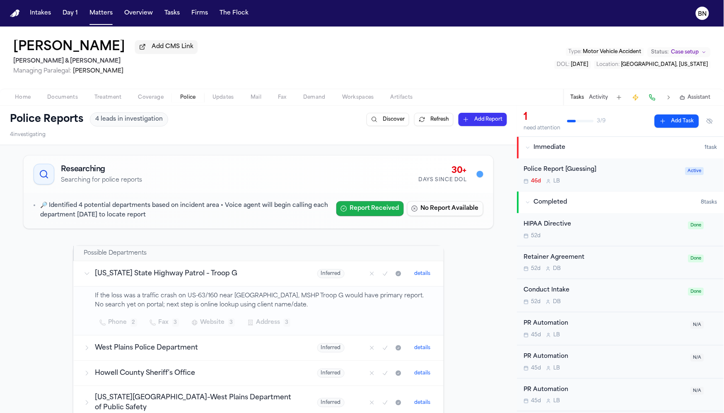
drag, startPoint x: 380, startPoint y: 213, endPoint x: 377, endPoint y: 218, distance: 5.6
click at [380, 213] on button "Report Received" at bounding box center [370, 208] width 68 height 15
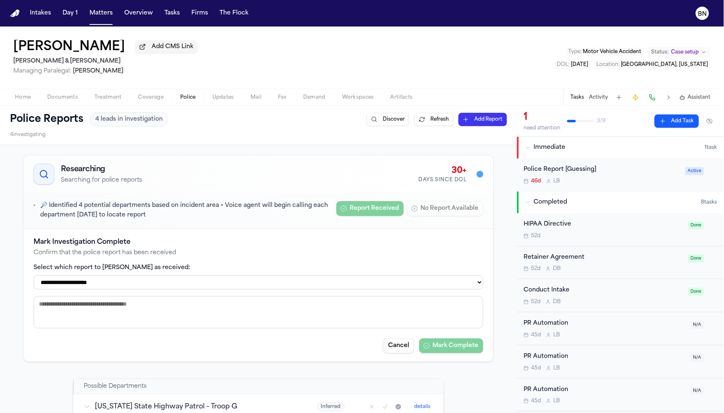
click at [293, 289] on select "**********" at bounding box center [259, 282] width 450 height 14
select select "**********"
click at [34, 277] on select "**********" at bounding box center [259, 282] width 450 height 14
click at [442, 349] on button "Mark Complete" at bounding box center [451, 345] width 64 height 15
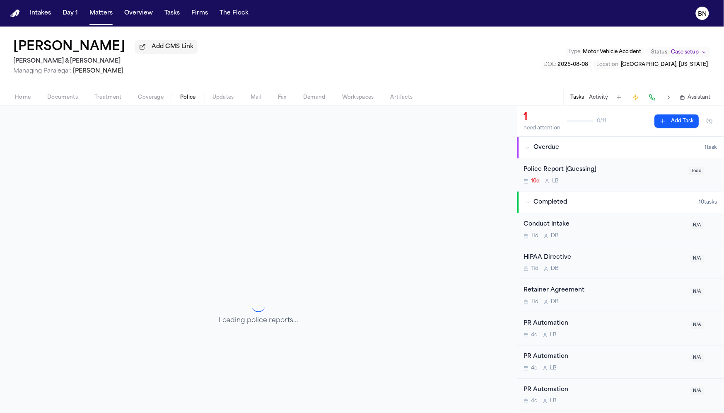
click at [196, 99] on button "Police" at bounding box center [188, 97] width 32 height 10
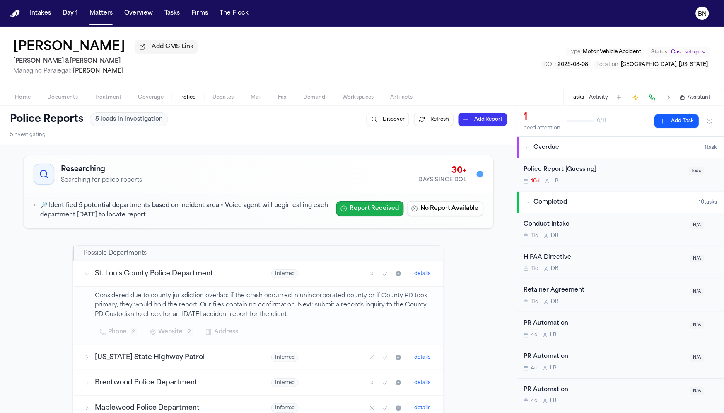
click at [375, 210] on button "Report Received" at bounding box center [370, 208] width 68 height 15
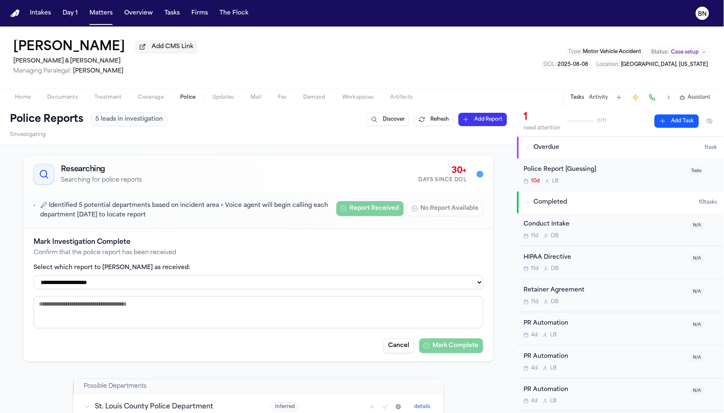
click at [357, 287] on select "**********" at bounding box center [259, 282] width 450 height 14
select select "**********"
click at [34, 277] on select "**********" at bounding box center [259, 282] width 450 height 14
click at [433, 348] on button "Mark Complete" at bounding box center [451, 345] width 64 height 15
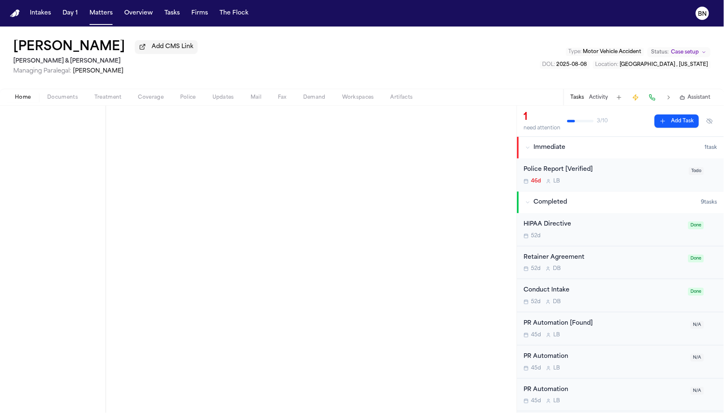
click at [189, 98] on span "Police" at bounding box center [188, 97] width 16 height 7
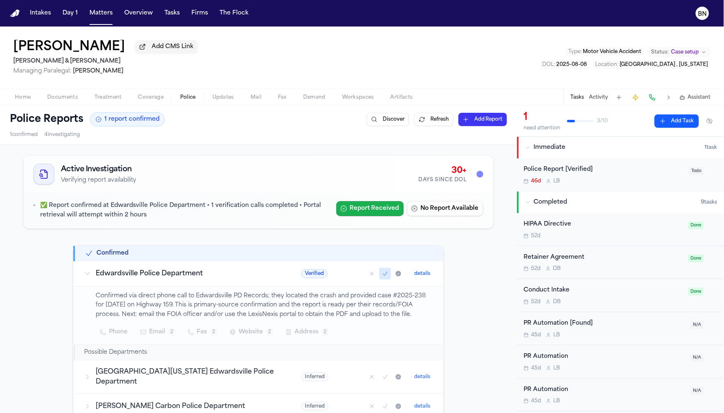
click at [372, 215] on button "Report Received" at bounding box center [370, 208] width 68 height 15
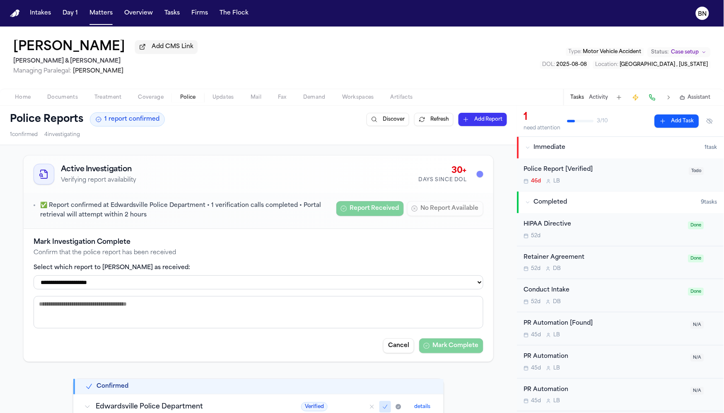
click at [331, 289] on select "**********" at bounding box center [259, 282] width 450 height 14
select select "**********"
click at [34, 277] on select "**********" at bounding box center [259, 282] width 450 height 14
click at [431, 344] on button "Mark Complete" at bounding box center [451, 345] width 64 height 15
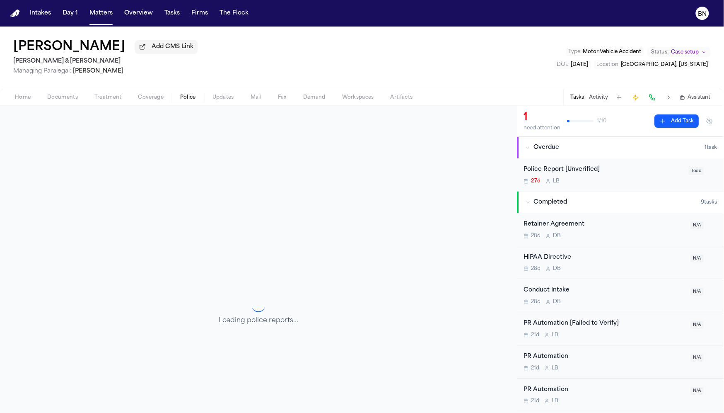
click at [184, 102] on button "Police" at bounding box center [188, 97] width 32 height 10
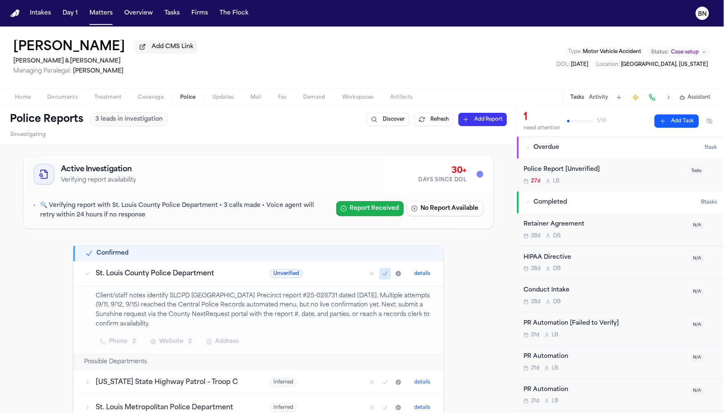
click at [353, 214] on button "Report Received" at bounding box center [370, 208] width 68 height 15
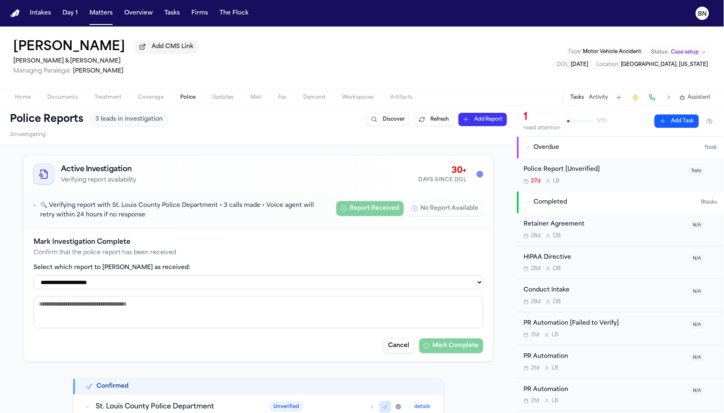
click at [362, 285] on select "**********" at bounding box center [259, 282] width 450 height 14
select select "**********"
click at [34, 277] on select "**********" at bounding box center [259, 282] width 450 height 14
click at [455, 349] on button "Mark Complete" at bounding box center [451, 345] width 64 height 15
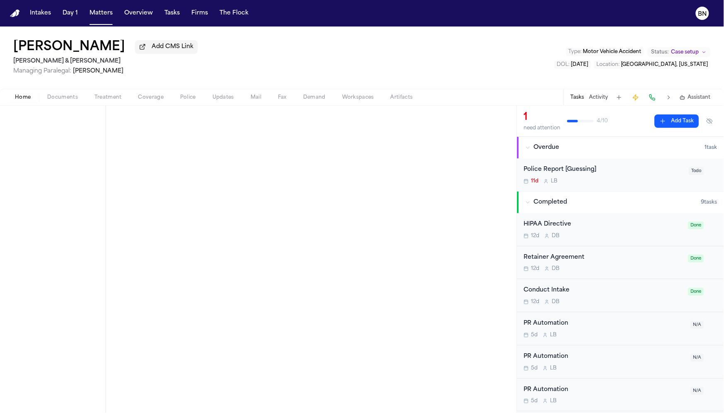
click at [177, 98] on button "Police" at bounding box center [188, 97] width 32 height 10
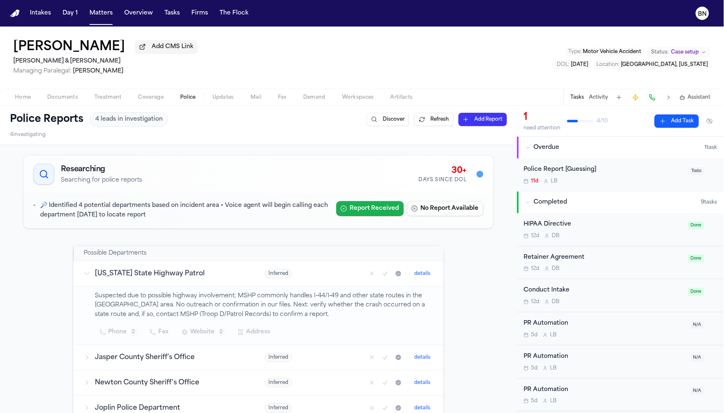
click at [381, 214] on button "Report Received" at bounding box center [370, 208] width 68 height 15
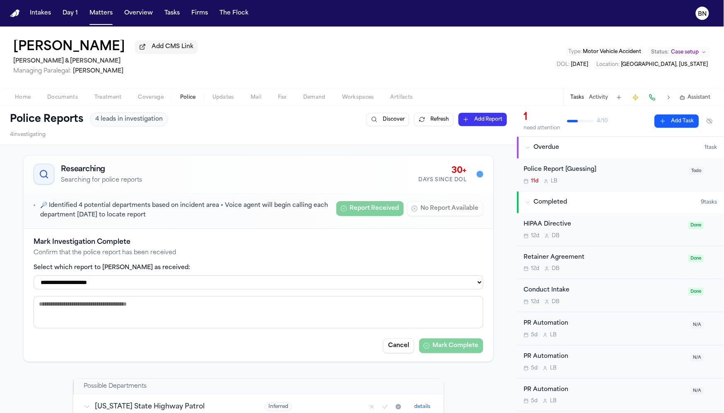
click at [309, 285] on select "**********" at bounding box center [259, 282] width 450 height 14
select select "**********"
click at [34, 277] on select "**********" at bounding box center [259, 282] width 450 height 14
click at [453, 353] on button "Mark Complete" at bounding box center [451, 345] width 64 height 15
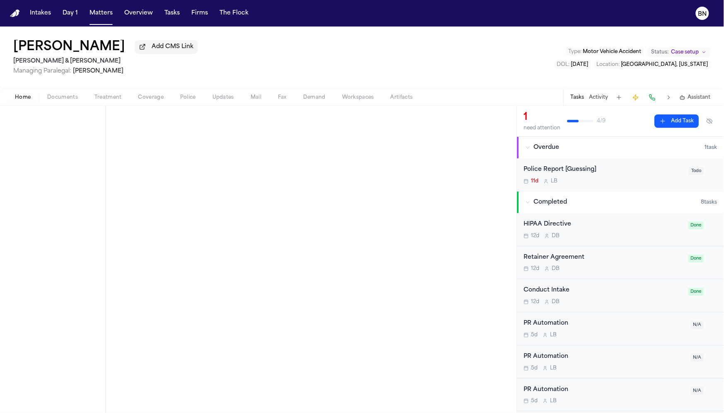
click at [187, 93] on button "Police" at bounding box center [188, 97] width 32 height 10
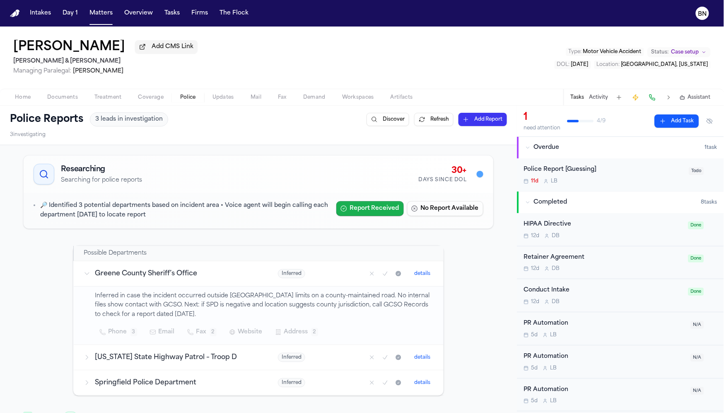
click at [379, 214] on button "Report Received" at bounding box center [370, 208] width 68 height 15
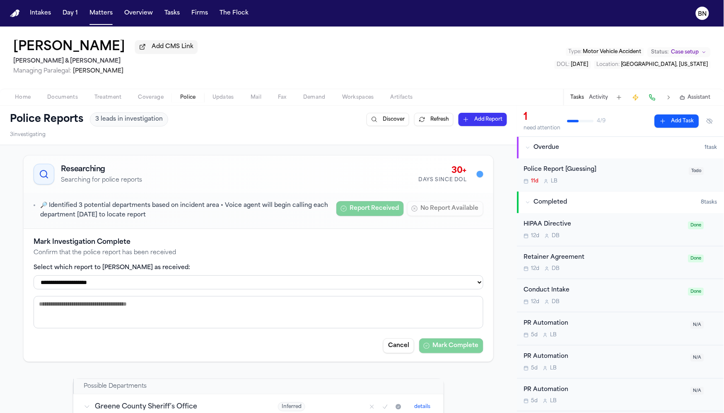
click at [319, 289] on select "**********" at bounding box center [259, 282] width 450 height 14
select select "**********"
click at [34, 277] on select "**********" at bounding box center [259, 282] width 450 height 14
click at [443, 348] on button "Mark Complete" at bounding box center [451, 345] width 64 height 15
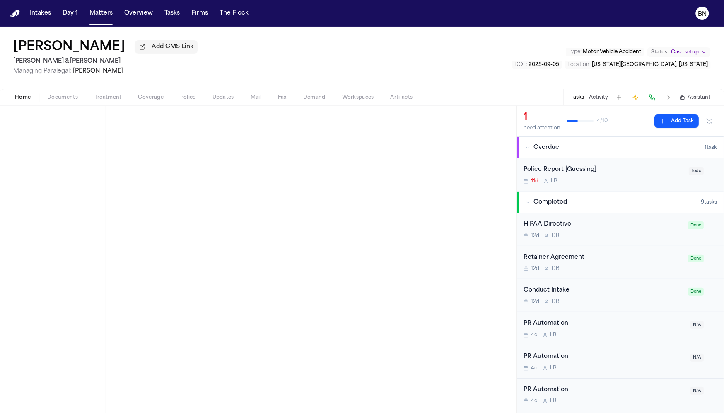
click at [188, 97] on span "Police" at bounding box center [188, 97] width 16 height 7
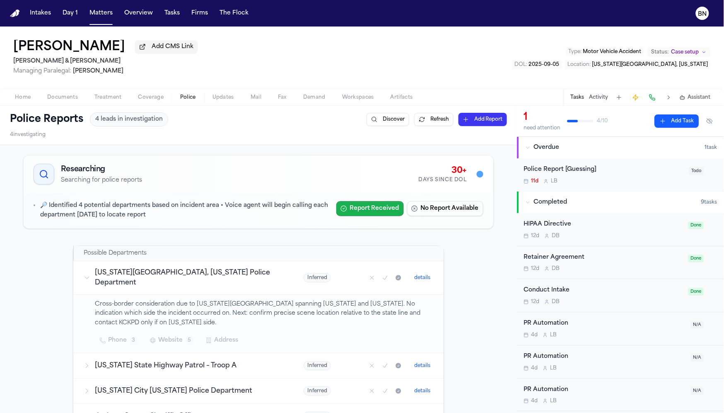
click at [361, 209] on button "Report Received" at bounding box center [370, 208] width 68 height 15
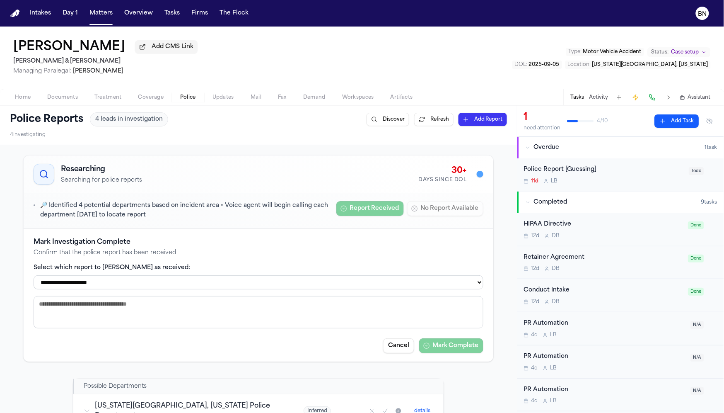
click at [310, 306] on textarea at bounding box center [259, 312] width 450 height 32
click at [310, 296] on div "**********" at bounding box center [259, 295] width 450 height 116
click at [316, 284] on select "**********" at bounding box center [259, 282] width 450 height 14
select select "**********"
click at [34, 277] on select "**********" at bounding box center [259, 282] width 450 height 14
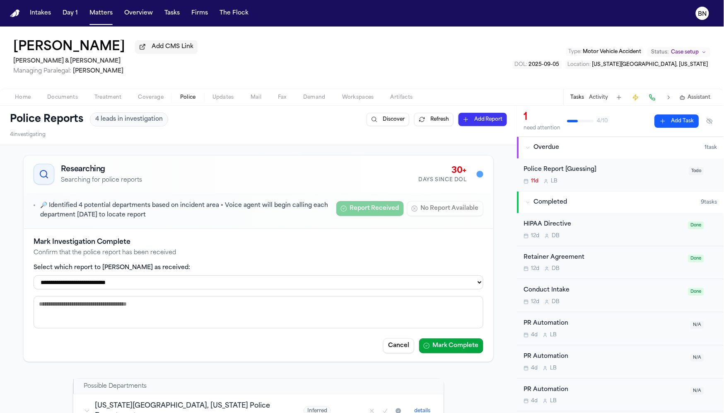
click at [453, 353] on button "Mark Complete" at bounding box center [451, 345] width 64 height 15
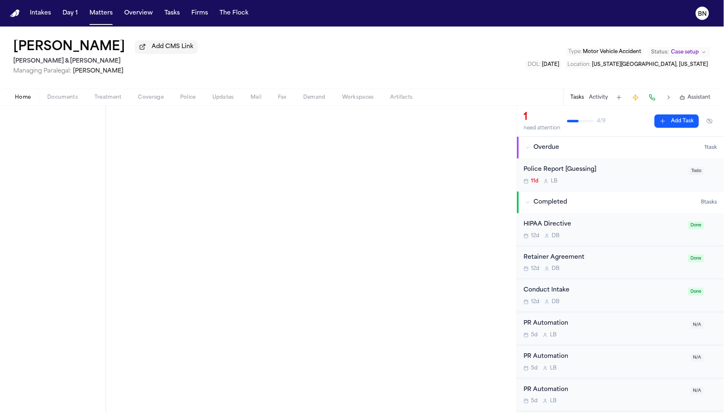
click at [195, 102] on button "Police" at bounding box center [188, 97] width 32 height 10
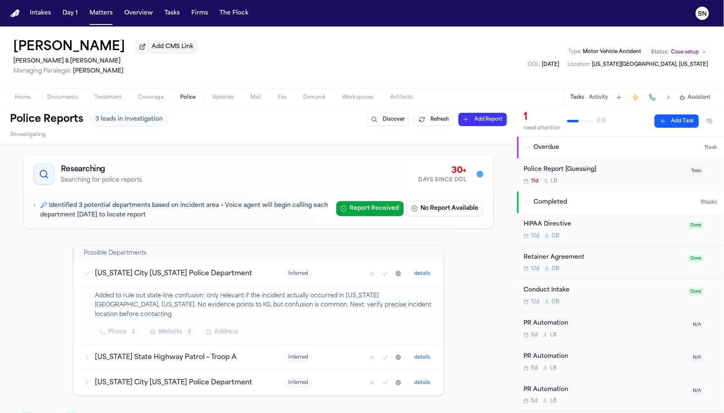
click at [358, 213] on button "Report Received" at bounding box center [370, 208] width 68 height 15
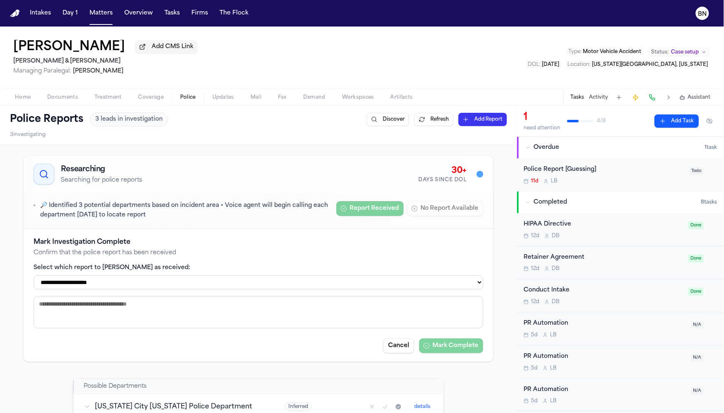
click at [268, 279] on select "**********" at bounding box center [259, 282] width 450 height 14
select select "**********"
click at [34, 277] on select "**********" at bounding box center [259, 282] width 450 height 14
click at [448, 346] on button "Mark Complete" at bounding box center [451, 345] width 64 height 15
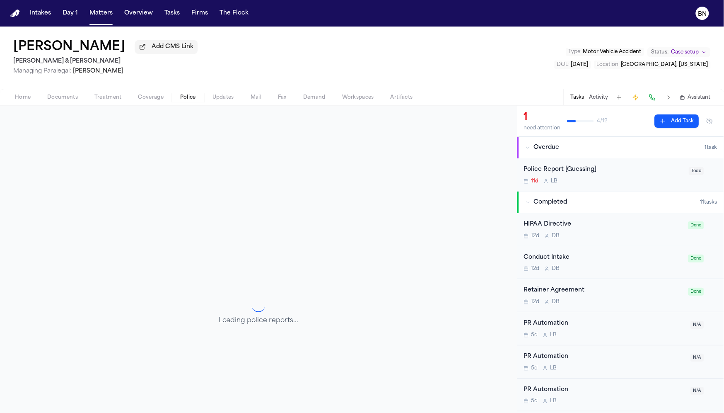
click at [190, 99] on span "Police" at bounding box center [188, 97] width 16 height 7
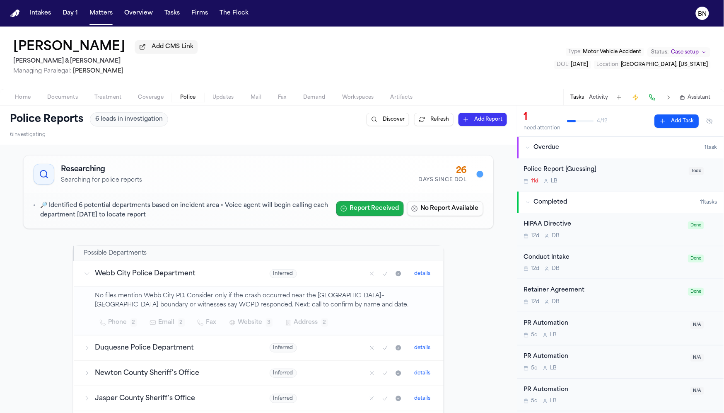
click at [382, 209] on button "Report Received" at bounding box center [370, 208] width 68 height 15
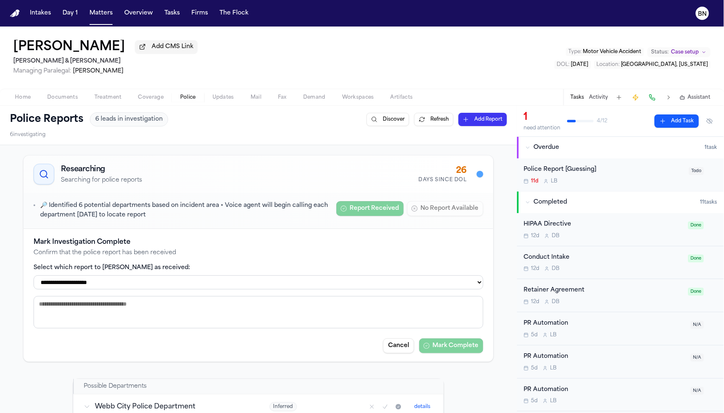
click at [366, 289] on select "**********" at bounding box center [259, 282] width 450 height 14
select select "**********"
click at [34, 277] on select "**********" at bounding box center [259, 282] width 450 height 14
drag, startPoint x: 445, startPoint y: 349, endPoint x: 449, endPoint y: 353, distance: 5.0
click at [445, 349] on button "Mark Complete" at bounding box center [451, 345] width 64 height 15
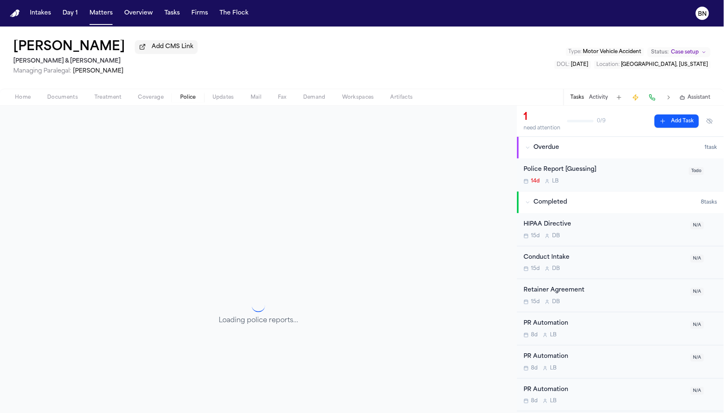
click at [188, 99] on span "Police" at bounding box center [188, 97] width 16 height 7
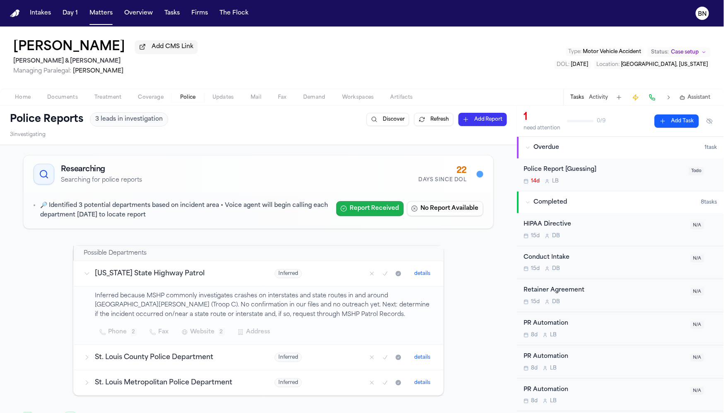
click at [341, 209] on icon "button" at bounding box center [344, 208] width 7 height 7
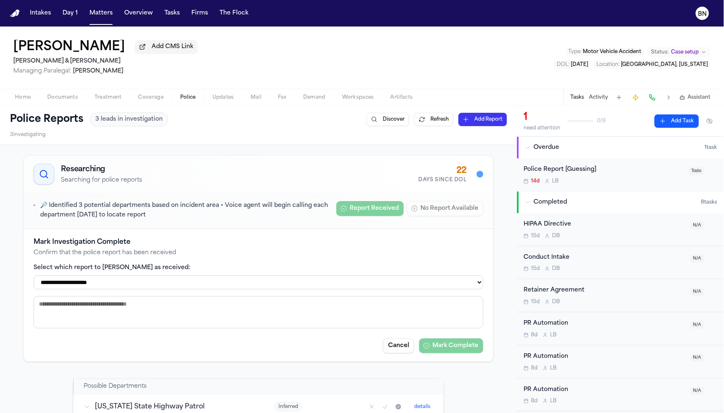
click at [283, 288] on select "**********" at bounding box center [259, 282] width 450 height 14
select select "**********"
click at [34, 277] on select "**********" at bounding box center [259, 282] width 450 height 14
click at [444, 352] on button "Mark Complete" at bounding box center [451, 345] width 64 height 15
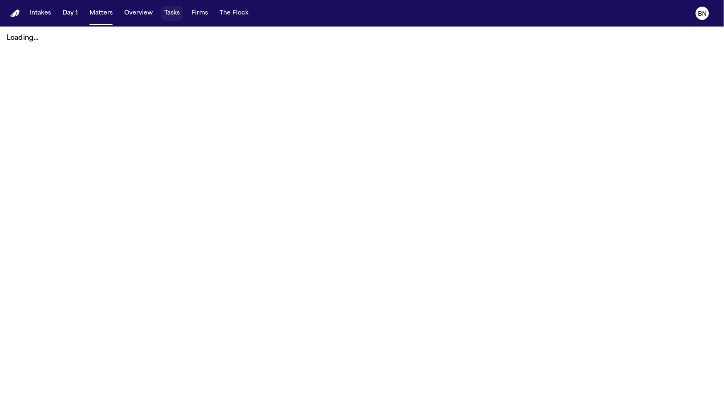
click at [168, 15] on button "Tasks" at bounding box center [172, 13] width 22 height 15
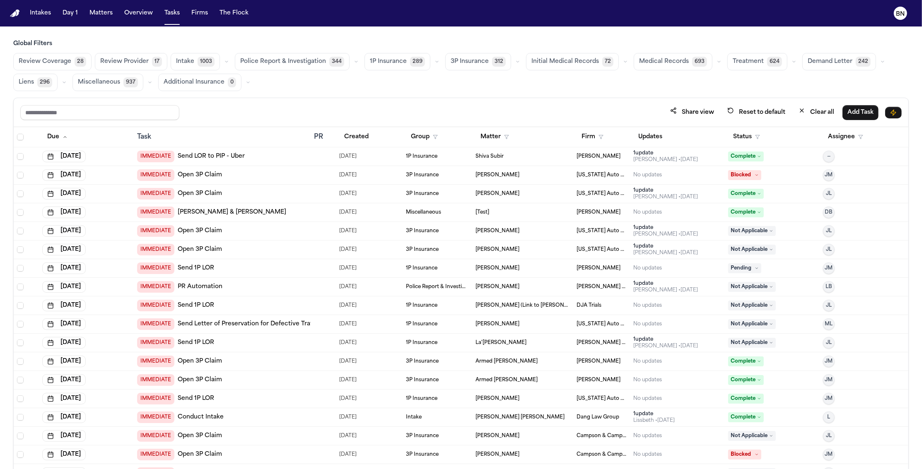
click at [187, 102] on div "Share view Reset to default Clear all Add Task" at bounding box center [461, 112] width 895 height 29
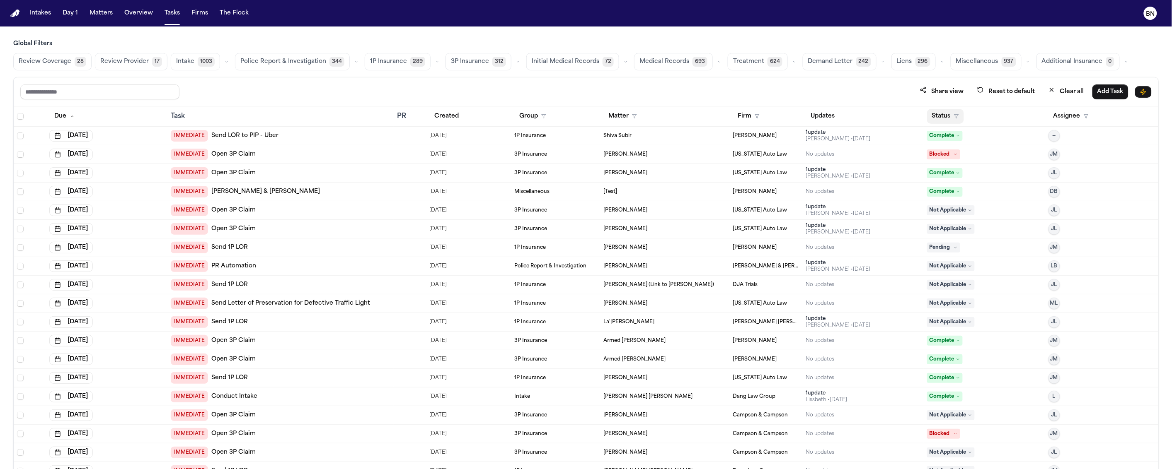
click at [724, 113] on button "Status" at bounding box center [945, 116] width 37 height 15
click at [724, 165] on button "Active" at bounding box center [937, 168] width 23 height 11
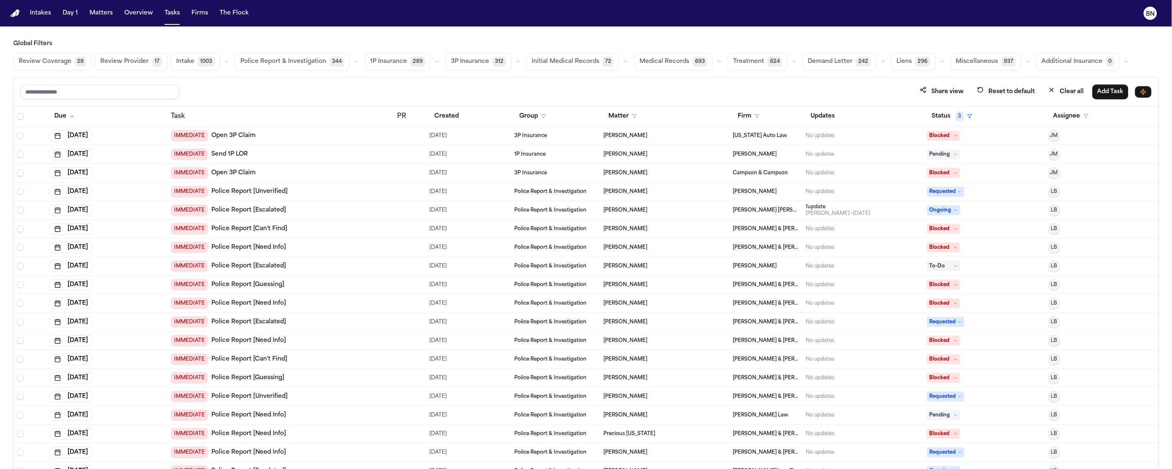
click at [604, 80] on div "Share view Reset to default Clear all Add Task" at bounding box center [586, 91] width 1144 height 29
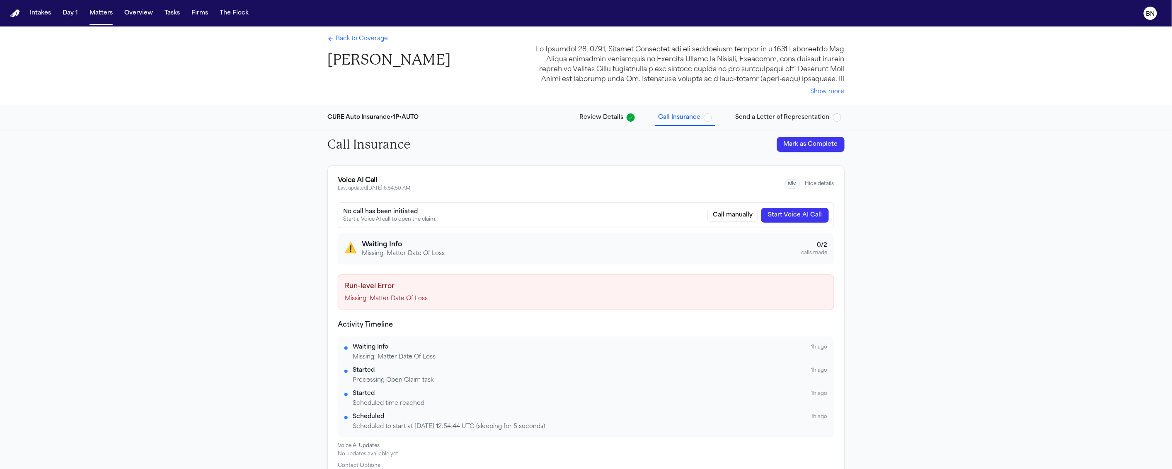
click at [597, 116] on span "Review Details" at bounding box center [601, 118] width 44 height 8
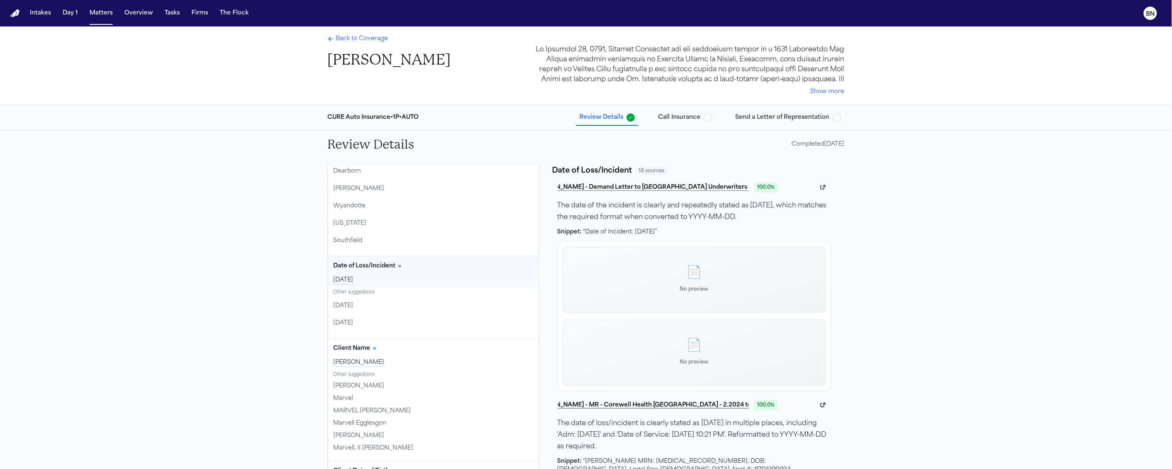
scroll to position [237, 0]
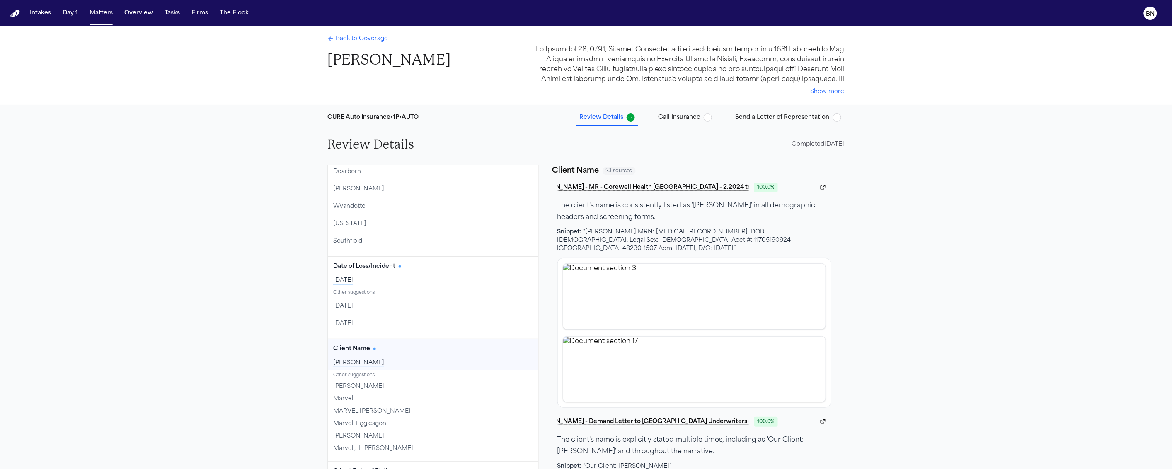
click at [369, 37] on span "Back to Coverage" at bounding box center [362, 39] width 52 height 8
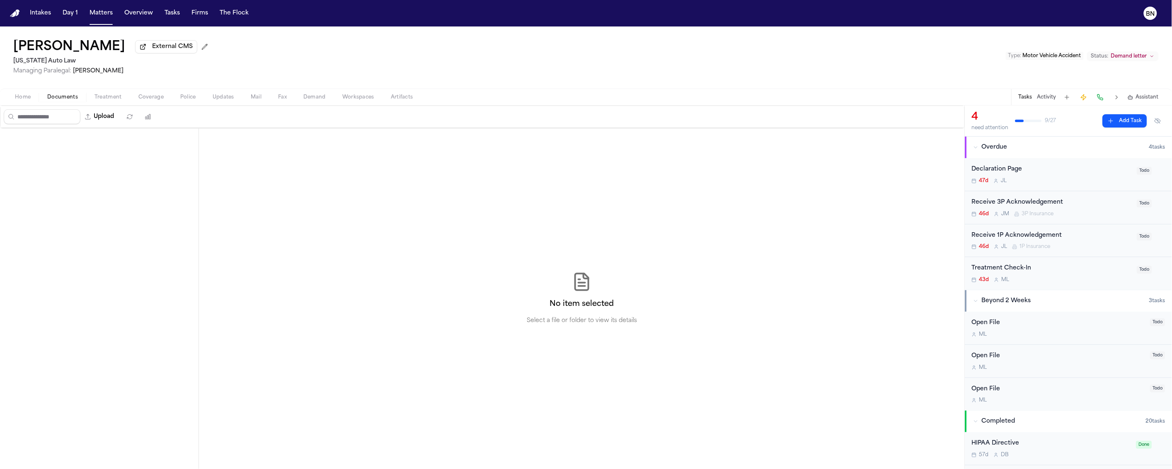
click at [64, 101] on span "Documents" at bounding box center [62, 97] width 31 height 7
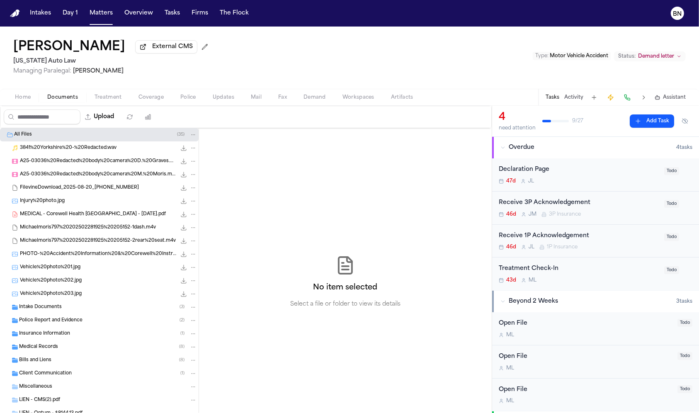
click at [85, 57] on div "Marvell Eggleston External CMS Michigan Auto Law Managing Paralegal: Michelle L…" at bounding box center [112, 58] width 198 height 36
click at [88, 51] on h1 "[PERSON_NAME]" at bounding box center [69, 47] width 112 height 15
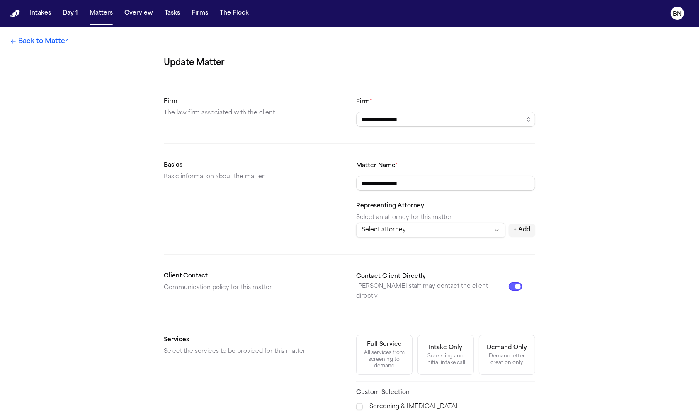
scroll to position [214, 0]
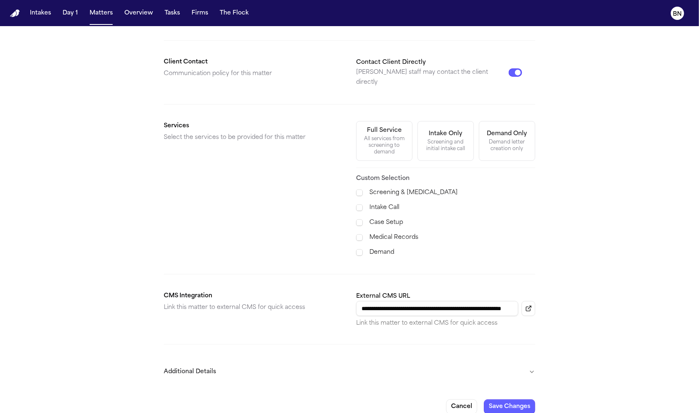
click at [404, 361] on button "Additional Details" at bounding box center [349, 372] width 371 height 22
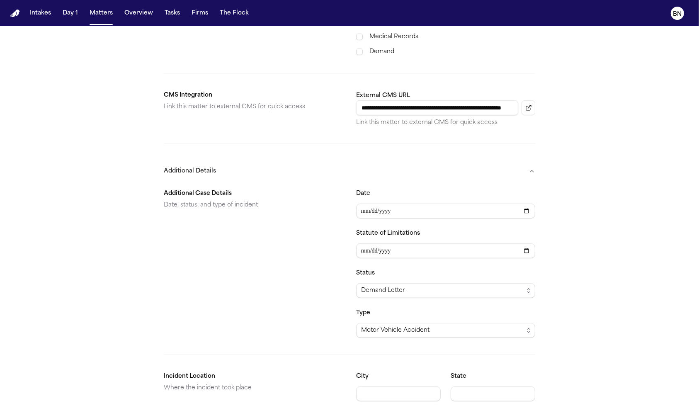
scroll to position [426, 0]
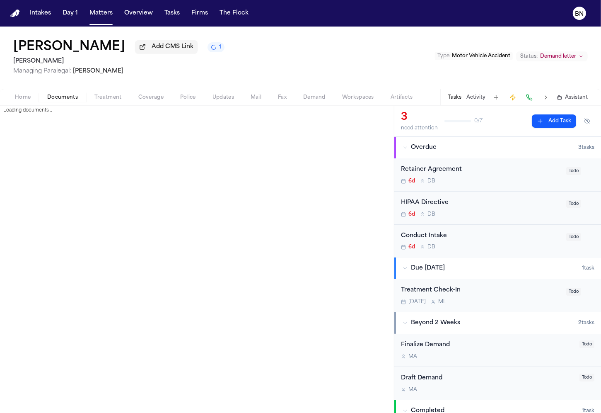
click at [64, 101] on span "Documents" at bounding box center [62, 97] width 31 height 7
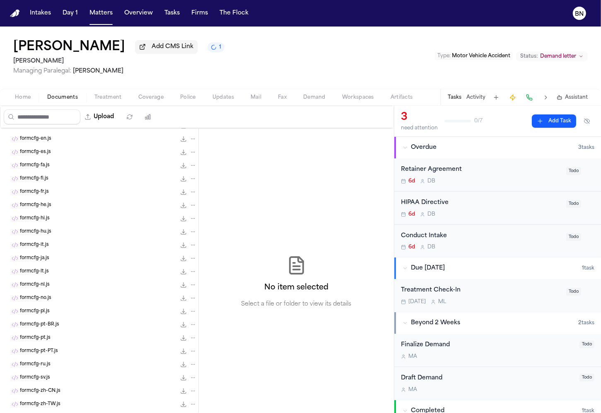
scroll to position [1387, 0]
click at [117, 225] on div "formcfg-no.js 2.3 KB • JS" at bounding box center [99, 219] width 198 height 13
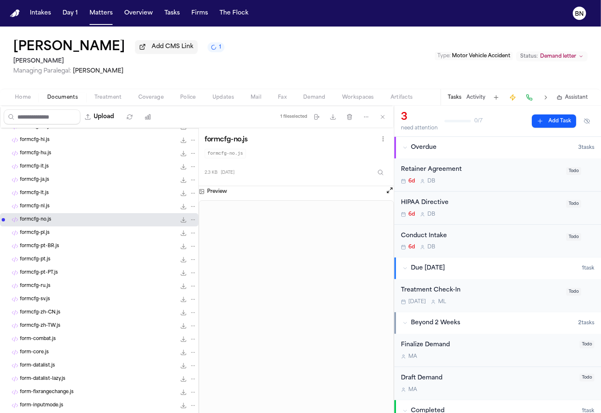
click at [114, 236] on div "formcfg-pl.js 2.5 KB • JS" at bounding box center [108, 233] width 177 height 8
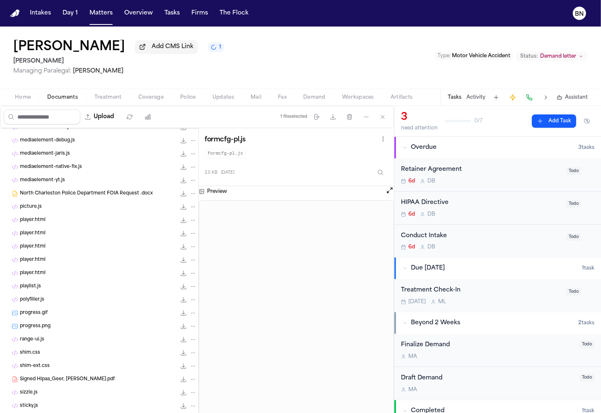
scroll to position [2126, 0]
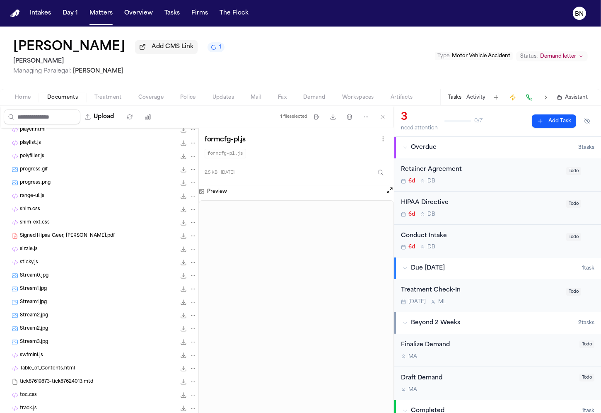
click at [320, 98] on span "Demand" at bounding box center [314, 97] width 22 height 7
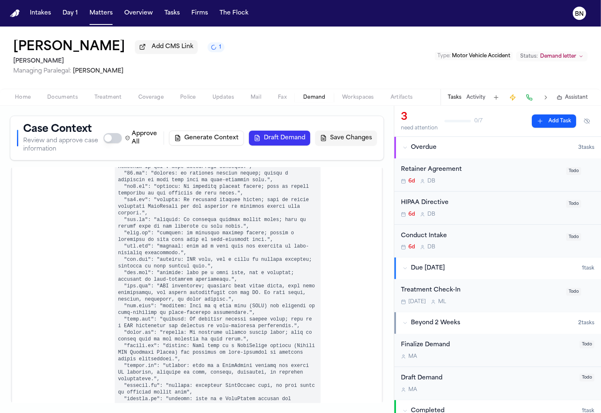
scroll to position [2959, 0]
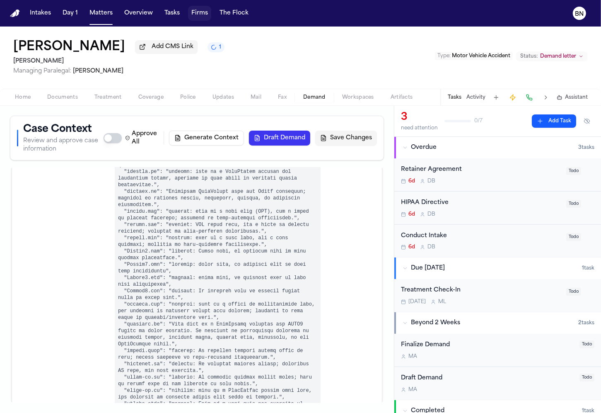
click at [199, 16] on button "Firms" at bounding box center [199, 13] width 23 height 15
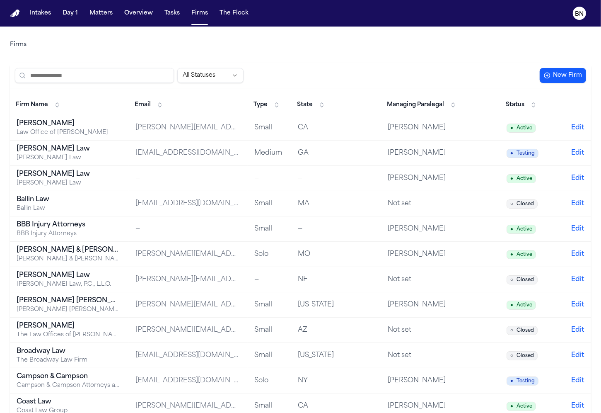
click at [413, 102] on span "Managing Paralegal" at bounding box center [415, 105] width 57 height 8
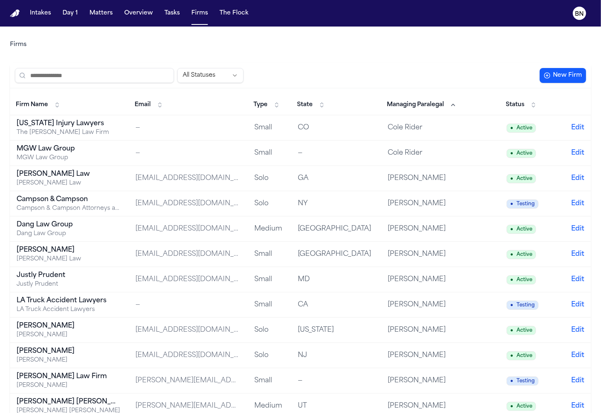
click at [413, 102] on span "Managing Paralegal" at bounding box center [415, 105] width 57 height 8
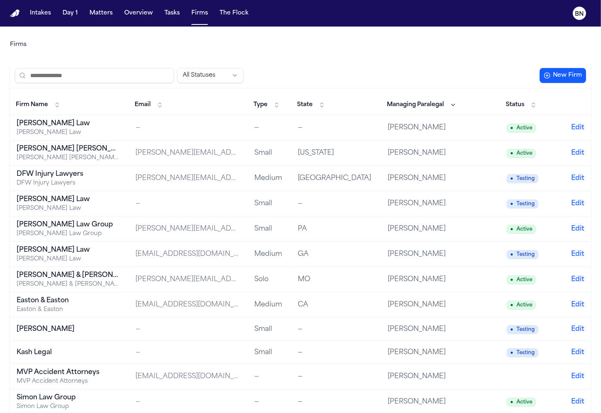
click at [413, 102] on span "Managing Paralegal" at bounding box center [415, 105] width 57 height 8
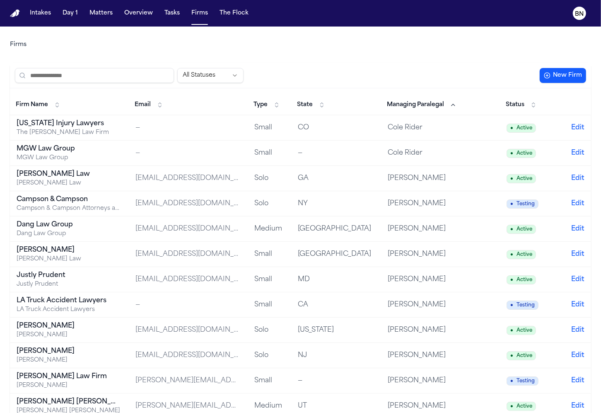
click at [413, 102] on span "Managing Paralegal" at bounding box center [415, 105] width 57 height 8
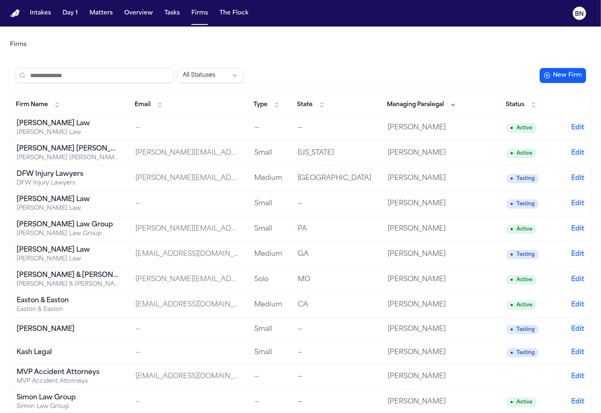
click at [413, 102] on span "Managing Paralegal" at bounding box center [415, 105] width 57 height 8
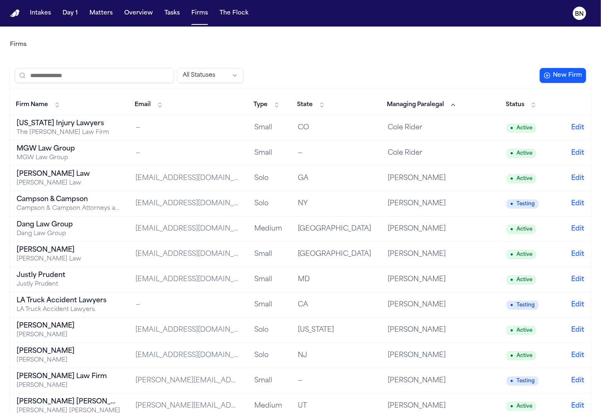
click at [413, 102] on span "Managing Paralegal" at bounding box center [415, 105] width 57 height 8
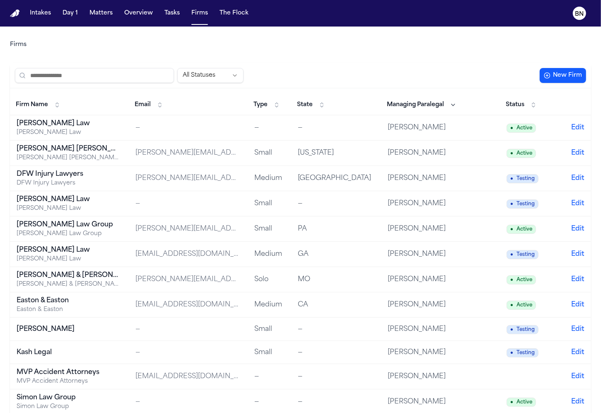
click at [422, 106] on span "Managing Paralegal" at bounding box center [415, 105] width 57 height 8
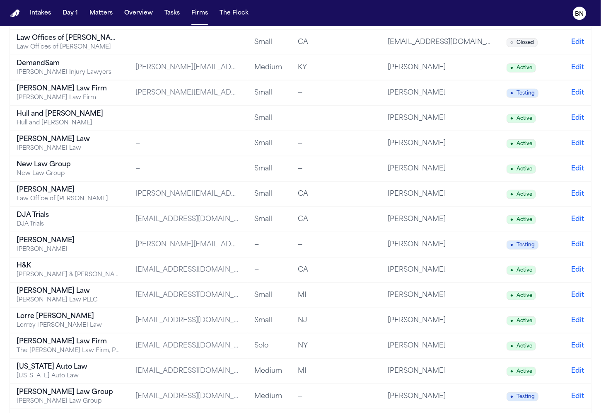
scroll to position [590, 0]
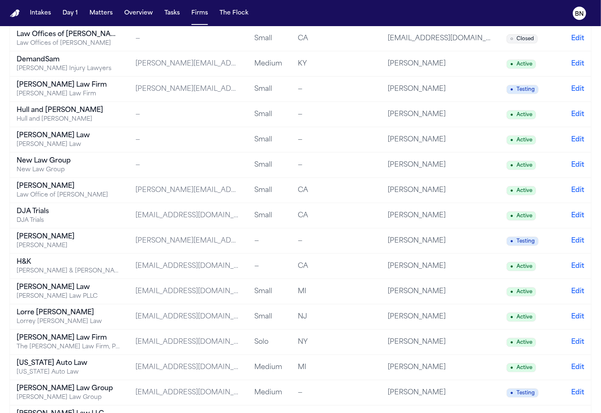
click at [346, 135] on div "—" at bounding box center [336, 140] width 77 height 10
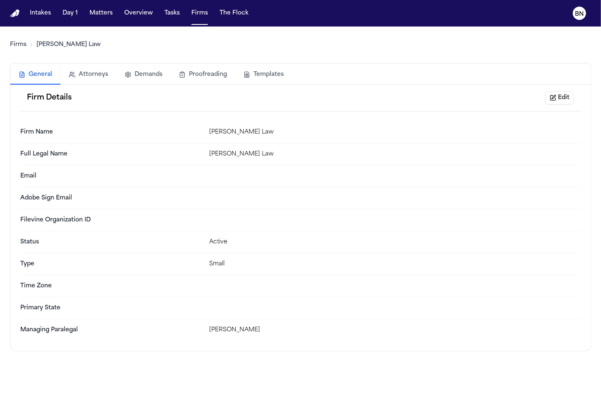
click at [19, 46] on link "Firms" at bounding box center [18, 45] width 17 height 8
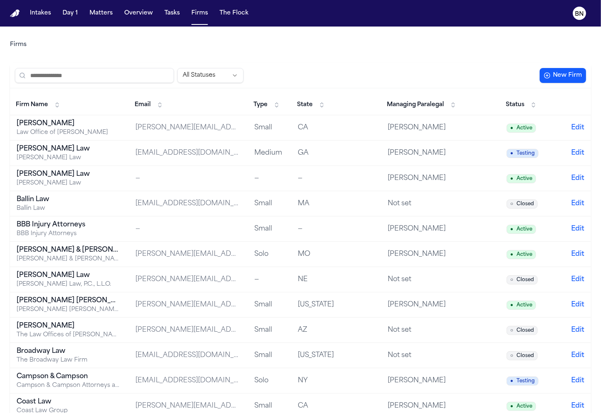
click at [70, 74] on input "search" at bounding box center [94, 75] width 159 height 15
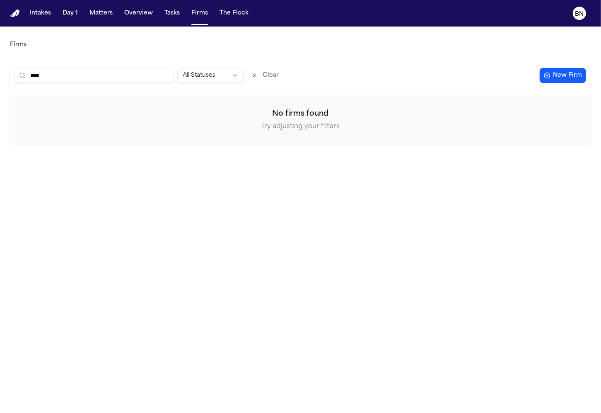
type input "*****"
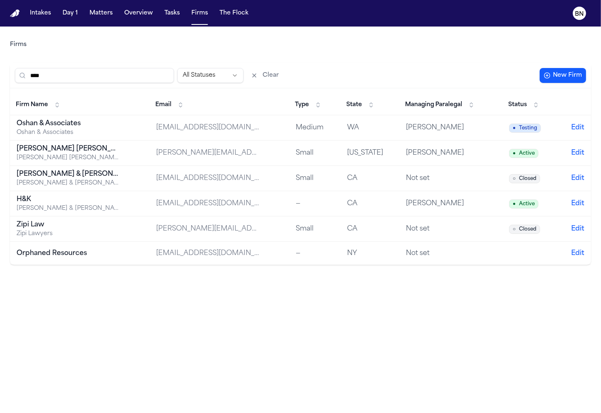
type input "*****"
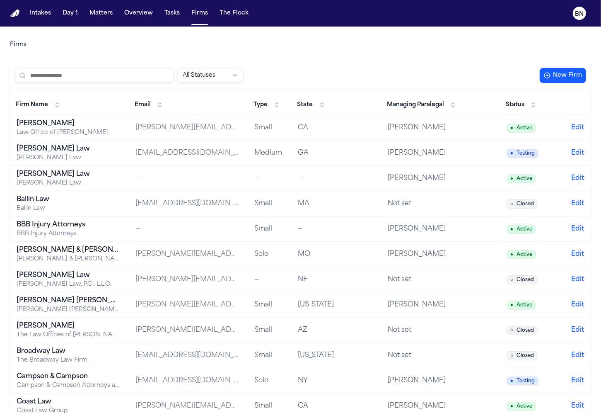
click at [385, 53] on div "Firms" at bounding box center [300, 44] width 581 height 23
click at [142, 81] on input "search" at bounding box center [94, 75] width 159 height 15
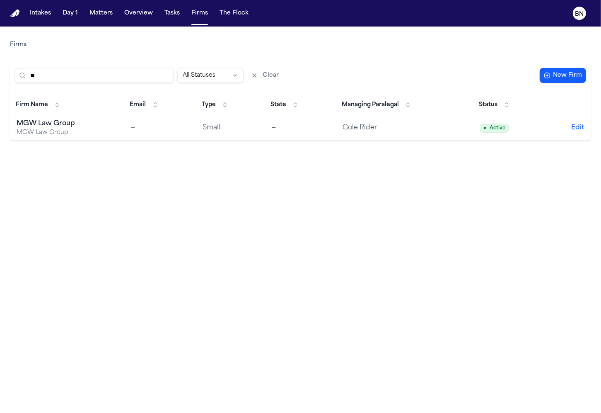
type input "***"
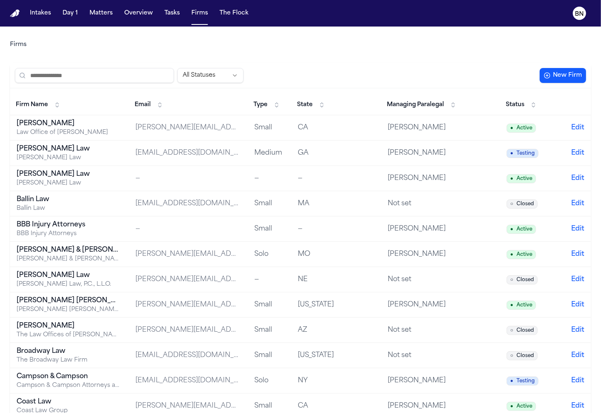
click at [405, 68] on div "All Statuses" at bounding box center [276, 75] width 522 height 15
click at [155, 74] on input "search" at bounding box center [94, 75] width 159 height 15
click at [576, 77] on button "New Firm" at bounding box center [563, 75] width 46 height 15
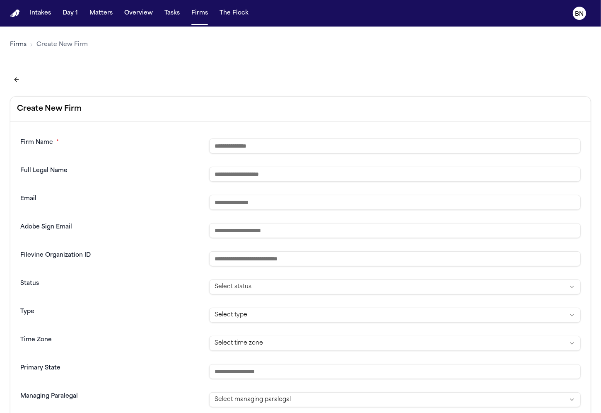
click at [314, 141] on input "text" at bounding box center [395, 145] width 372 height 15
type input "**********"
click at [315, 178] on input "text" at bounding box center [395, 174] width 372 height 15
paste input "**********"
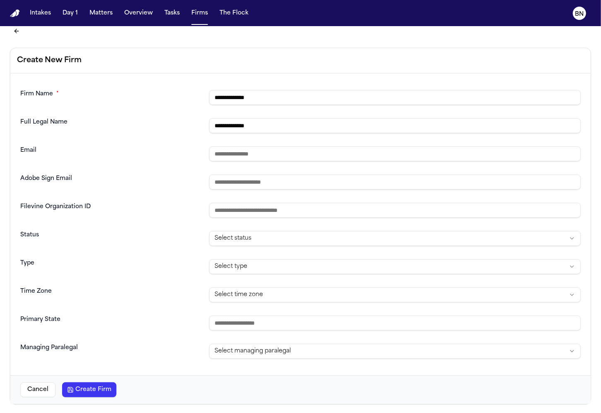
type input "**********"
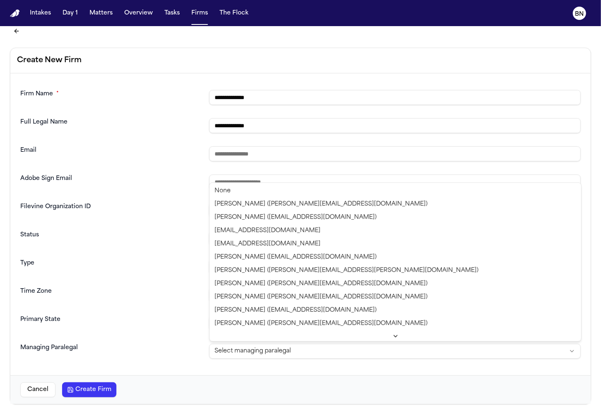
click at [288, 349] on html "**********" at bounding box center [300, 206] width 601 height 413
select select "**********"
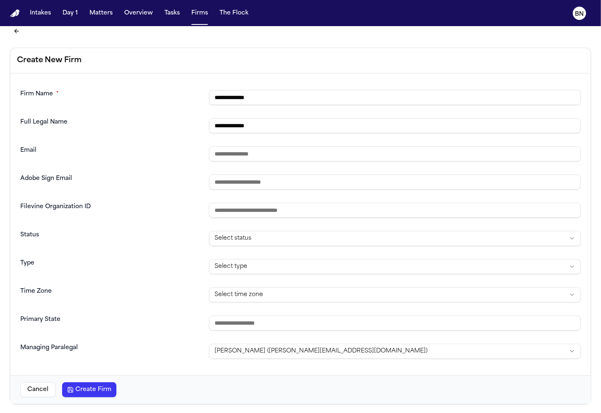
click at [92, 384] on button "Create Firm" at bounding box center [89, 389] width 54 height 15
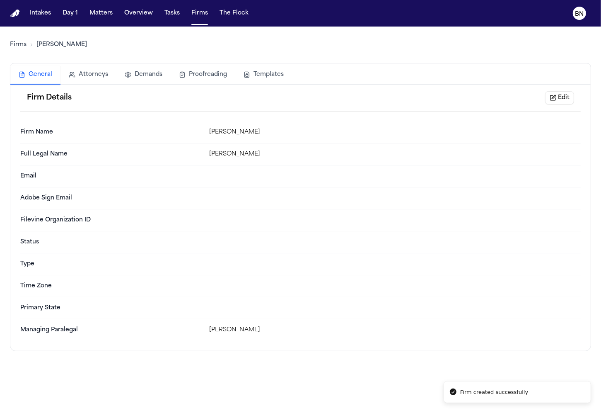
click at [16, 45] on link "Firms" at bounding box center [18, 45] width 17 height 8
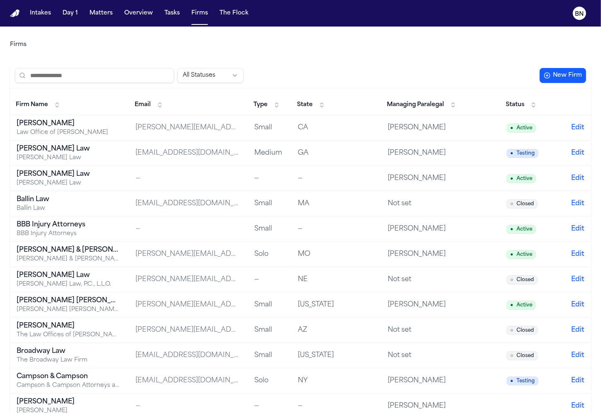
click at [409, 106] on span "Managing Paralegal" at bounding box center [415, 105] width 57 height 8
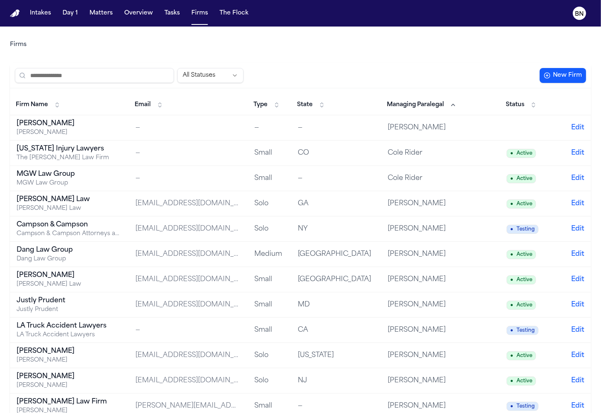
click at [63, 105] on button "Firm Name" at bounding box center [38, 104] width 53 height 13
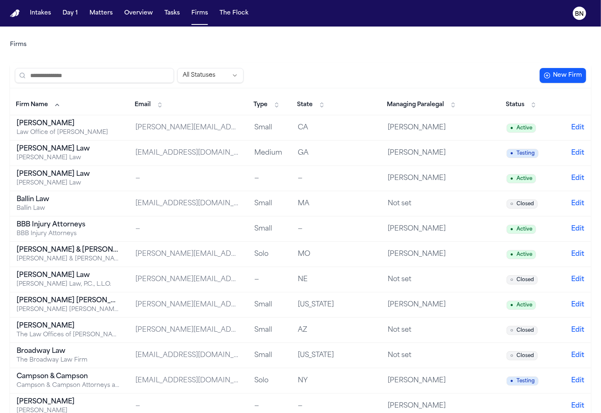
click at [176, 65] on div "All Statuses New Firm" at bounding box center [300, 75] width 581 height 25
click at [92, 5] on nav "Intakes Day 1 Matters Overview Tasks Firms The Flock BN" at bounding box center [300, 13] width 601 height 27
click at [94, 12] on button "Matters" at bounding box center [101, 13] width 30 height 15
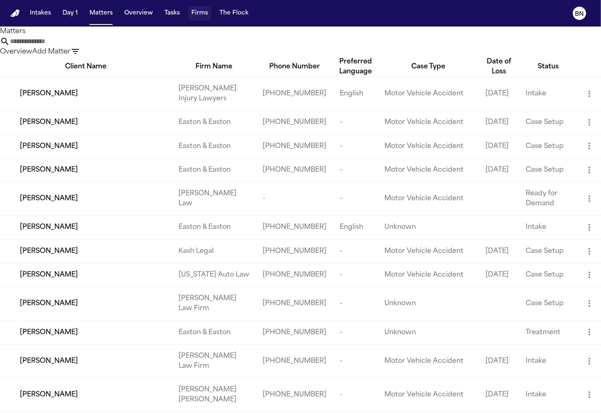
click at [178, 16] on button "Tasks" at bounding box center [172, 13] width 22 height 15
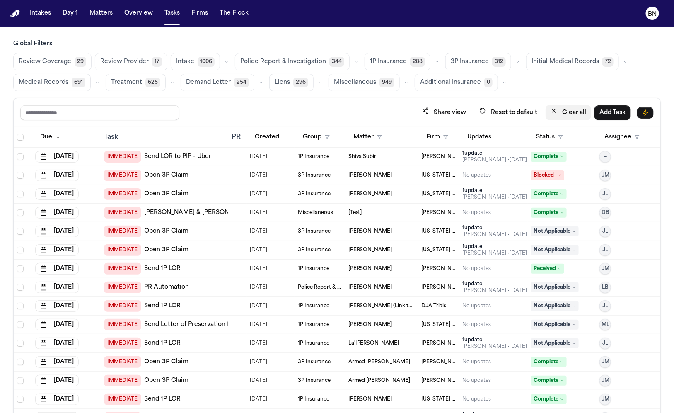
click at [556, 110] on icon "button" at bounding box center [554, 110] width 7 height 7
click at [437, 136] on button "Firm" at bounding box center [437, 137] width 32 height 15
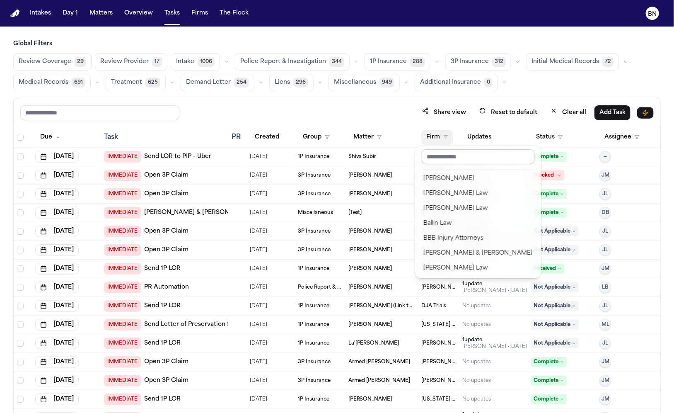
click at [459, 161] on input "text" at bounding box center [478, 156] width 113 height 15
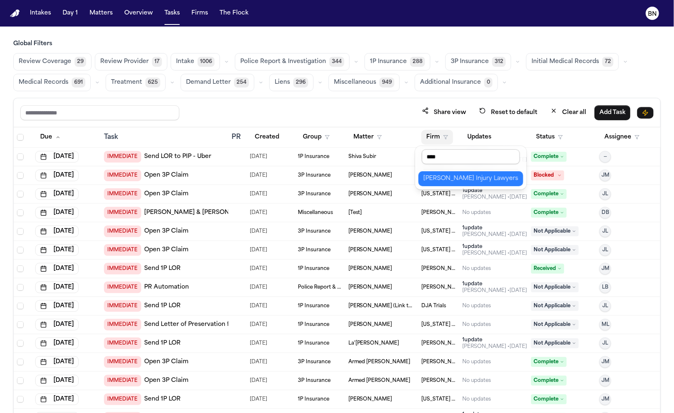
type input "*****"
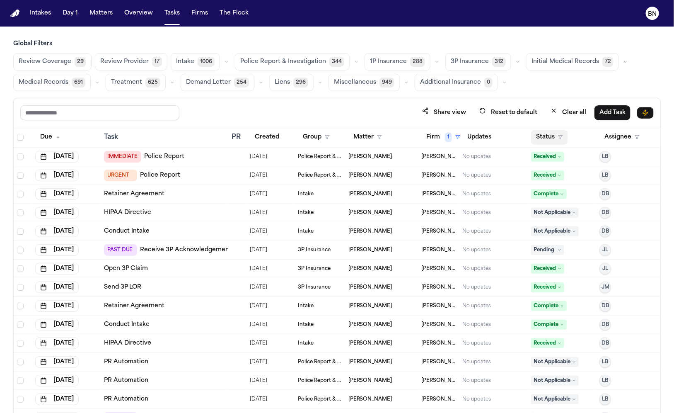
click at [535, 132] on button "Status" at bounding box center [549, 137] width 37 height 15
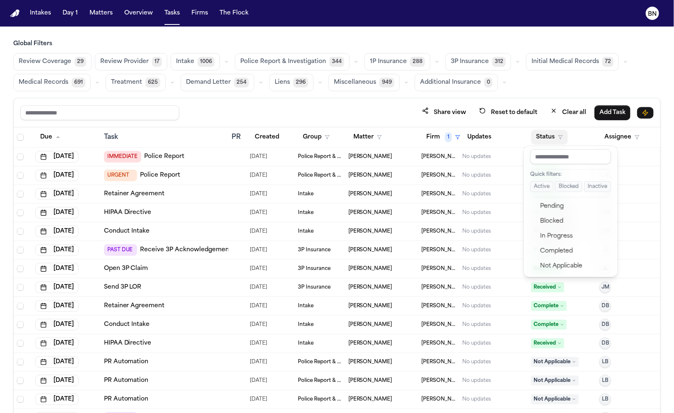
click at [537, 186] on button "Active" at bounding box center [541, 186] width 23 height 11
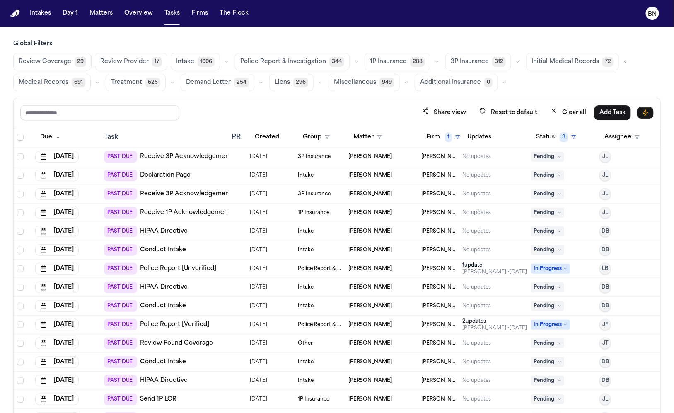
click at [361, 107] on div "Share view Reset to default Clear all Add Task" at bounding box center [337, 112] width 634 height 15
click at [310, 59] on span "Police Report & Investigation" at bounding box center [283, 62] width 86 height 8
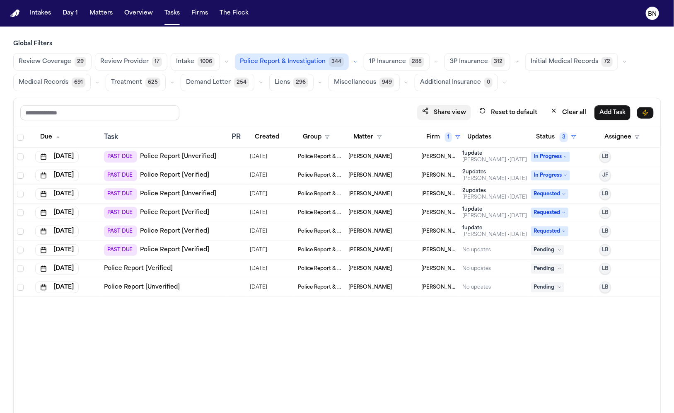
click at [461, 112] on button "Share view" at bounding box center [444, 112] width 54 height 15
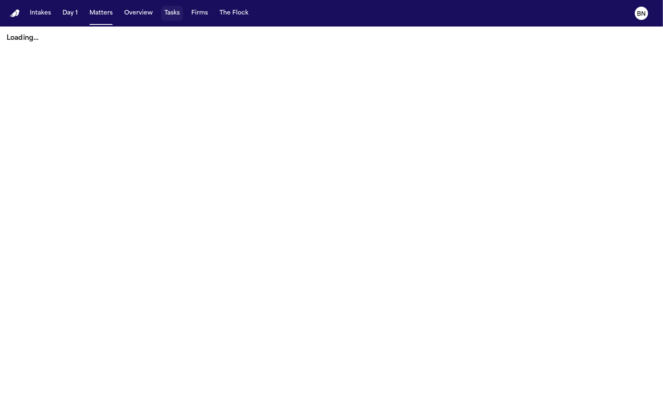
click at [167, 12] on button "Tasks" at bounding box center [172, 13] width 22 height 15
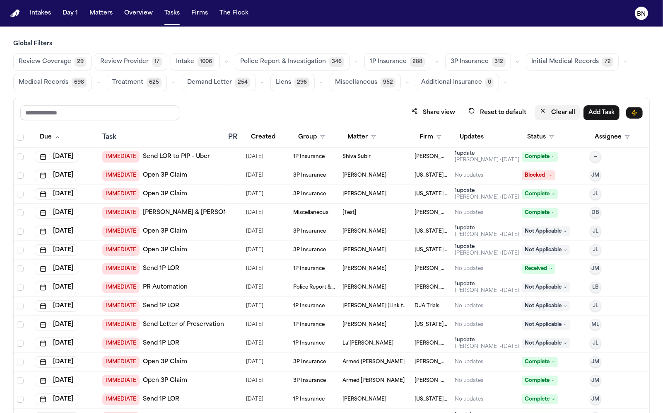
click at [552, 108] on button "Clear all" at bounding box center [558, 112] width 46 height 15
click at [543, 134] on button "Status" at bounding box center [540, 137] width 37 height 15
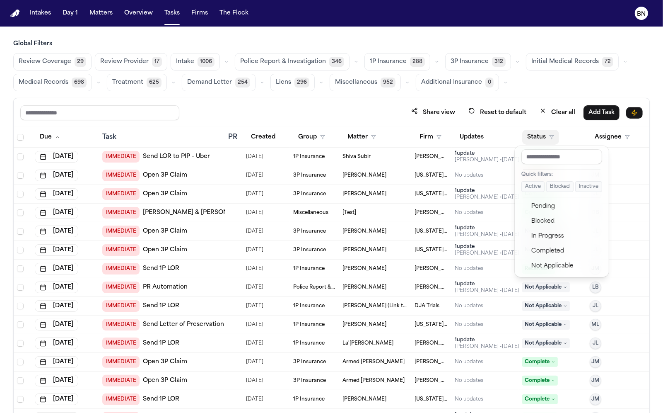
click at [537, 184] on button "Active" at bounding box center [533, 186] width 23 height 11
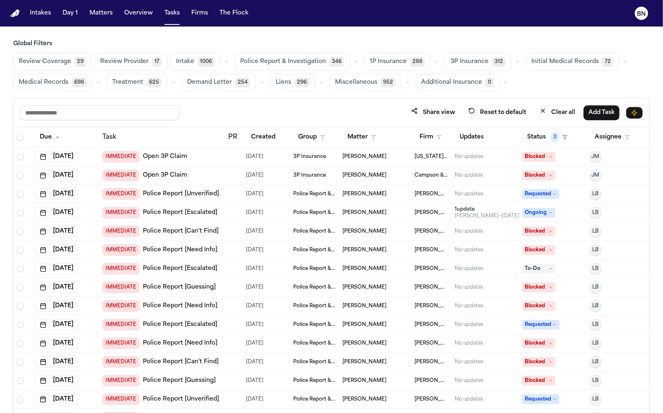
click at [376, 102] on div "Share view Reset to default Clear all Add Task" at bounding box center [332, 112] width 636 height 29
click at [305, 62] on span "Police Report & Investigation" at bounding box center [283, 62] width 86 height 8
click at [387, 60] on span "1P Insurance" at bounding box center [387, 62] width 37 height 8
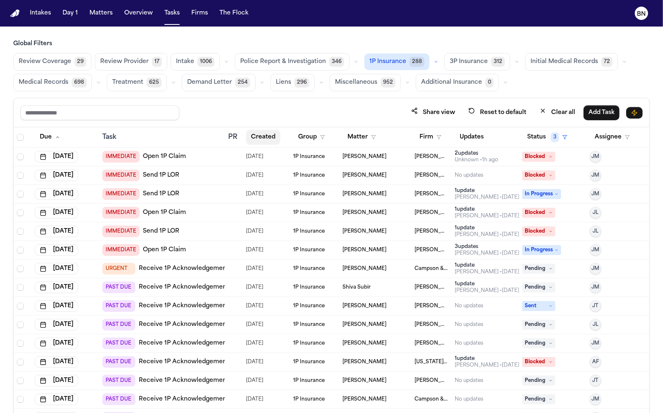
click at [262, 138] on button "Created" at bounding box center [263, 137] width 34 height 15
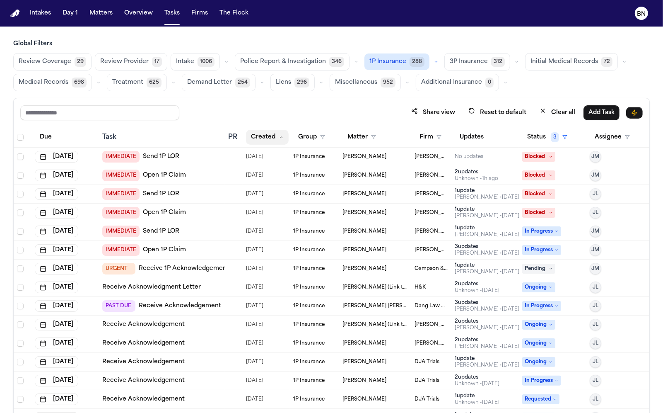
click at [262, 137] on button "Created" at bounding box center [267, 137] width 43 height 15
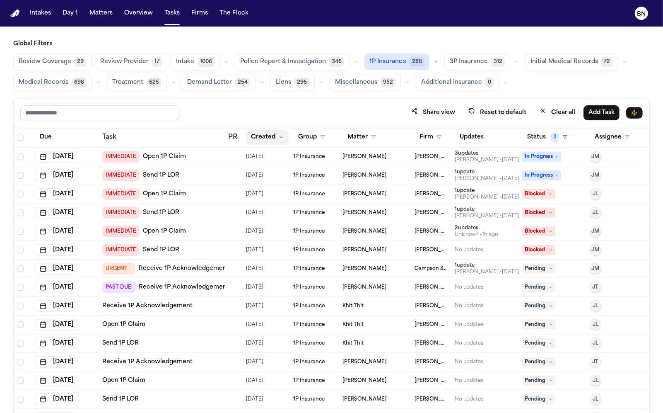
click at [267, 137] on button "Created" at bounding box center [267, 137] width 43 height 15
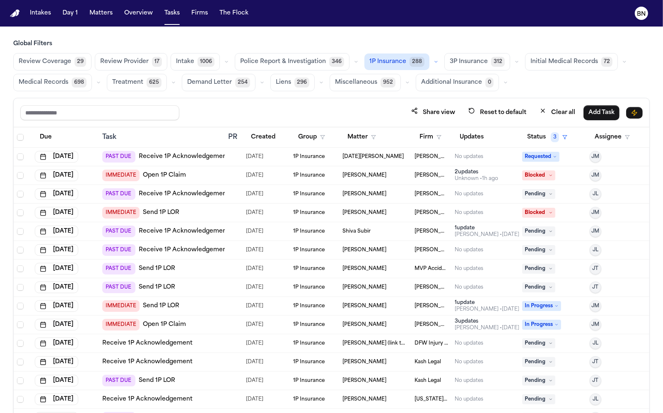
click at [434, 61] on icon "button" at bounding box center [436, 61] width 5 height 5
click at [399, 84] on button "Open Claim 28" at bounding box center [406, 82] width 82 height 17
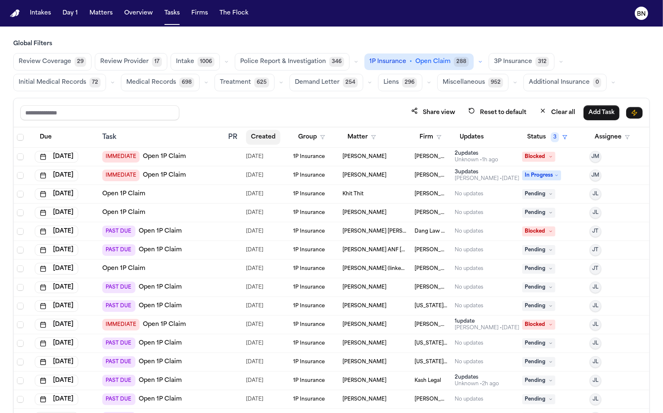
click at [264, 136] on button "Created" at bounding box center [263, 137] width 34 height 15
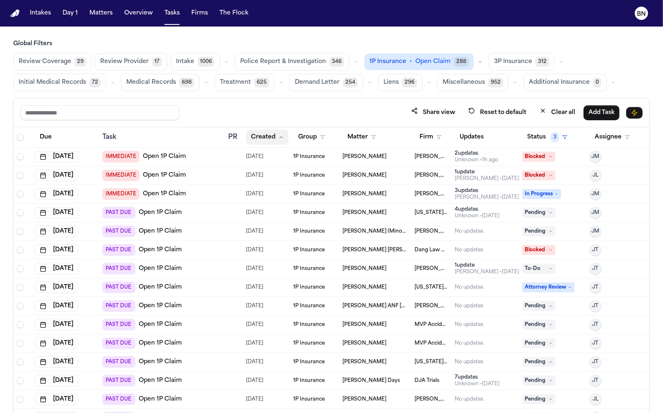
click at [264, 136] on button "Created" at bounding box center [267, 137] width 43 height 15
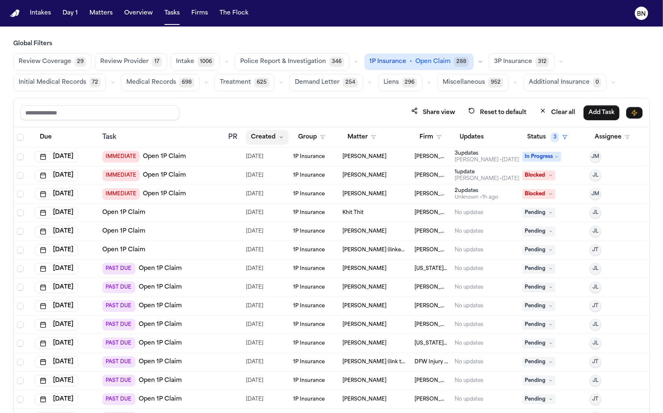
click at [264, 136] on button "Created" at bounding box center [267, 137] width 43 height 15
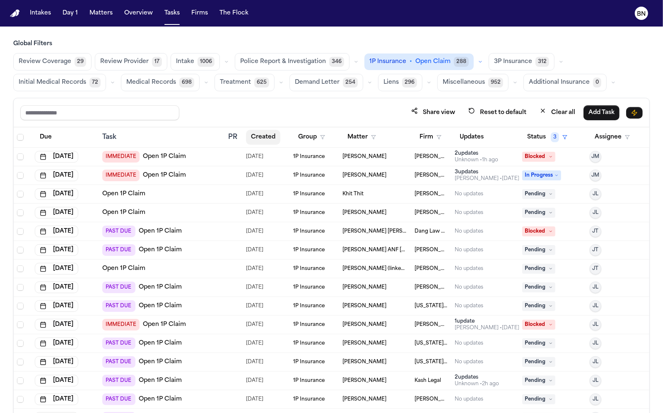
click at [264, 136] on button "Created" at bounding box center [263, 137] width 34 height 15
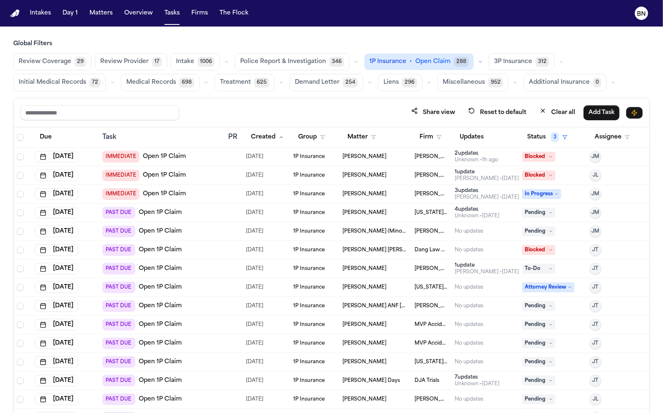
click at [272, 100] on div "Share view Reset to default Clear all Add Task" at bounding box center [332, 112] width 636 height 29
click at [263, 101] on div "Share view Reset to default Clear all Add Task" at bounding box center [332, 112] width 636 height 29
click at [78, 63] on span "29" at bounding box center [81, 62] width 12 height 10
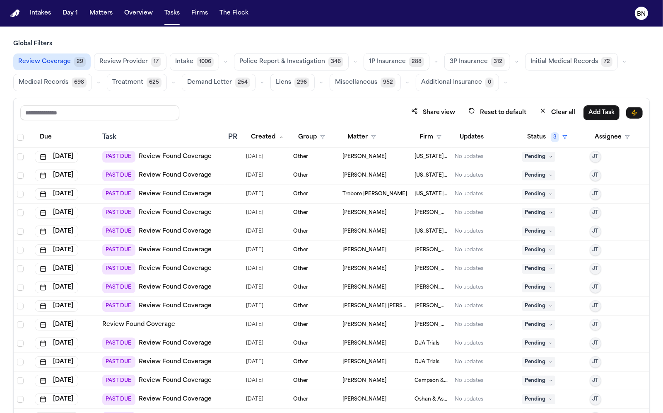
click at [117, 65] on span "Review Provider" at bounding box center [123, 62] width 48 height 8
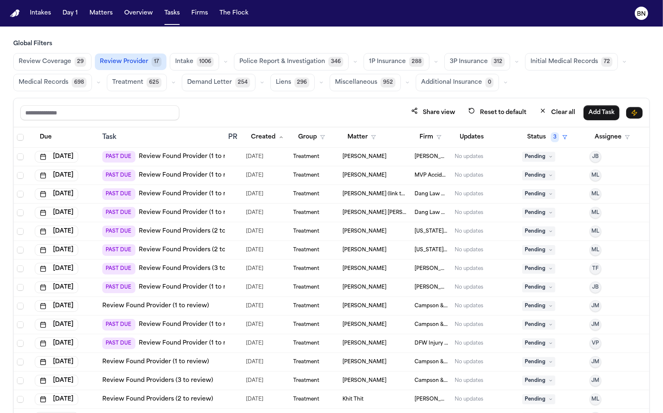
click at [58, 59] on span "Review Coverage" at bounding box center [45, 62] width 53 height 8
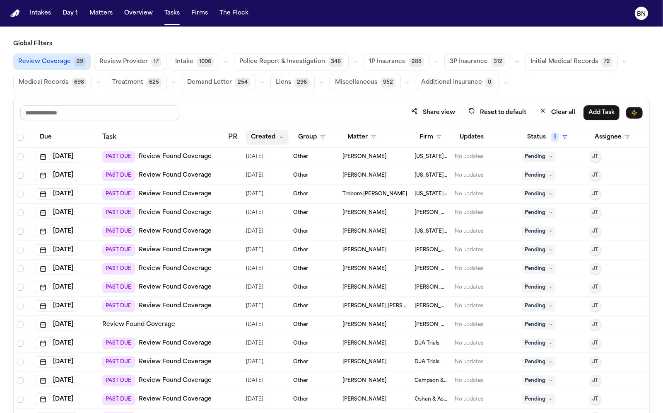
click at [258, 133] on button "Created" at bounding box center [267, 137] width 43 height 15
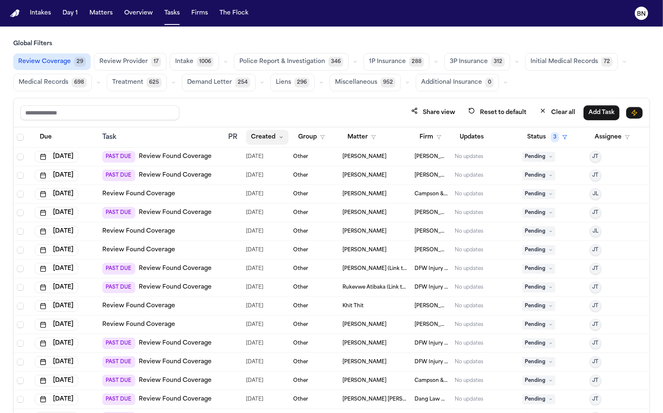
click at [259, 133] on button "Created" at bounding box center [267, 137] width 43 height 15
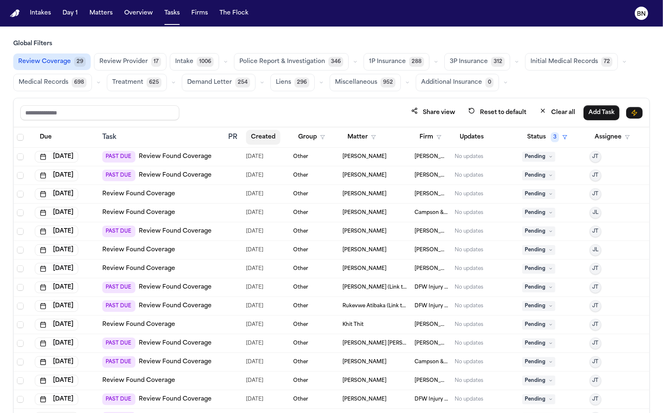
click at [264, 138] on button "Created" at bounding box center [263, 137] width 34 height 15
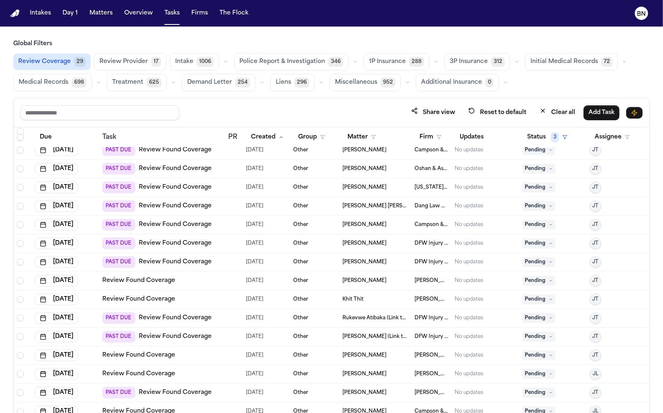
scroll to position [239, 0]
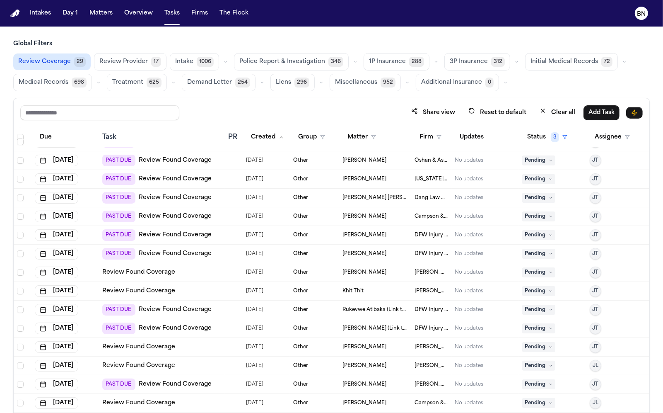
click at [137, 62] on span "Review Provider" at bounding box center [123, 62] width 48 height 8
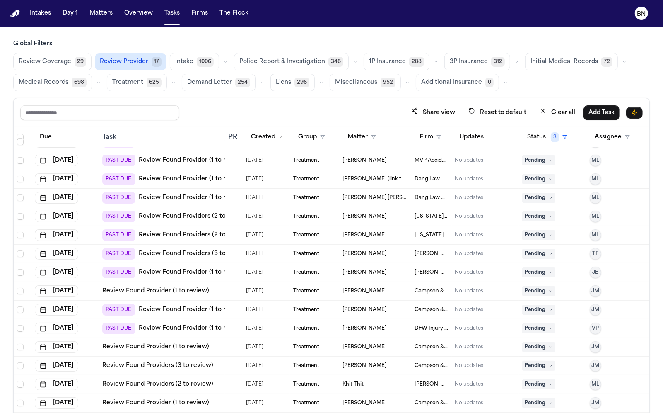
click at [79, 63] on span "29" at bounding box center [81, 62] width 12 height 10
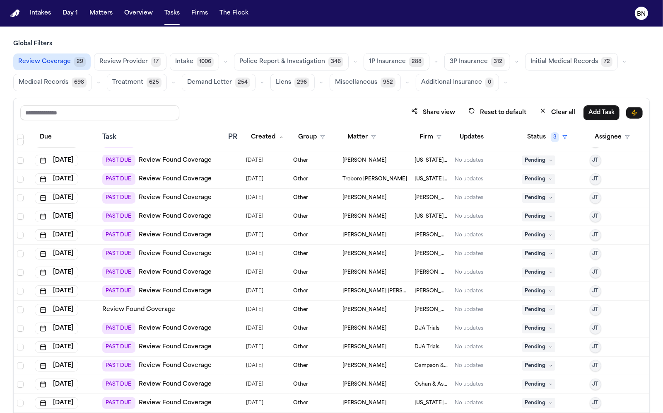
scroll to position [239, 0]
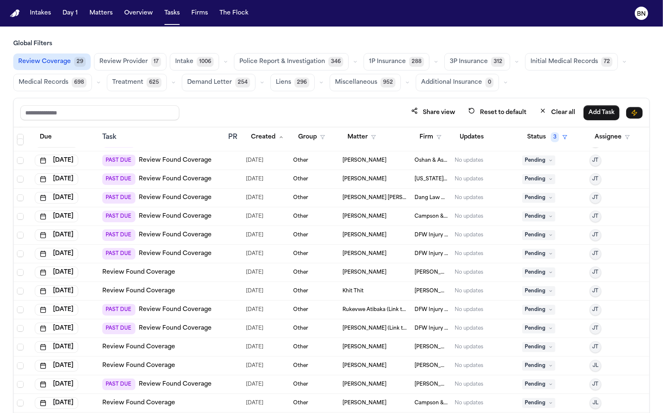
click at [434, 63] on icon "button" at bounding box center [436, 61] width 5 height 5
click at [397, 84] on span "Open Claim" at bounding box center [386, 82] width 35 height 8
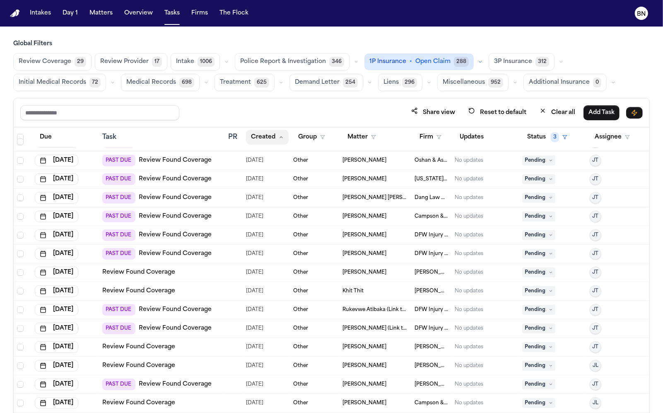
scroll to position [220, 0]
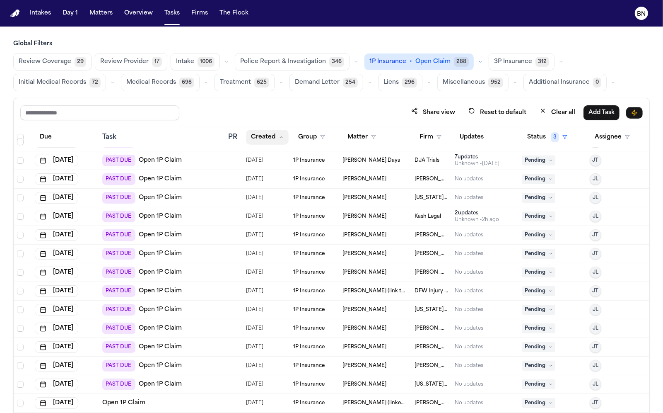
click at [263, 137] on button "Created" at bounding box center [267, 137] width 43 height 15
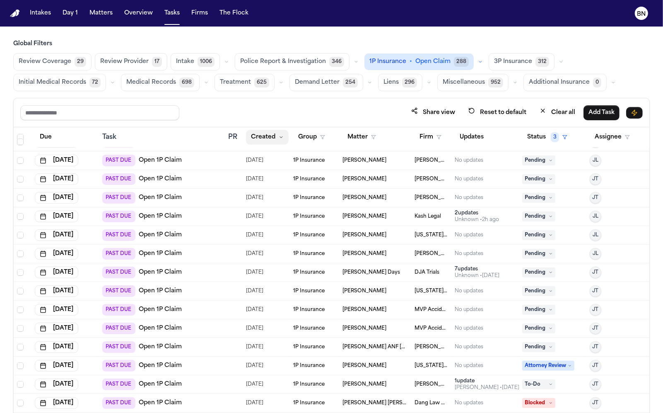
click at [258, 137] on button "Created" at bounding box center [267, 137] width 43 height 15
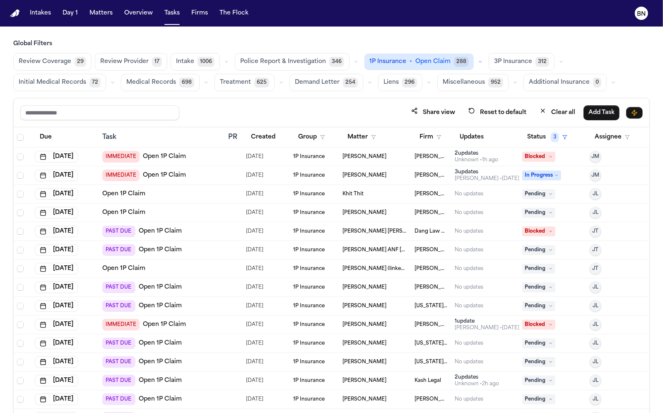
click at [478, 63] on icon "button" at bounding box center [480, 61] width 5 height 5
click at [559, 62] on icon "button" at bounding box center [561, 61] width 5 height 5
click at [527, 79] on button "Open Claim 24" at bounding box center [530, 82] width 82 height 17
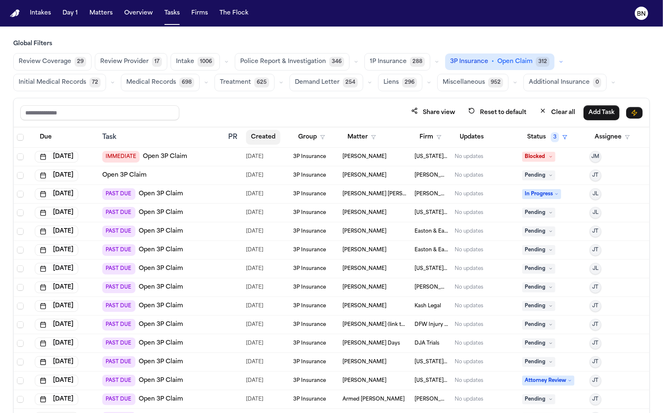
click at [263, 133] on button "Created" at bounding box center [263, 137] width 34 height 15
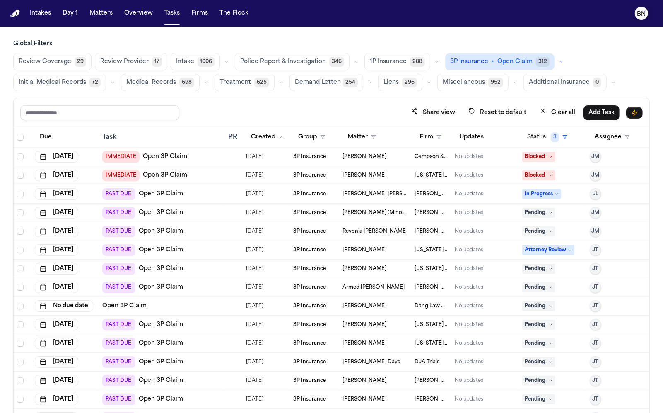
click at [584, 12] on text "BN" at bounding box center [642, 14] width 9 height 6
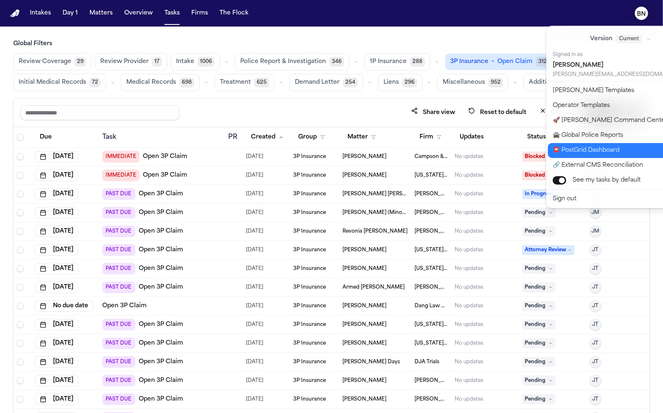
click at [584, 146] on button "📮 PostGrid Dashboard" at bounding box center [626, 150] width 156 height 15
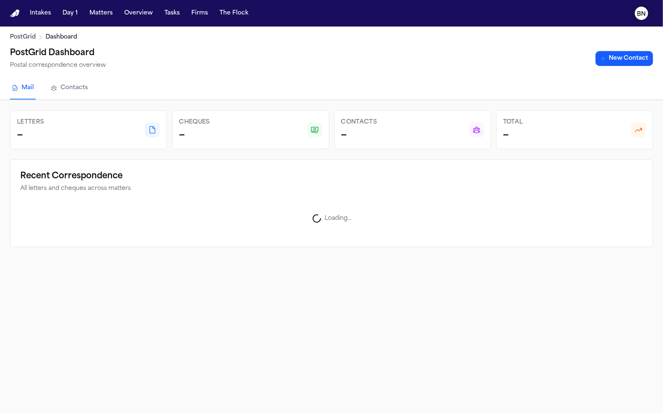
click at [584, 11] on text "BN" at bounding box center [642, 14] width 9 height 6
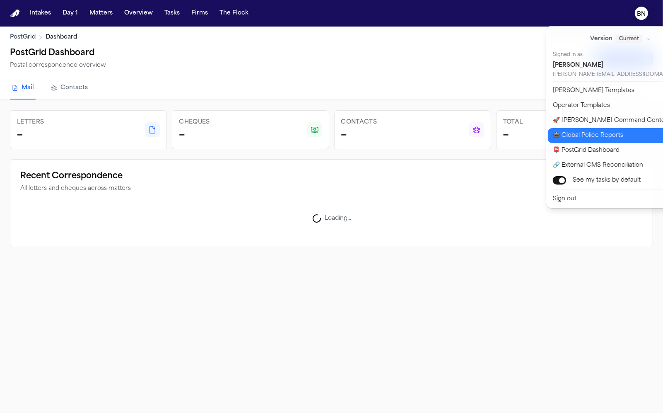
click at [584, 134] on button "🚔 Global Police Reports" at bounding box center [626, 135] width 156 height 15
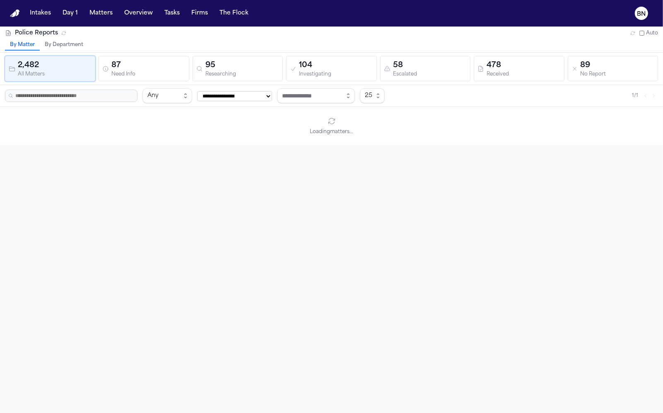
click at [133, 26] on nav "Intakes Day 1 Matters Overview Tasks Firms The Flock BN" at bounding box center [331, 13] width 663 height 27
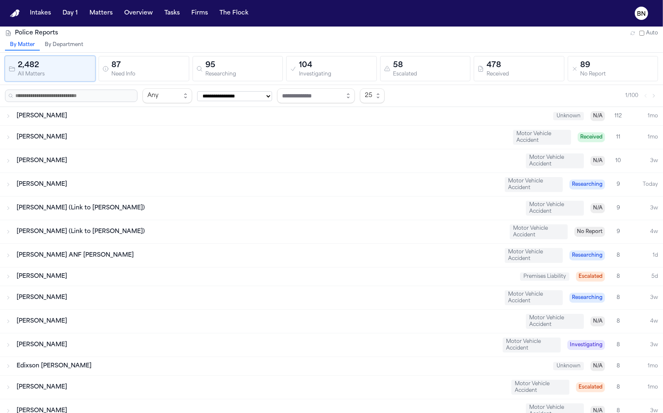
click at [132, 29] on div "Police Reports Auto" at bounding box center [331, 33] width 653 height 8
click at [116, 60] on div "87" at bounding box center [148, 66] width 74 height 12
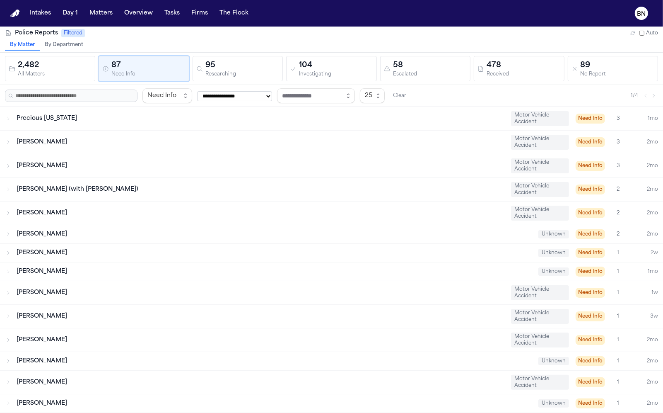
click at [203, 118] on div "Precious [US_STATE]" at bounding box center [261, 118] width 488 height 8
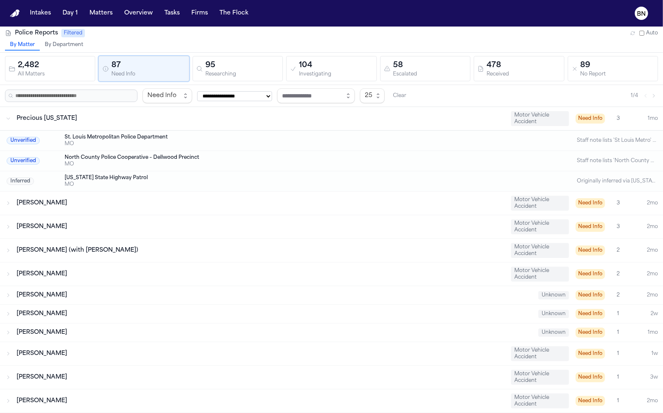
click at [226, 66] on div "95" at bounding box center [243, 66] width 74 height 12
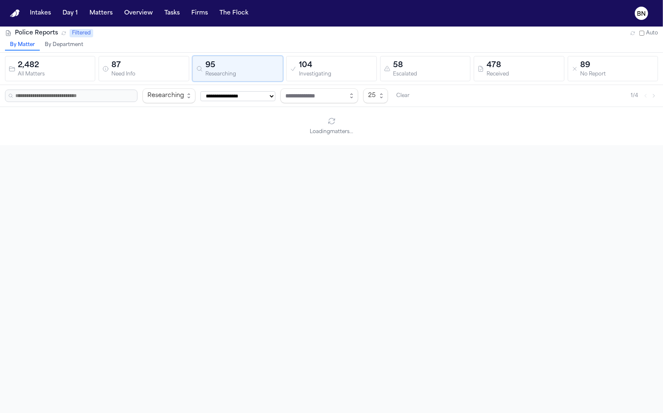
click at [319, 60] on div "104" at bounding box center [336, 66] width 74 height 12
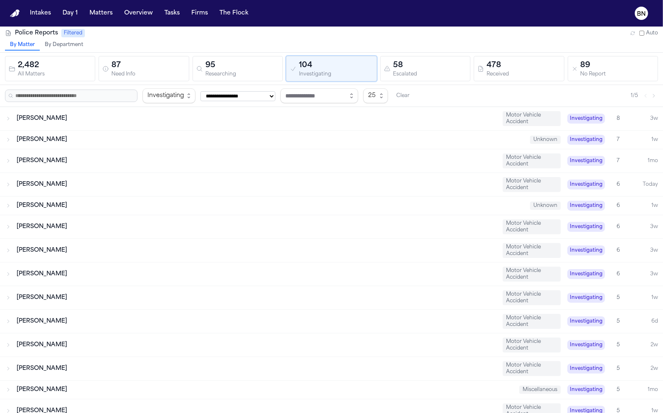
click at [237, 72] on div "Researching" at bounding box center [243, 74] width 74 height 6
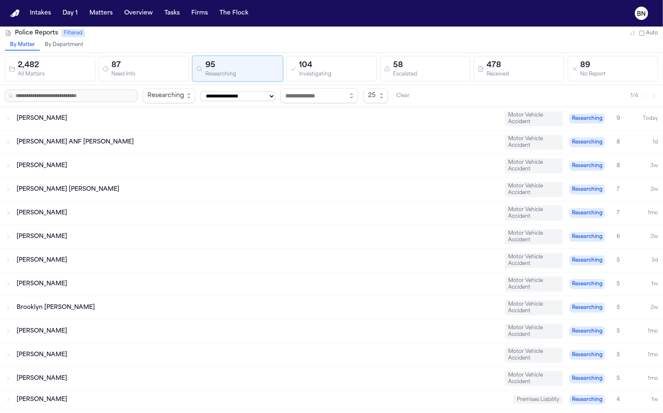
click at [74, 46] on button "By Department" at bounding box center [64, 45] width 48 height 11
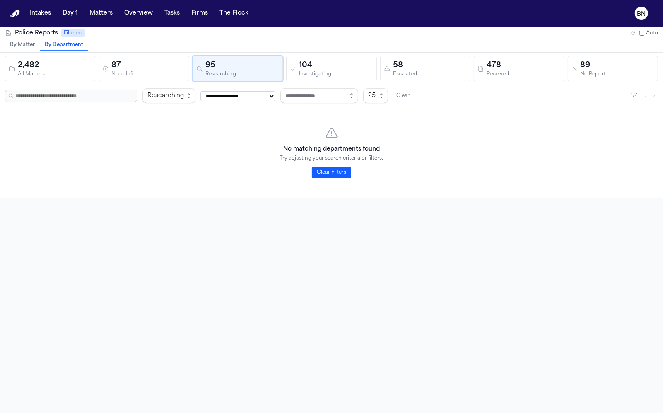
click at [28, 46] on button "By Matter" at bounding box center [22, 45] width 35 height 11
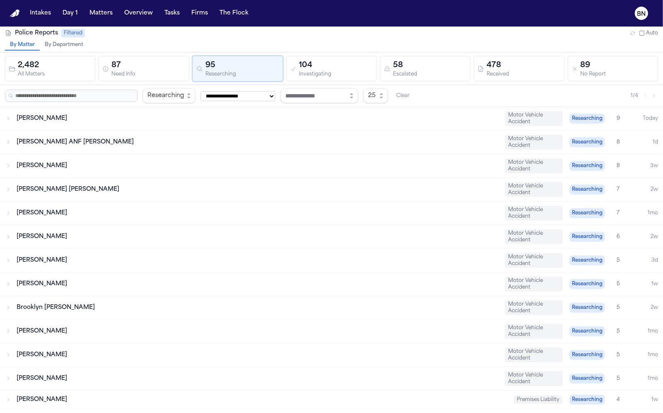
click at [58, 46] on button "By Department" at bounding box center [64, 45] width 48 height 11
